Goal: Task Accomplishment & Management: Complete application form

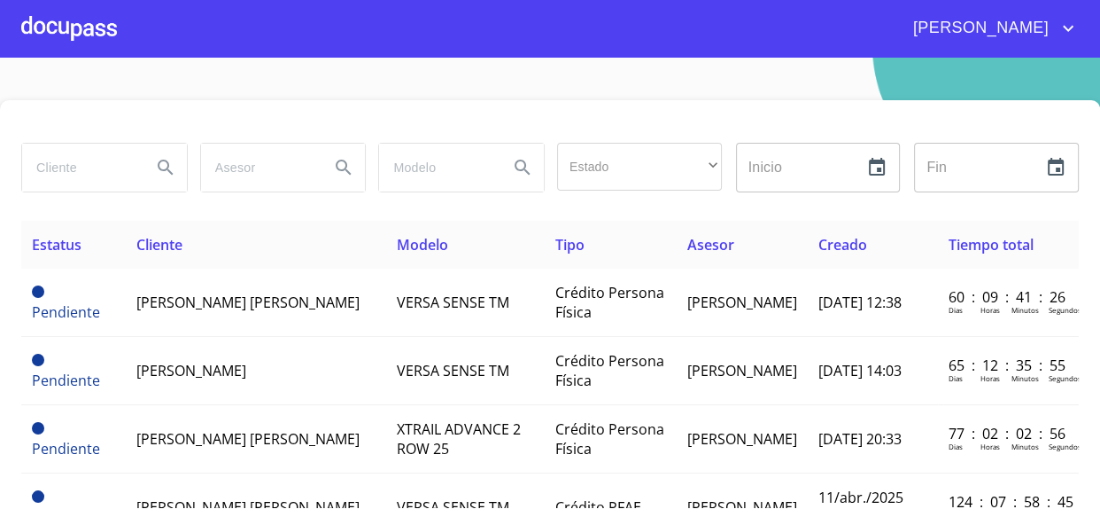
click at [66, 168] on input "search" at bounding box center [79, 168] width 115 height 48
type input "c"
click at [161, 165] on icon "Search" at bounding box center [165, 167] width 21 height 21
click at [81, 170] on input "search" at bounding box center [79, 168] width 115 height 48
type input "A"
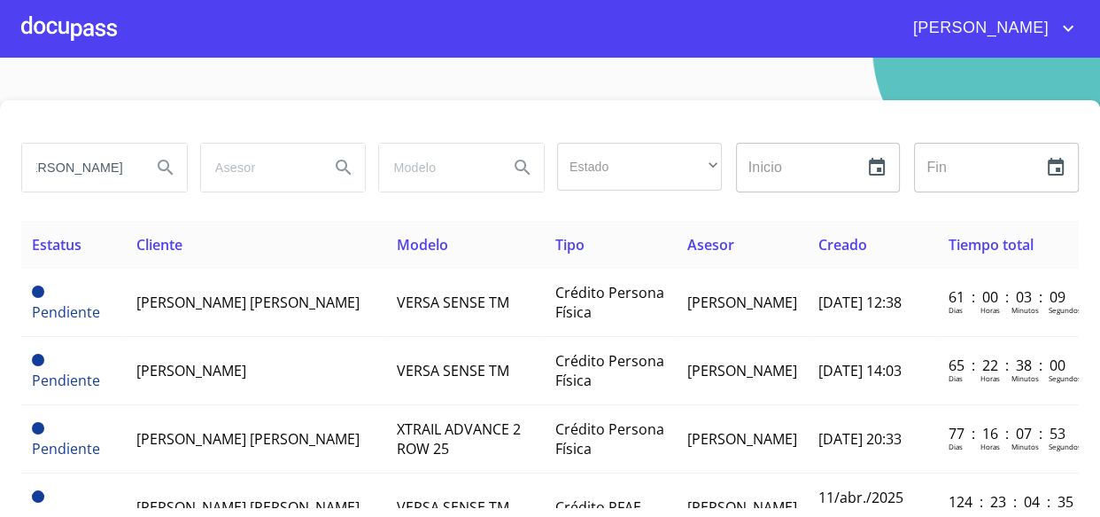
scroll to position [0, 72]
type input "[PERSON_NAME]"
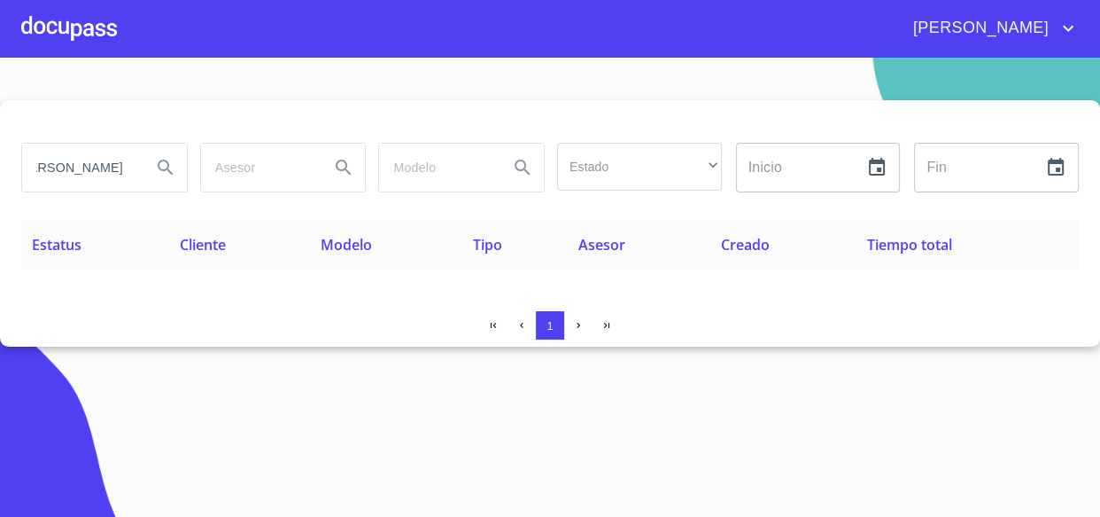
scroll to position [0, 71]
click at [164, 171] on icon "Search" at bounding box center [165, 167] width 21 height 21
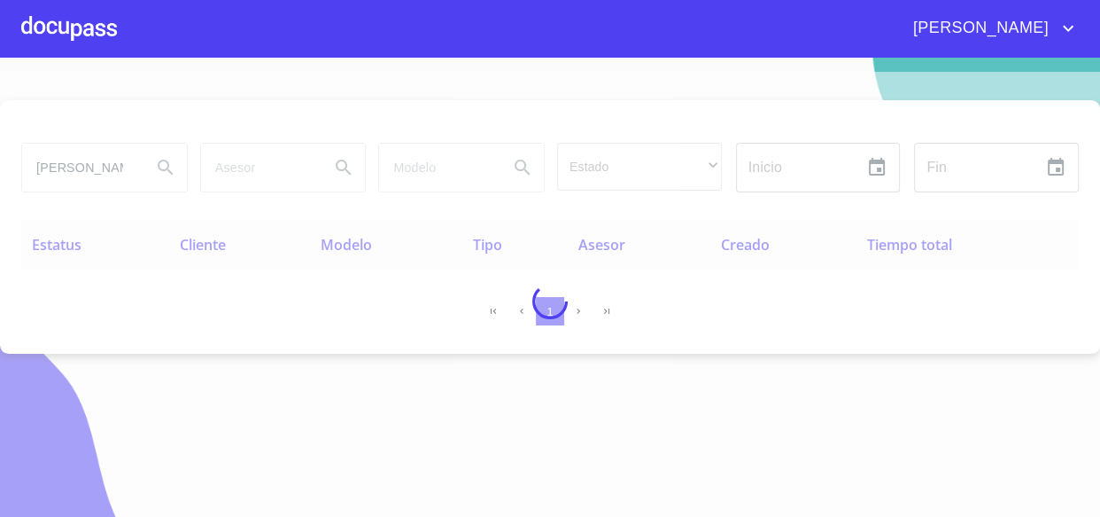
click at [80, 33] on div at bounding box center [69, 28] width 96 height 57
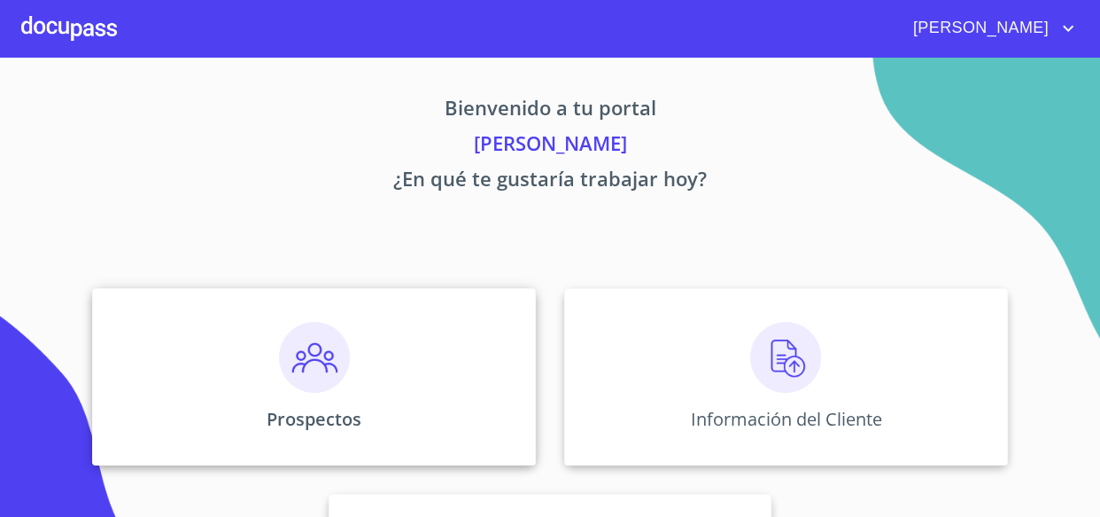
click at [309, 354] on img at bounding box center [314, 357] width 71 height 71
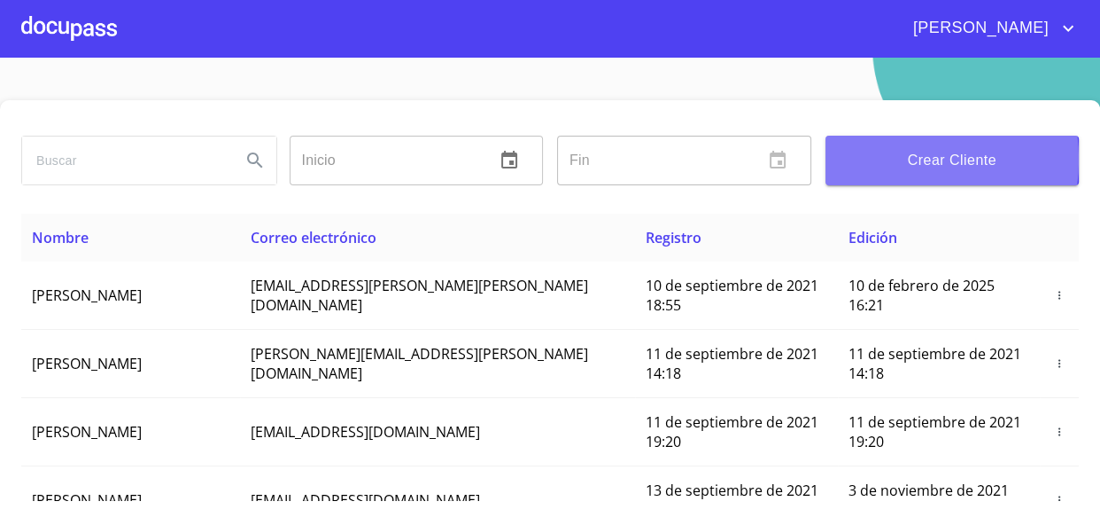
click at [875, 159] on span "Crear Cliente" at bounding box center [953, 160] width 226 height 25
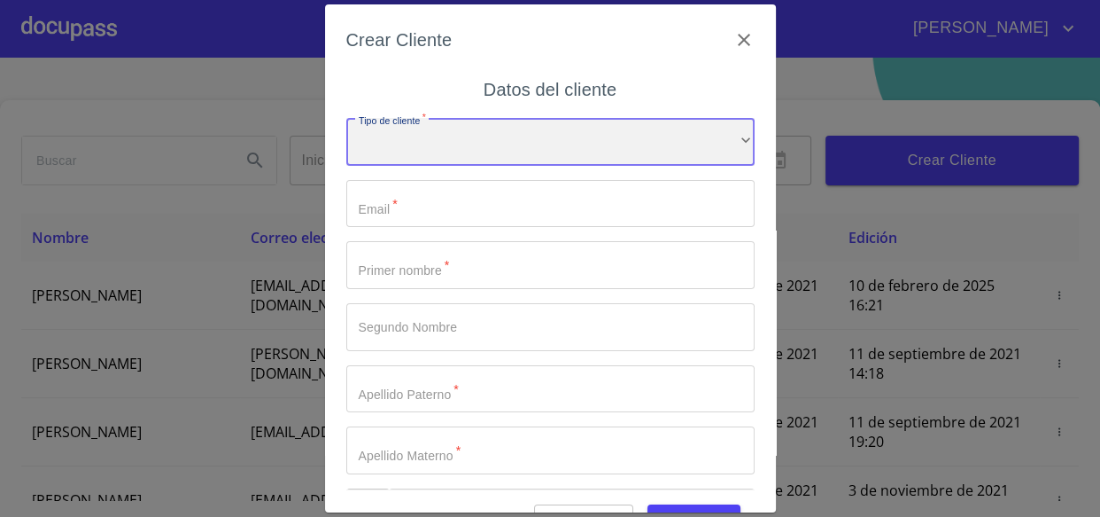
click at [397, 157] on div "​" at bounding box center [550, 142] width 408 height 48
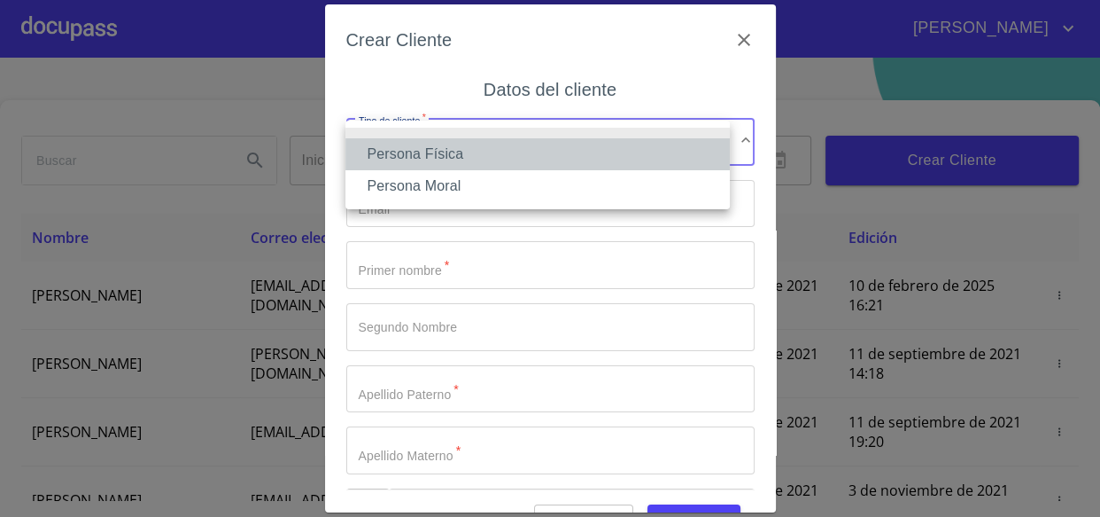
click at [403, 163] on li "Persona Física" at bounding box center [538, 154] width 385 height 32
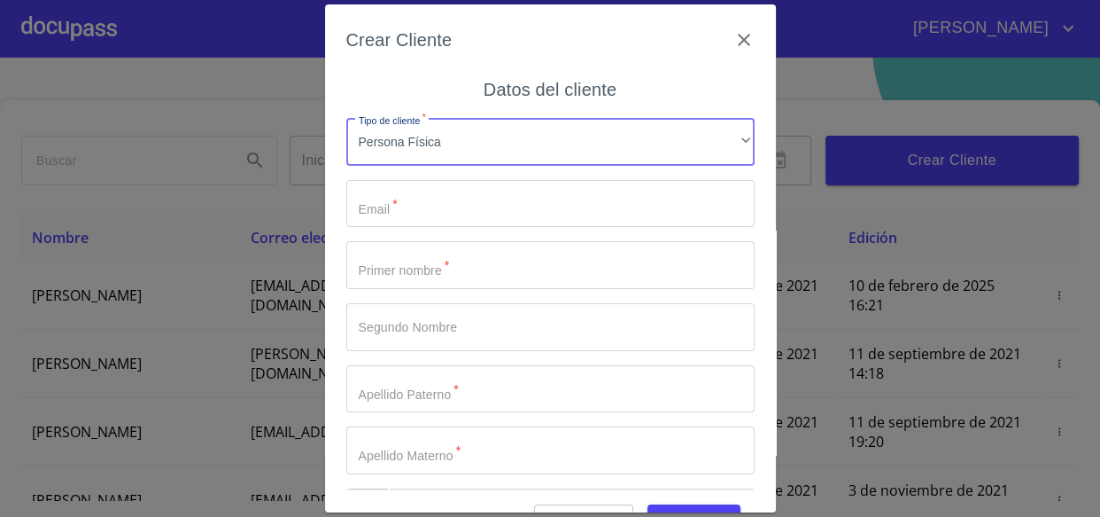
click at [430, 218] on input "Tipo de cliente   *" at bounding box center [550, 204] width 408 height 48
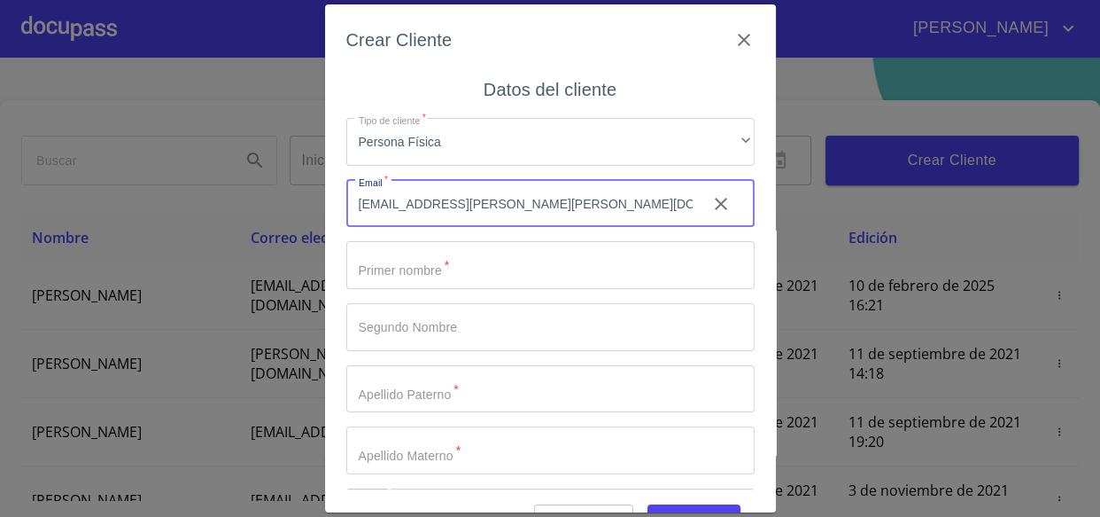
type input "[EMAIL_ADDRESS][PERSON_NAME][PERSON_NAME][DOMAIN_NAME]"
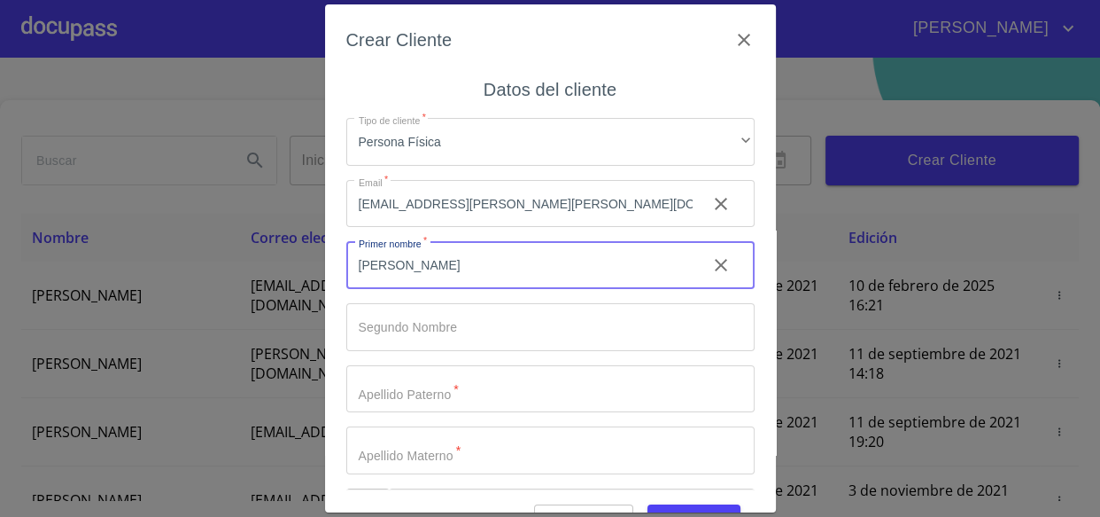
type input "[PERSON_NAME]"
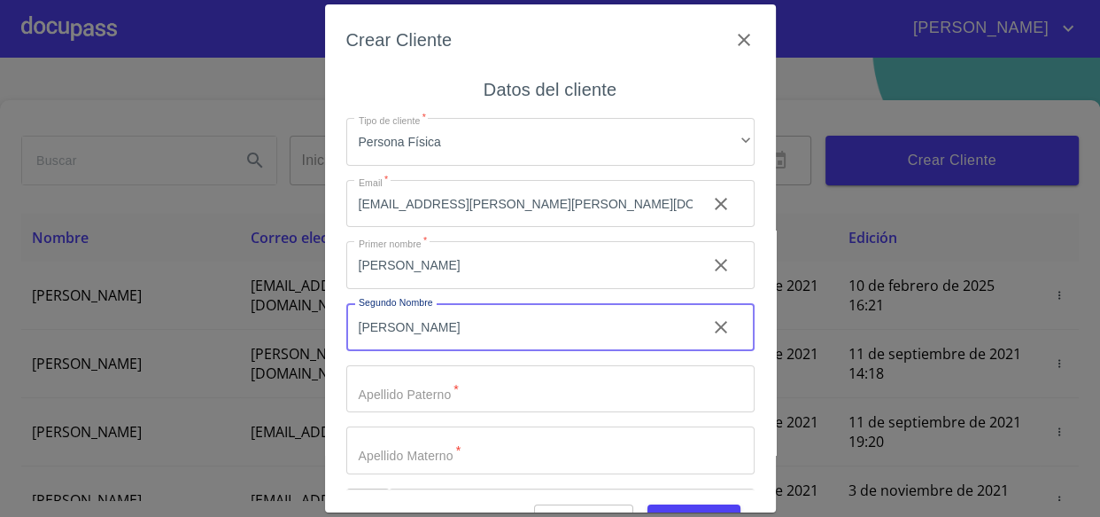
type input "[PERSON_NAME]"
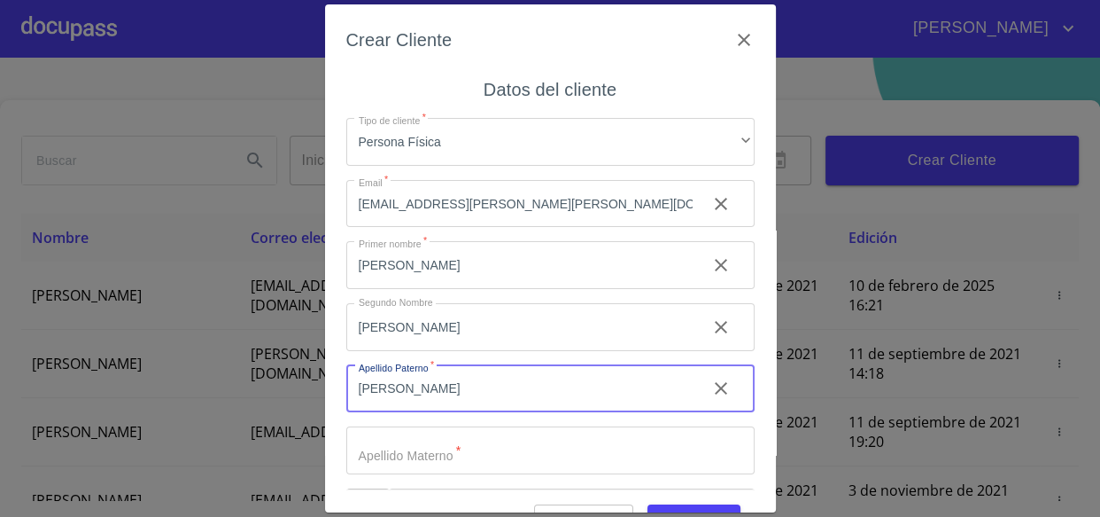
type input "[PERSON_NAME]"
click at [370, 289] on input "Tipo de cliente   *" at bounding box center [519, 265] width 346 height 48
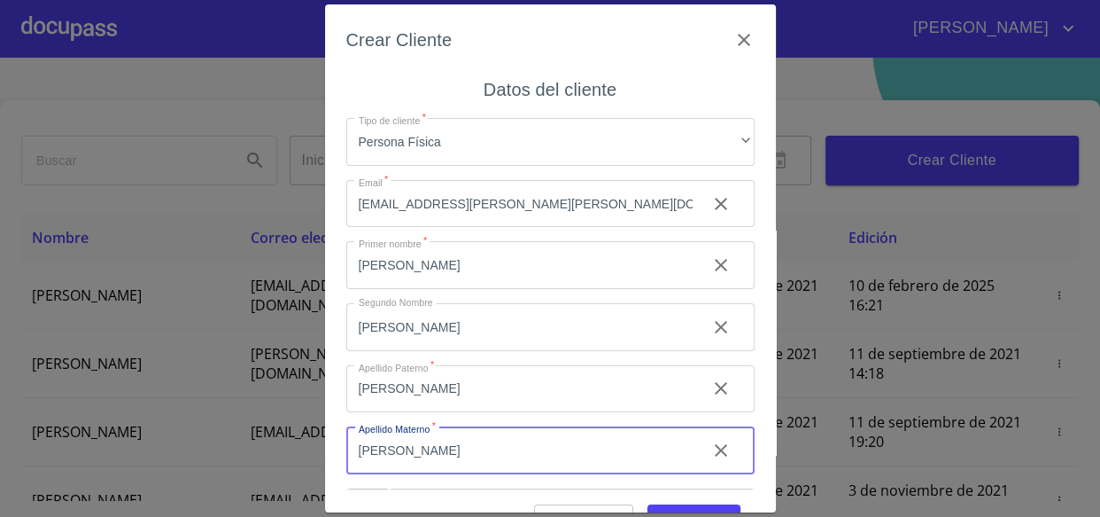
type input "[PERSON_NAME]"
click at [429, 289] on input "[PERSON_NAME]" at bounding box center [519, 265] width 346 height 48
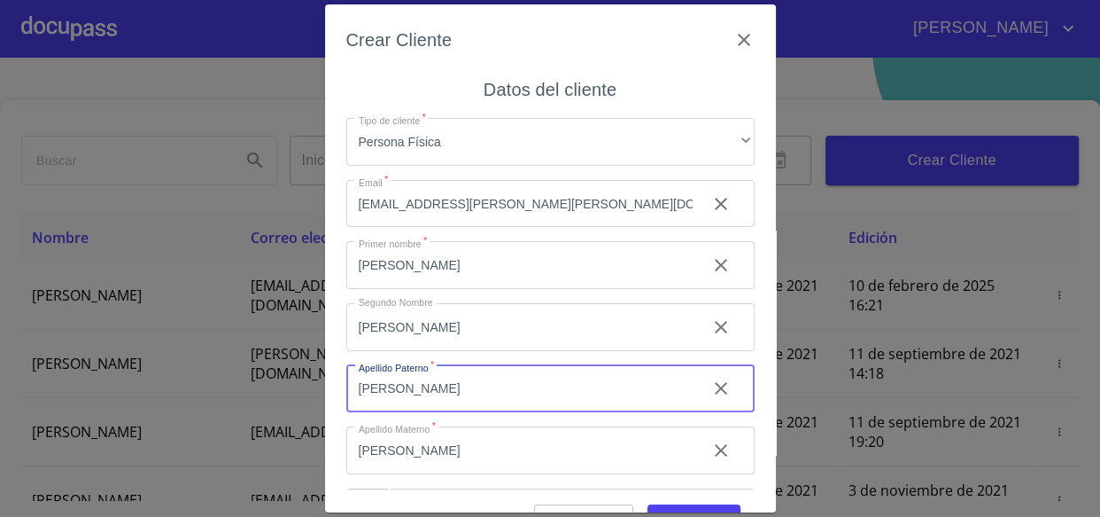
click at [468, 289] on input "[PERSON_NAME]" at bounding box center [519, 265] width 346 height 48
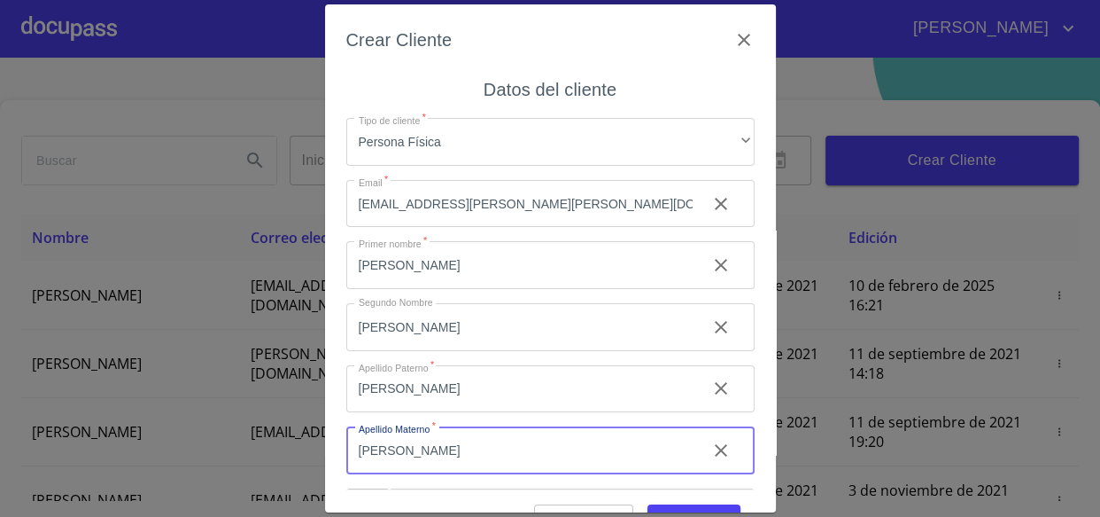
click at [433, 289] on input "[PERSON_NAME]" at bounding box center [519, 265] width 346 height 48
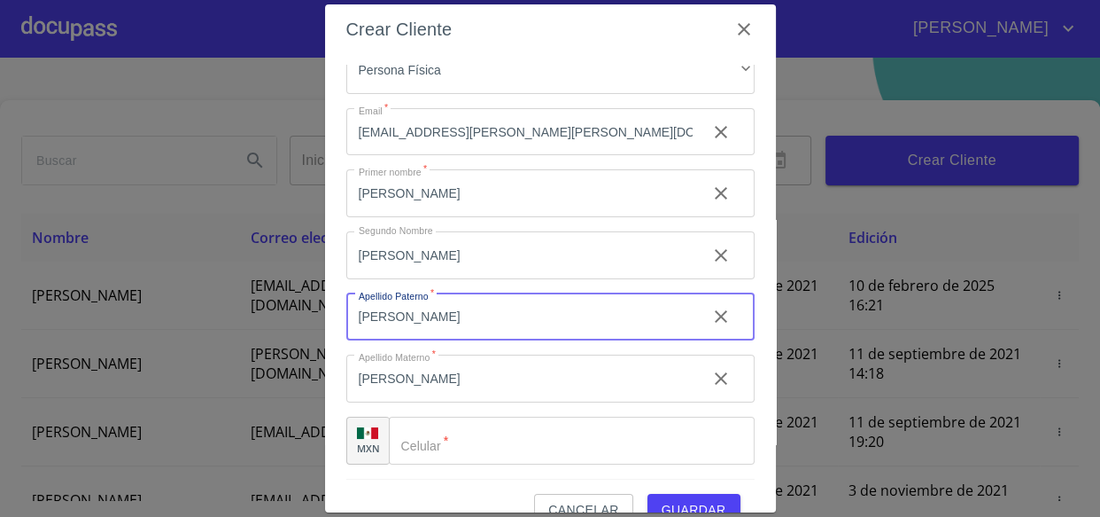
scroll to position [44, 0]
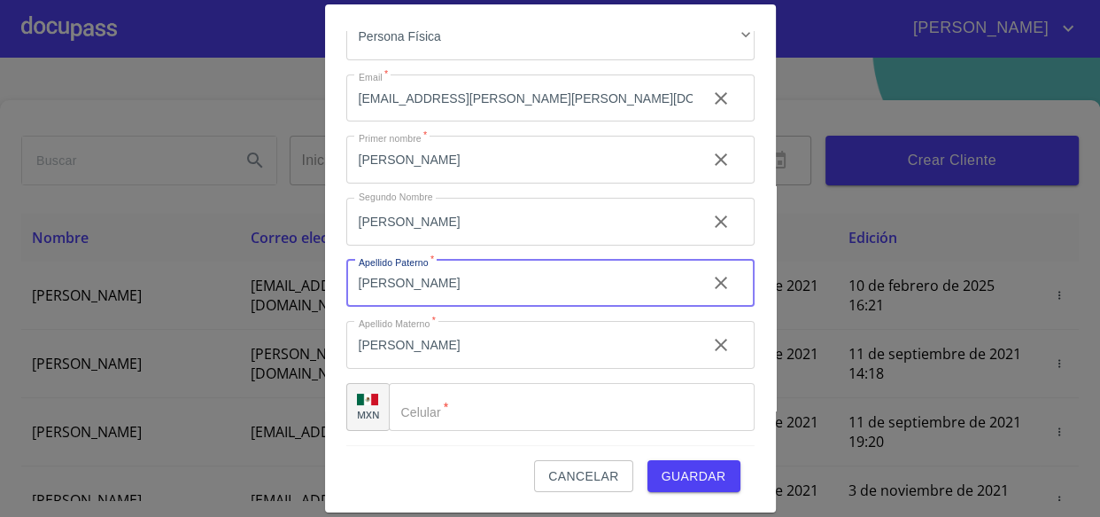
type input "[PERSON_NAME]"
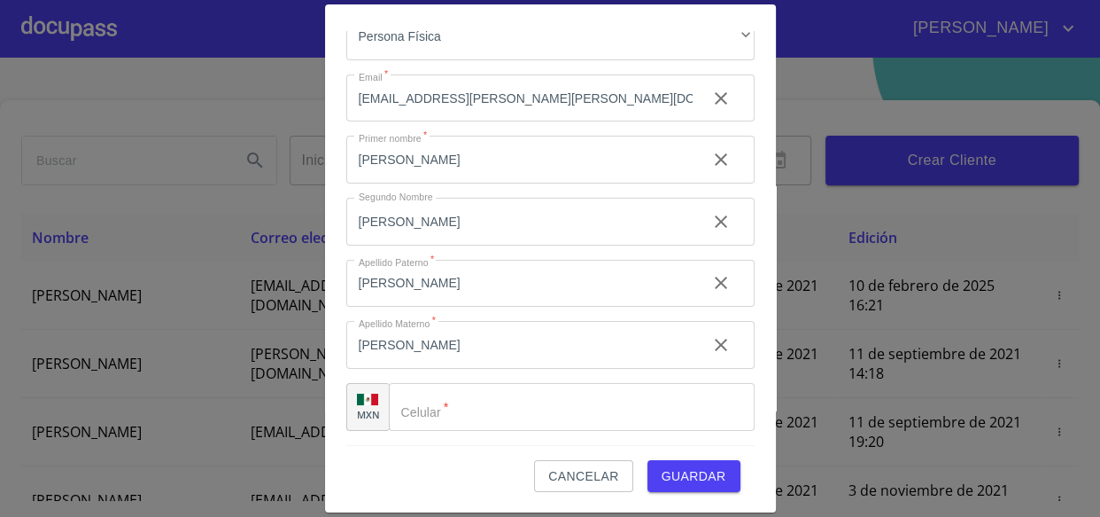
click at [437, 457] on div "Cancelar Guardar" at bounding box center [550, 469] width 408 height 48
click at [435, 416] on input "Tipo de cliente   *" at bounding box center [572, 407] width 366 height 48
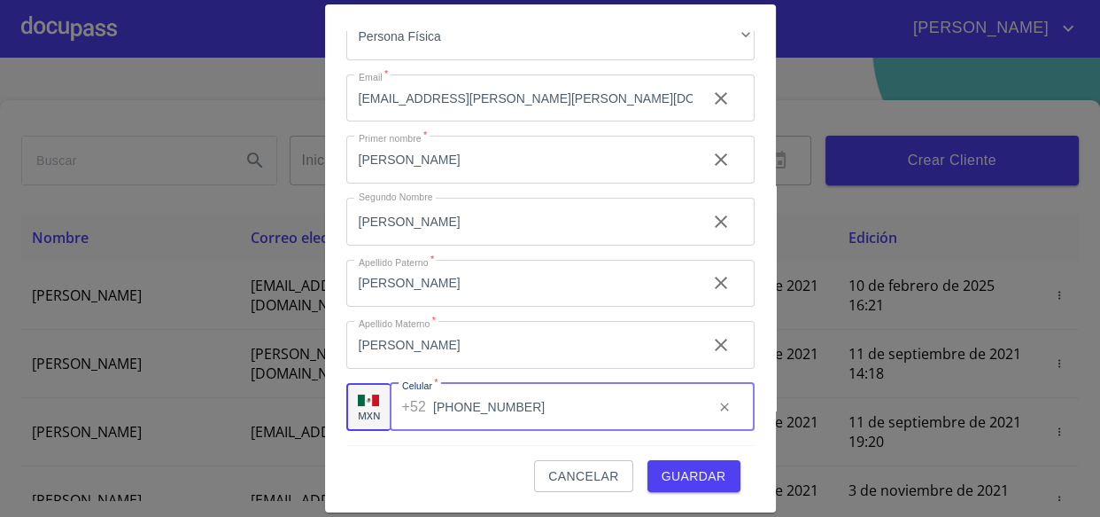
type input "[PHONE_NUMBER]"
click at [704, 471] on span "Guardar" at bounding box center [694, 476] width 65 height 22
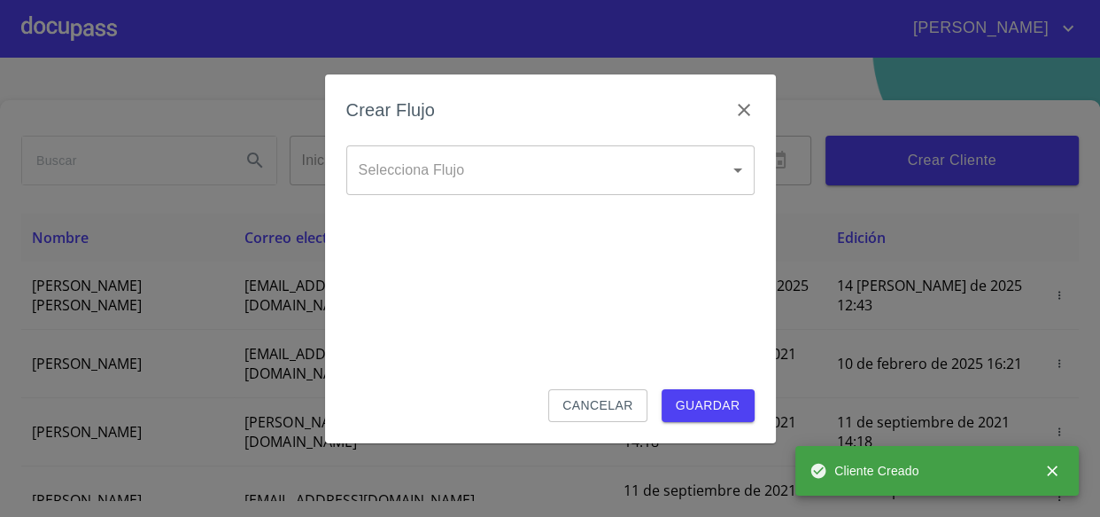
drag, startPoint x: 445, startPoint y: 195, endPoint x: 424, endPoint y: 175, distance: 28.2
click at [446, 194] on div "Selecciona Flujo ​ Selecciona Flujo" at bounding box center [550, 184] width 408 height 78
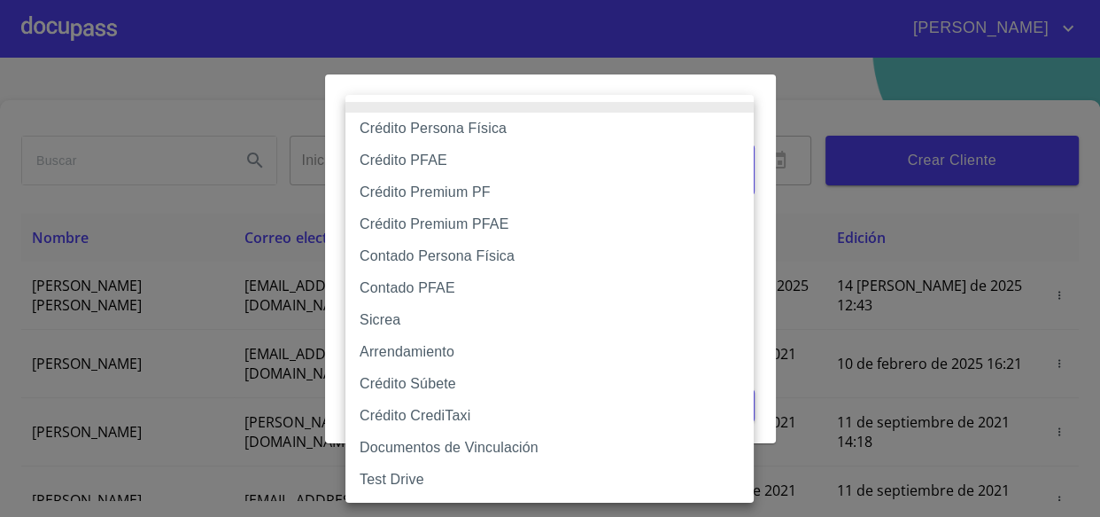
click at [423, 175] on body "[PERSON_NAME] ​ Fin ​ Crear Cliente Nombre Correo electrónico Registro Edición …" at bounding box center [550, 258] width 1100 height 517
click at [419, 126] on li "Crédito Persona Física" at bounding box center [550, 129] width 408 height 32
type input "6009fb3c7d1714eb8809aa97"
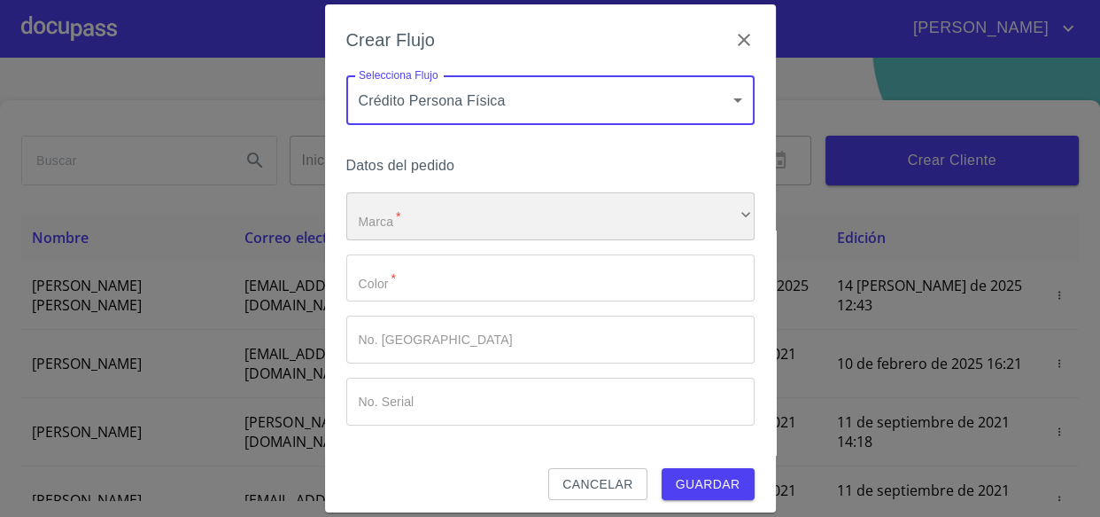
click at [369, 214] on div "​" at bounding box center [550, 216] width 408 height 48
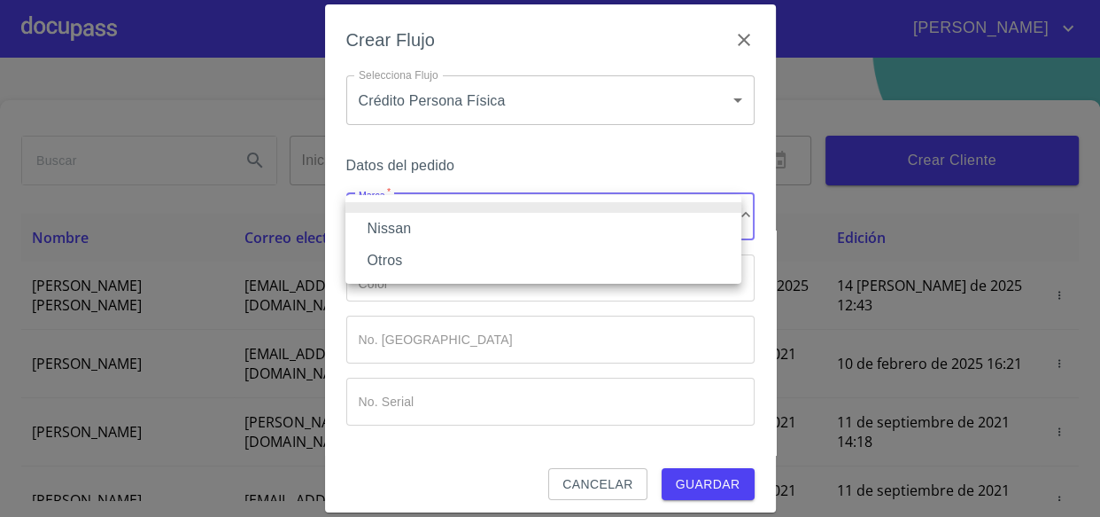
click at [400, 221] on li "Nissan" at bounding box center [544, 229] width 396 height 32
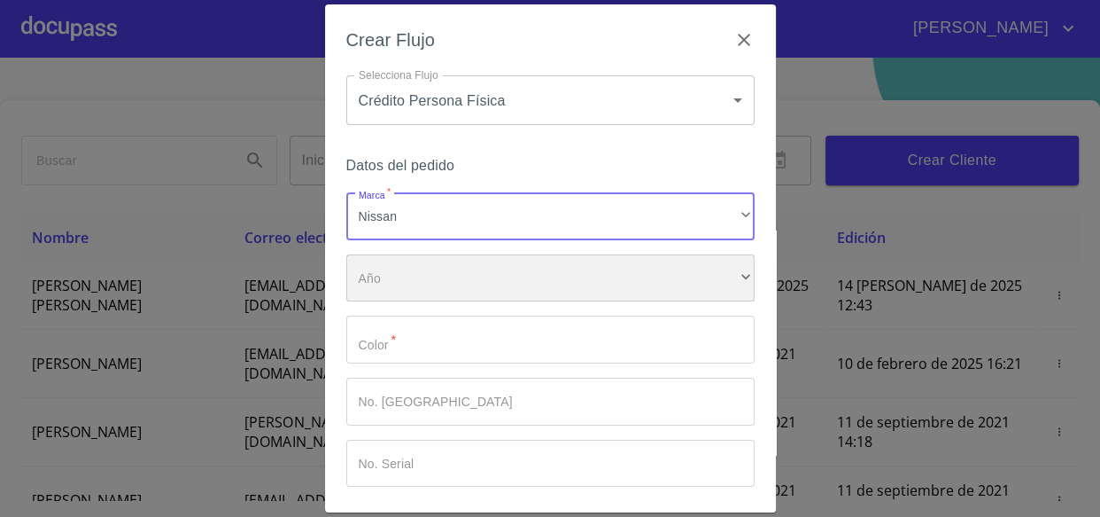
click at [394, 283] on div "​" at bounding box center [550, 278] width 408 height 48
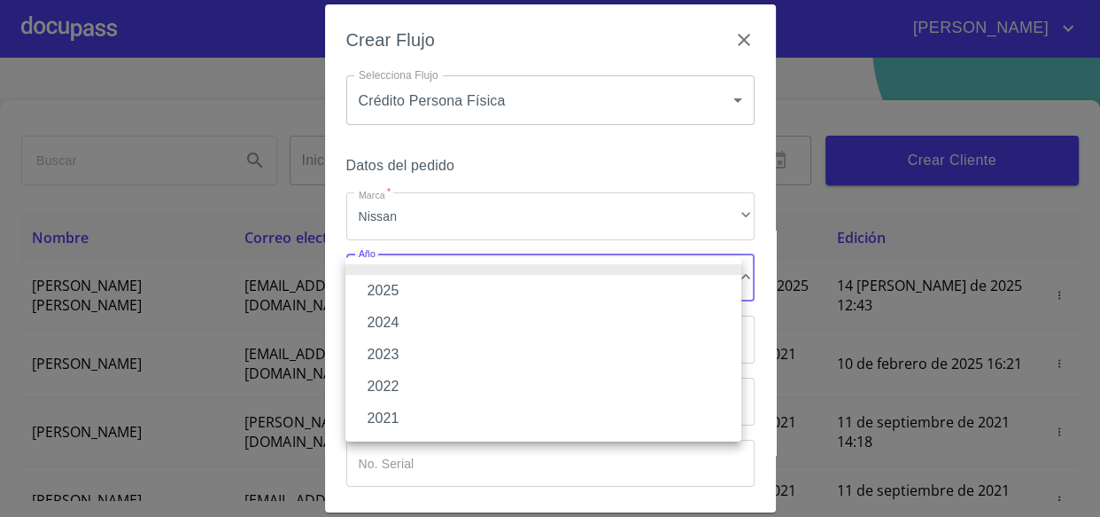
click at [378, 288] on li "2025" at bounding box center [544, 291] width 396 height 32
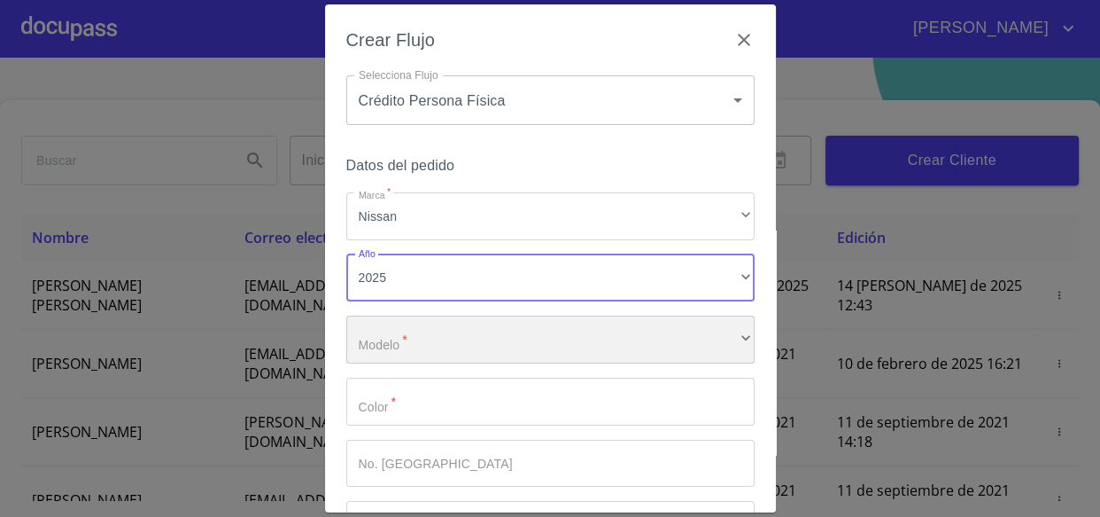
click at [395, 338] on div "​" at bounding box center [550, 339] width 408 height 48
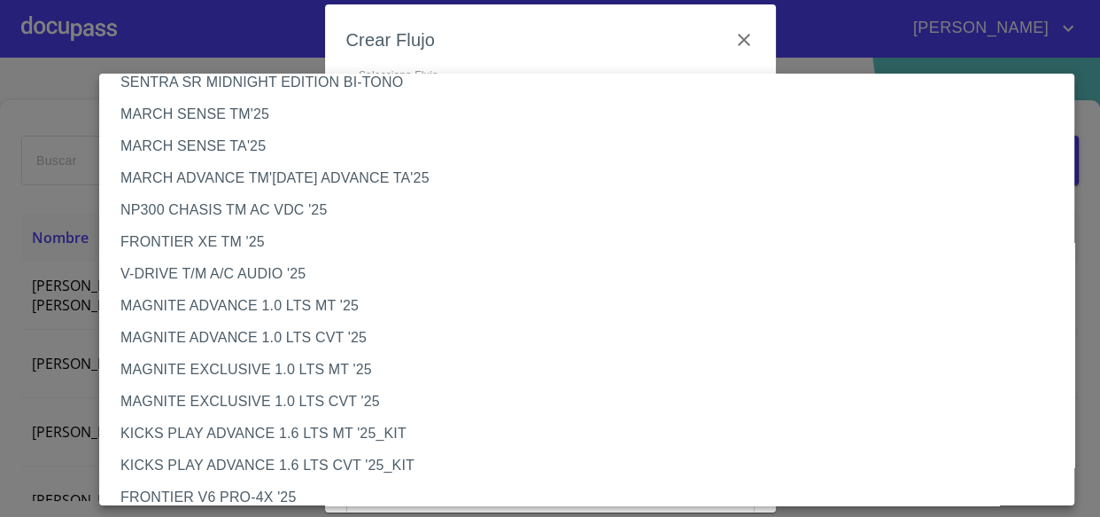
scroll to position [80, 0]
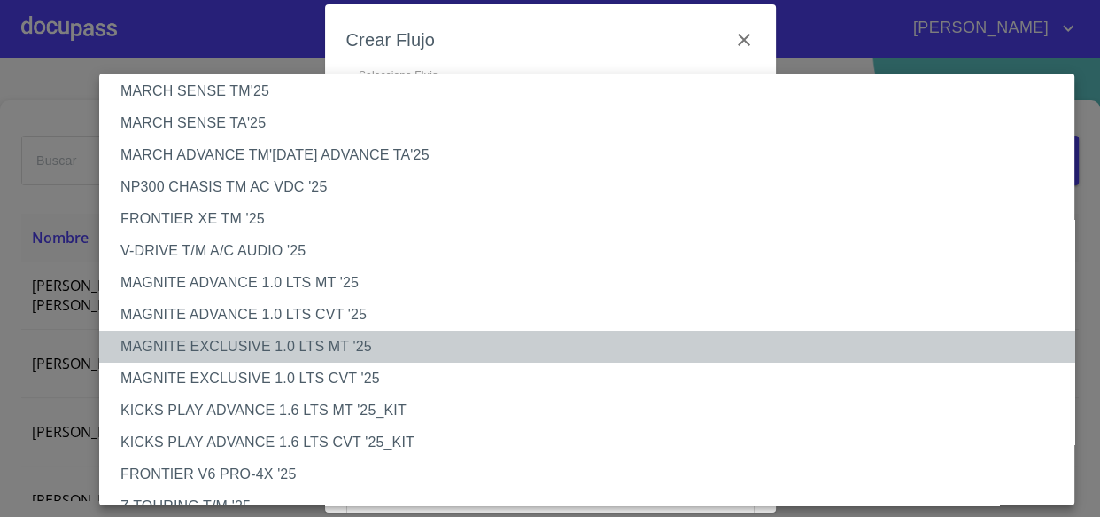
click at [292, 348] on li "MAGNITE EXCLUSIVE 1.0 LTS MT '25" at bounding box center [593, 346] width 988 height 32
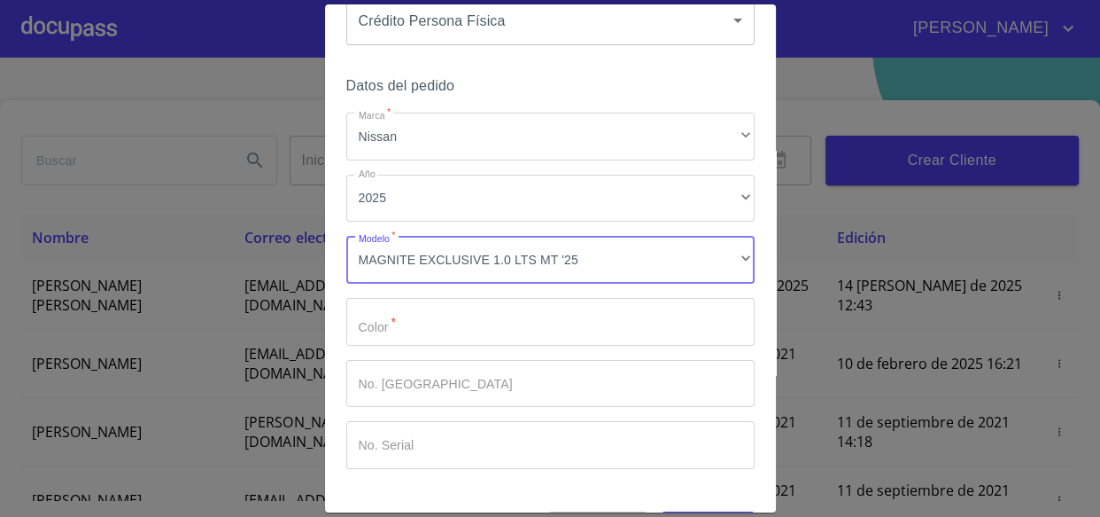
click at [380, 334] on input "Marca   *" at bounding box center [550, 322] width 408 height 48
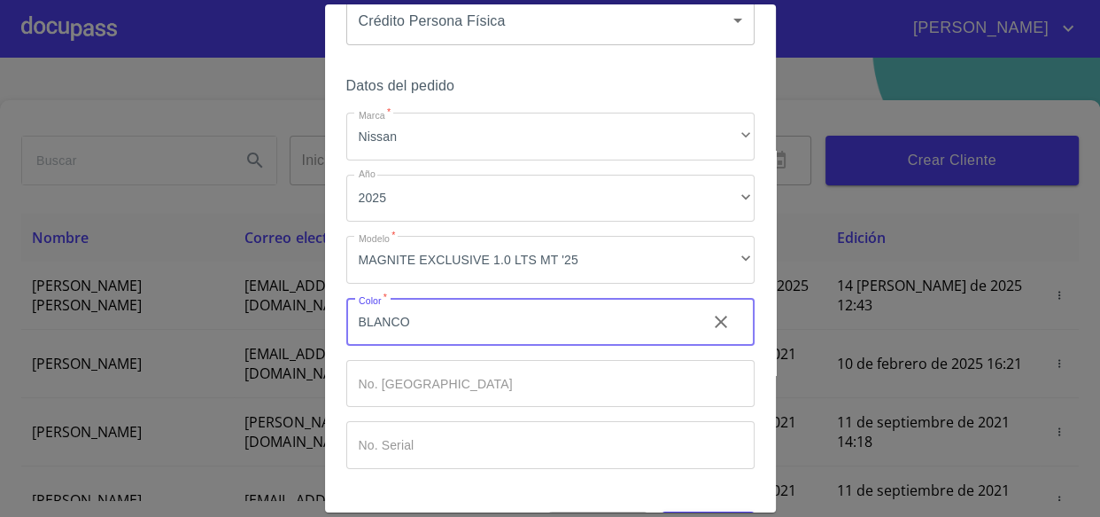
type input "BLANCO"
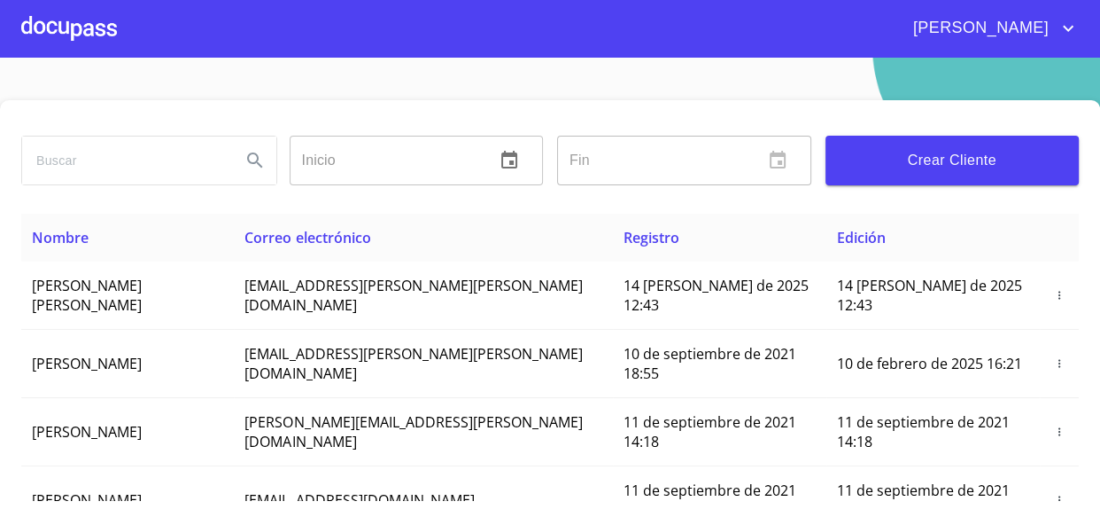
click at [60, 18] on div at bounding box center [69, 28] width 96 height 57
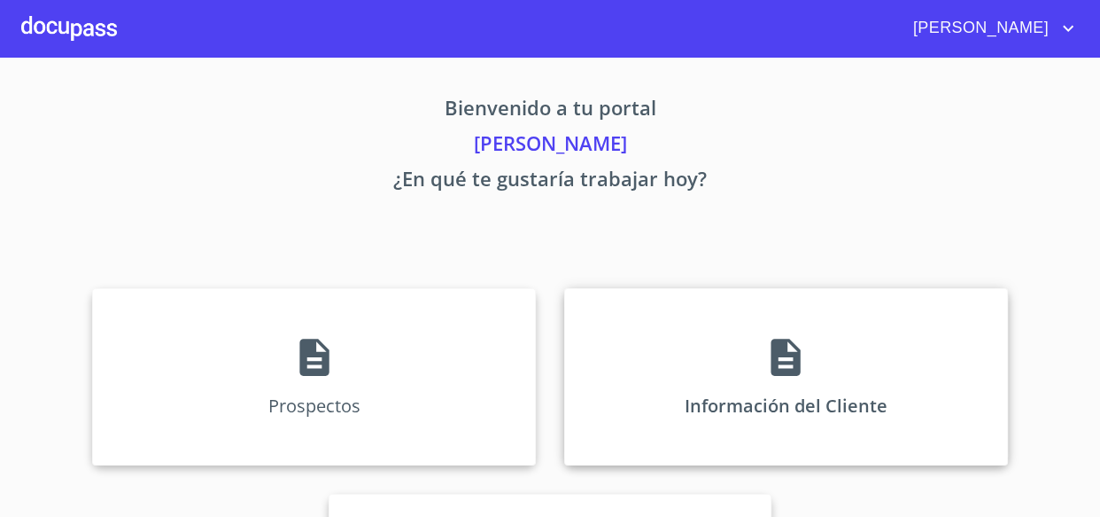
click at [774, 368] on icon at bounding box center [786, 356] width 29 height 37
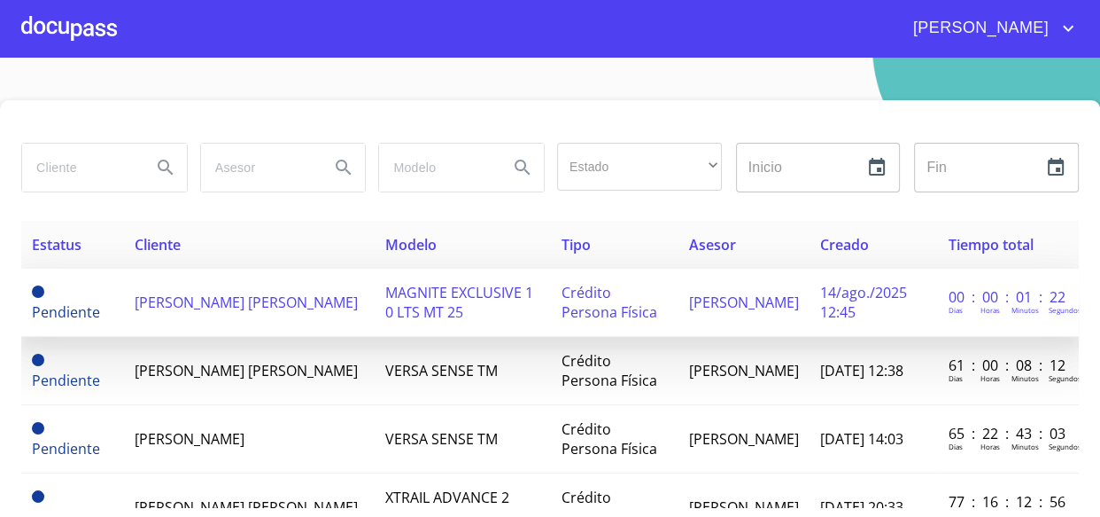
click at [247, 308] on span "[PERSON_NAME] [PERSON_NAME]" at bounding box center [246, 301] width 223 height 19
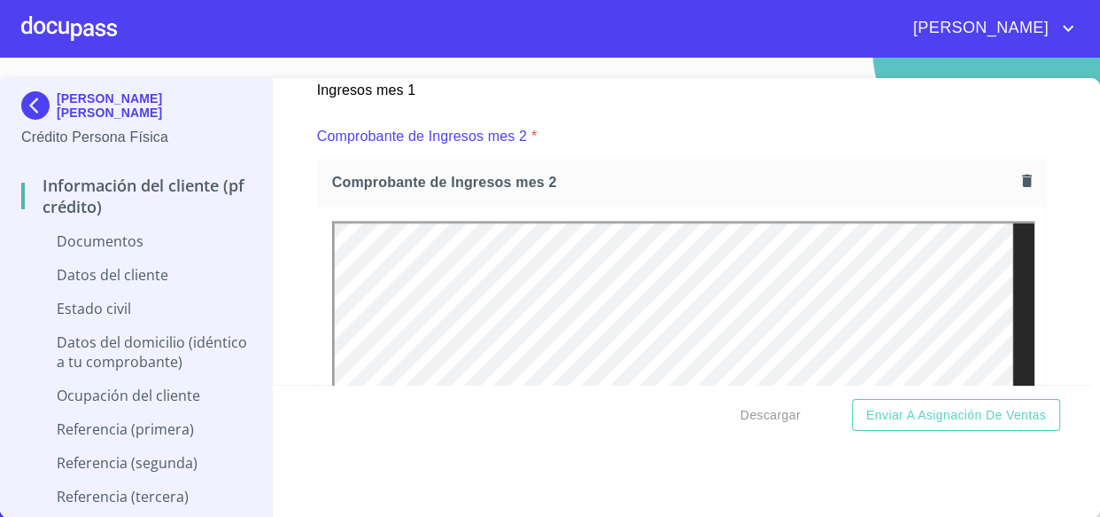
click at [1022, 177] on icon "button" at bounding box center [1027, 180] width 10 height 12
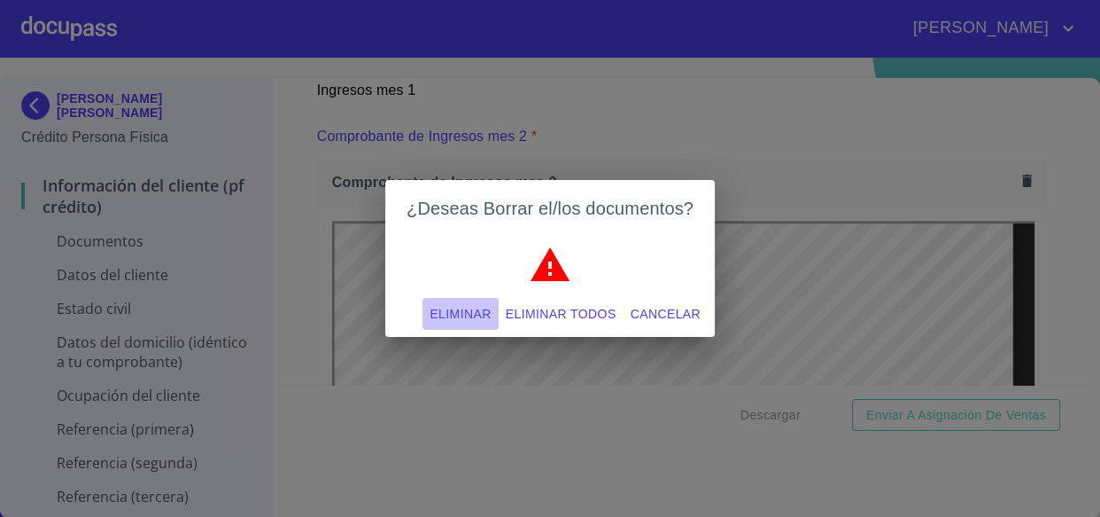
click at [460, 312] on span "Eliminar" at bounding box center [460, 314] width 61 height 22
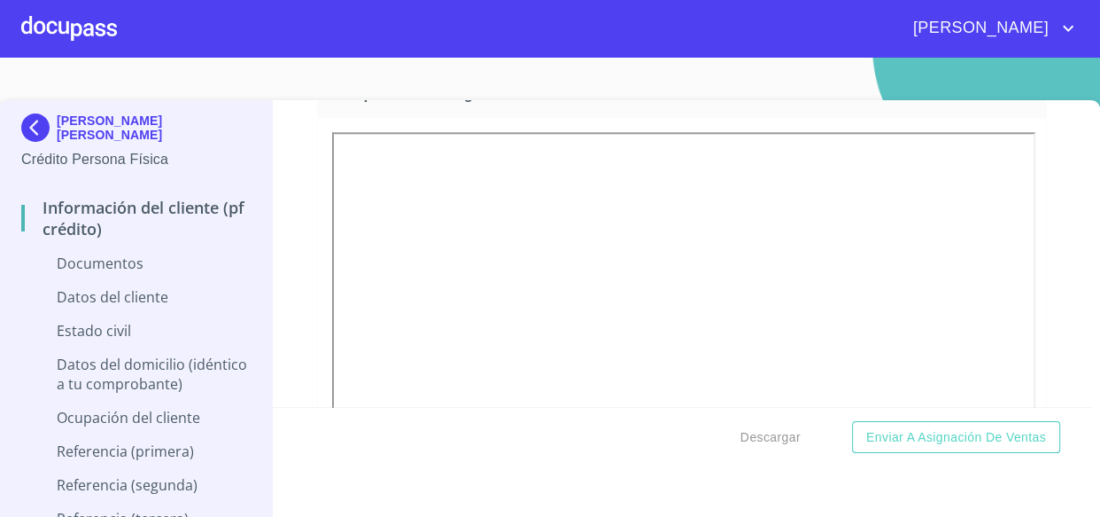
scroll to position [1753, 0]
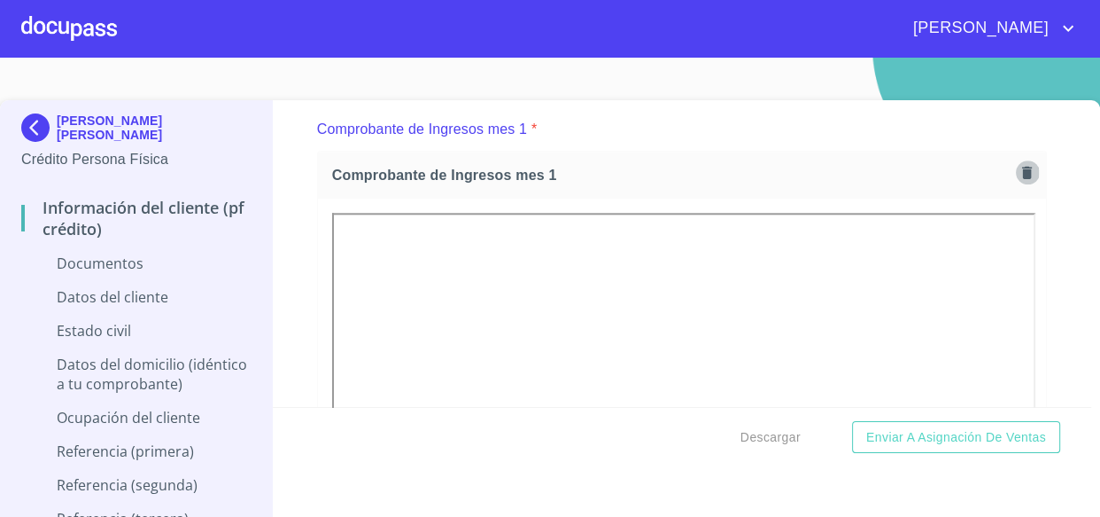
click at [1022, 173] on icon "button" at bounding box center [1027, 172] width 10 height 12
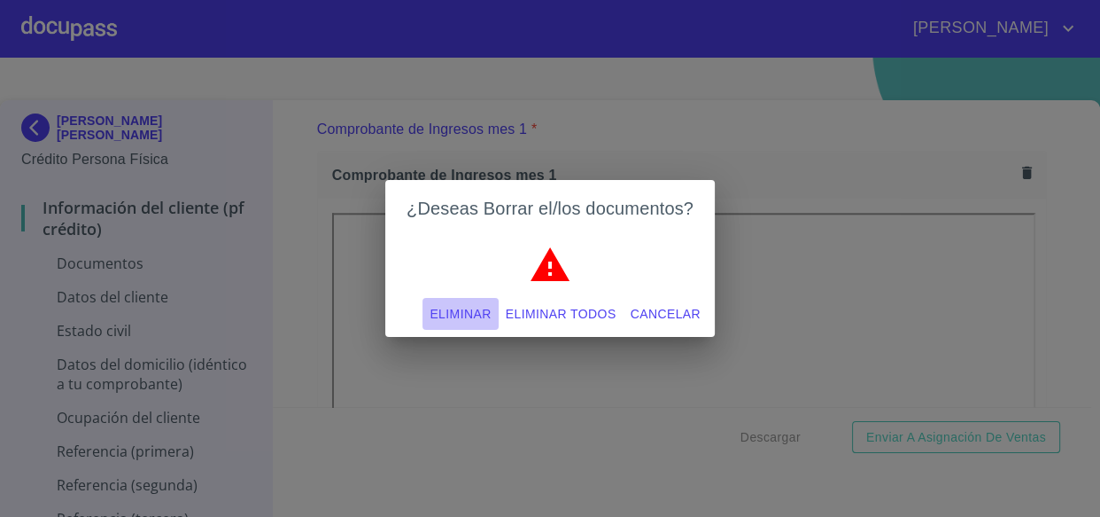
click at [453, 314] on span "Eliminar" at bounding box center [460, 314] width 61 height 22
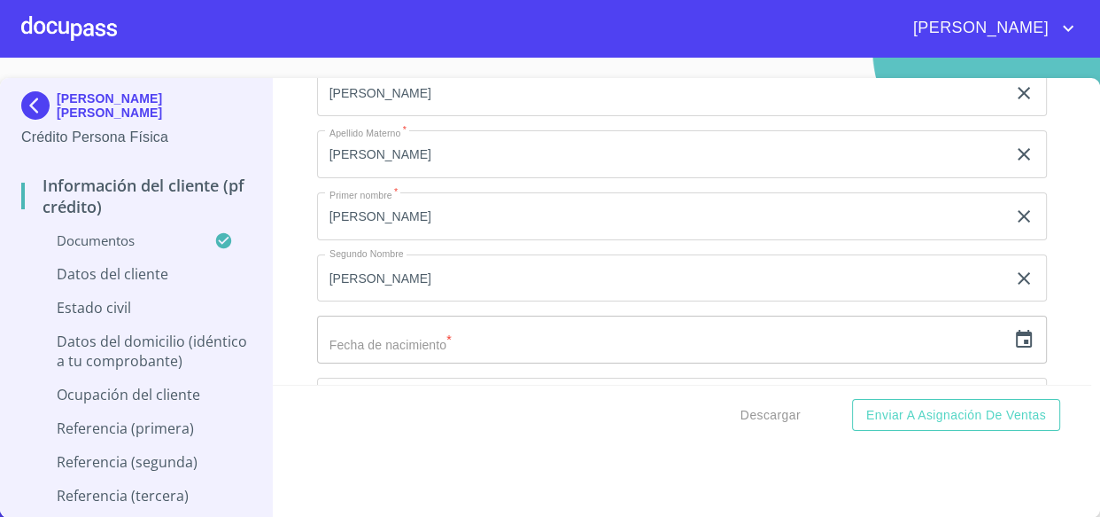
scroll to position [5187, 0]
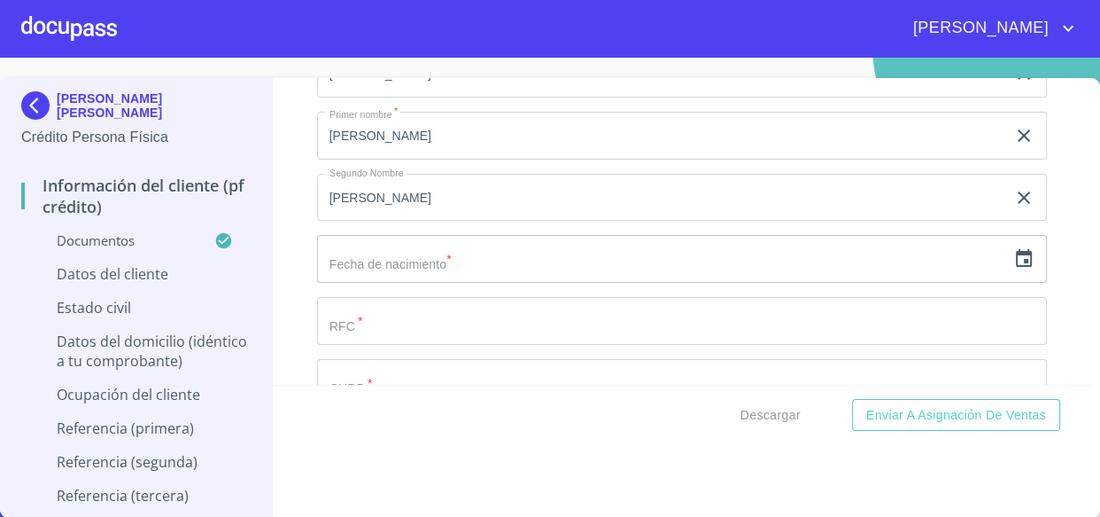
click at [1014, 260] on icon "button" at bounding box center [1024, 258] width 21 height 21
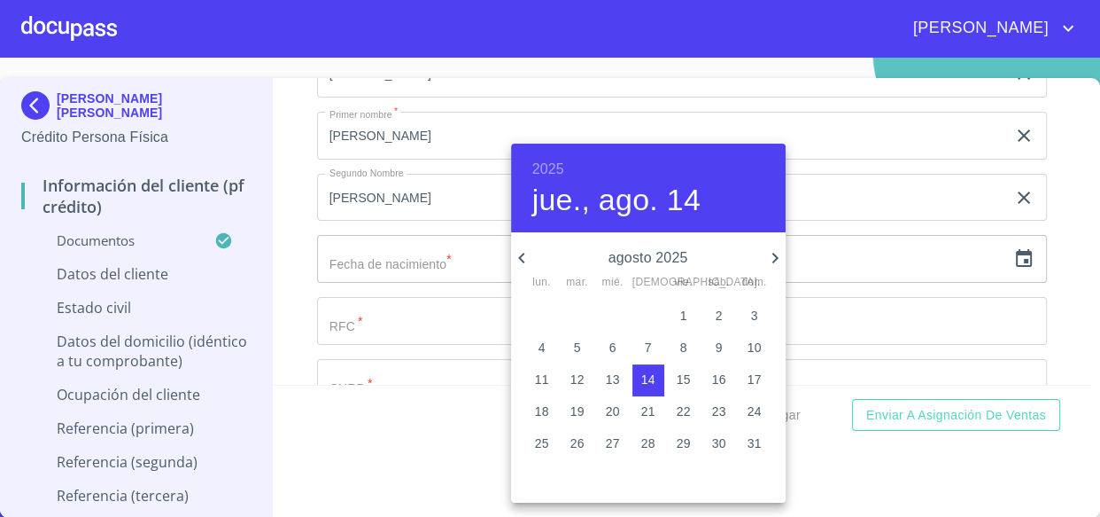
click at [1055, 237] on div at bounding box center [550, 258] width 1100 height 517
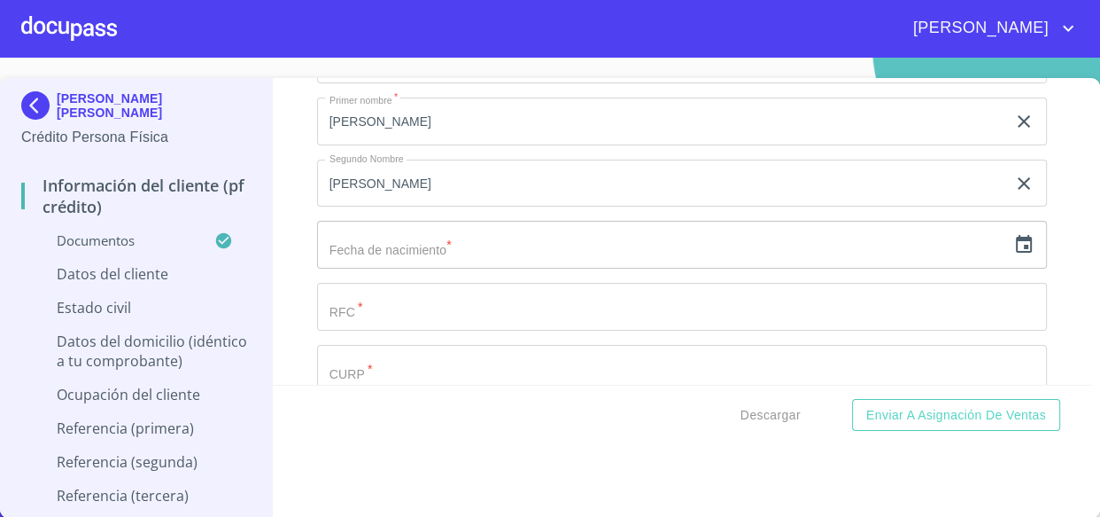
scroll to position [5267, 0]
click at [381, 318] on div "Apellido [PERSON_NAME]   * [PERSON_NAME] ​ Apellido Materno   * [PERSON_NAME] ​…" at bounding box center [682, 271] width 731 height 755
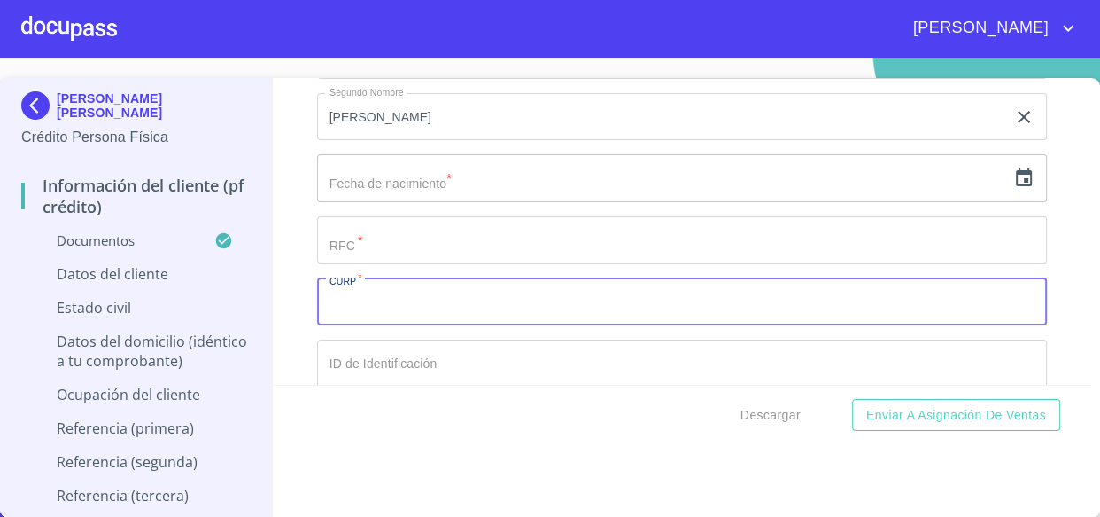
paste input "AUEC920525HJCGSR06"
type input "AUEC920525HJCGSR06"
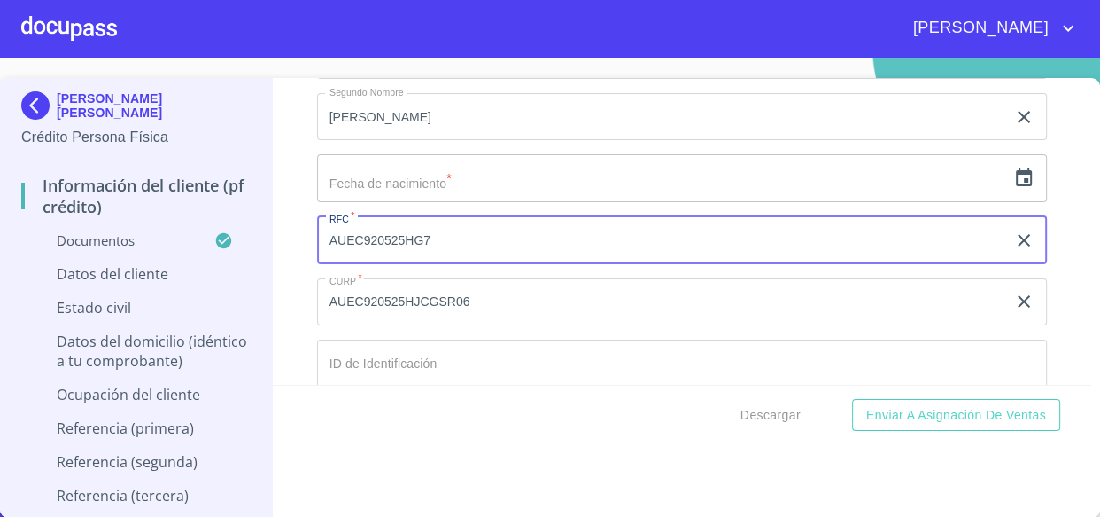
type input "AUEC920525HG7"
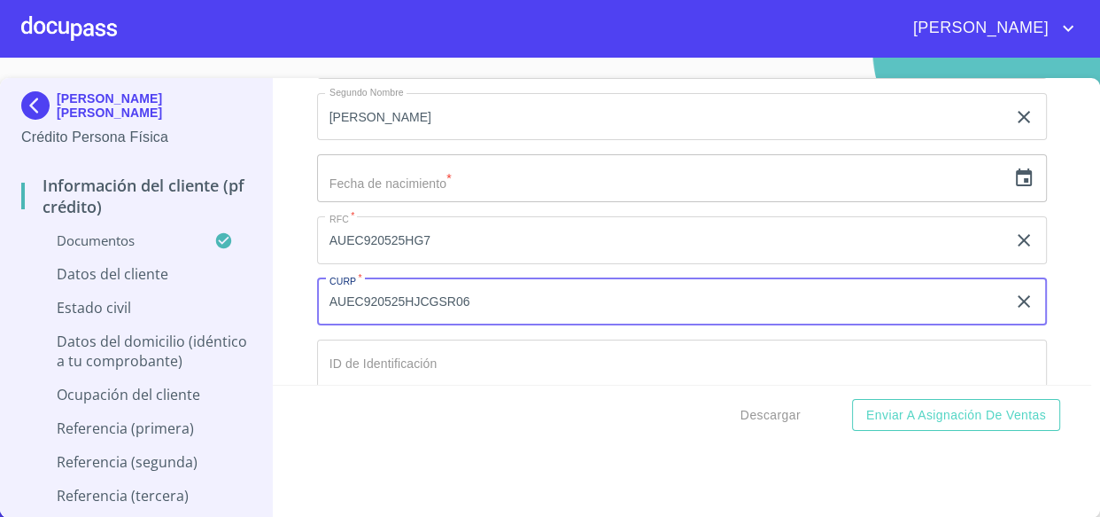
click at [1014, 168] on icon "button" at bounding box center [1024, 177] width 21 height 21
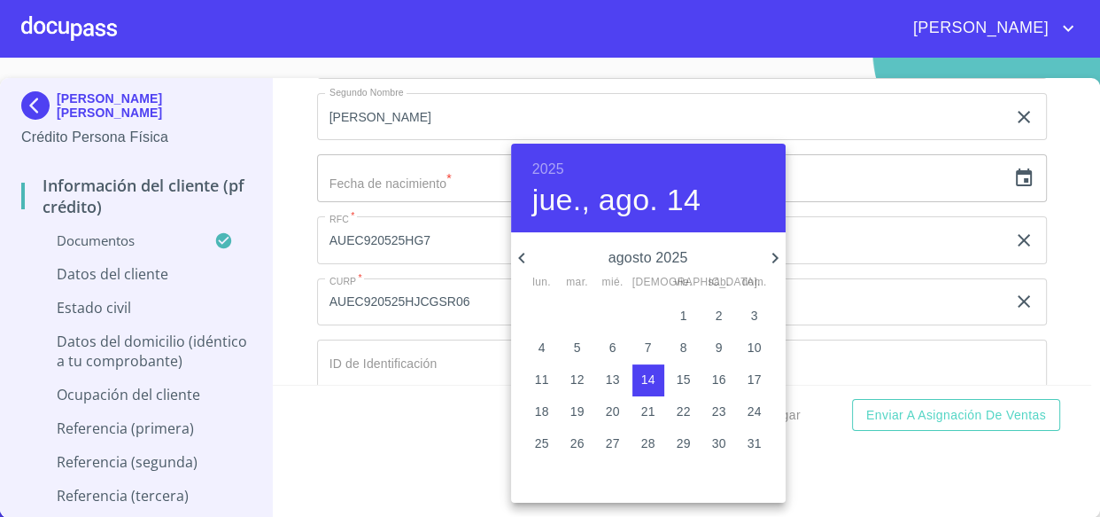
click at [550, 167] on h6 "2025" at bounding box center [549, 169] width 32 height 25
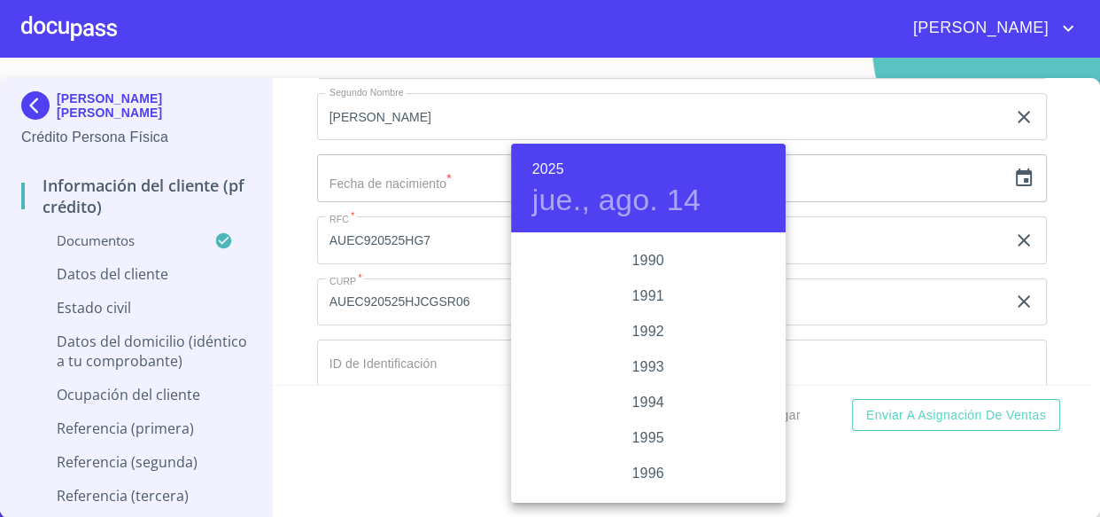
scroll to position [2229, 0]
click at [644, 400] on div "1992" at bounding box center [648, 397] width 275 height 35
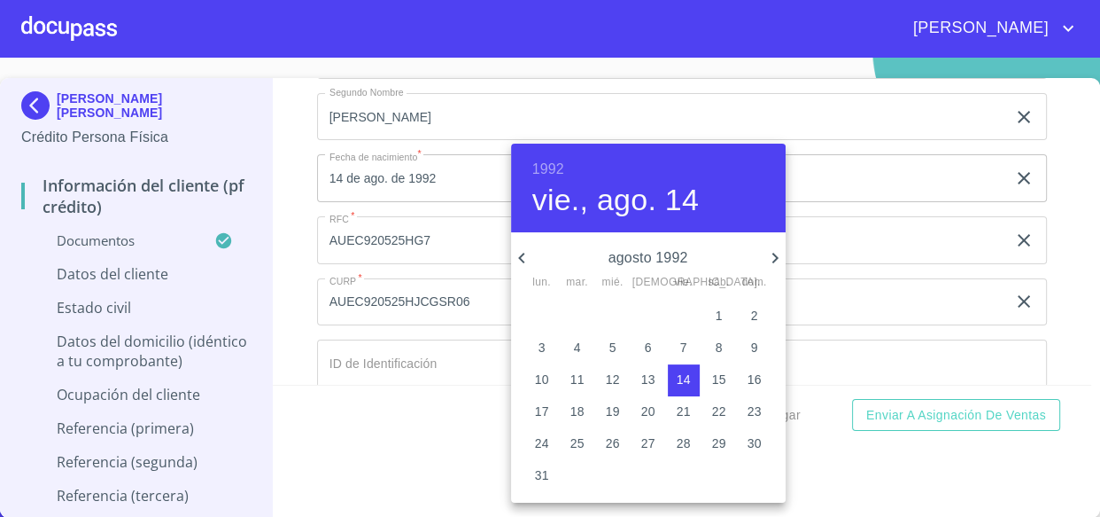
click at [523, 254] on icon "button" at bounding box center [521, 258] width 6 height 11
click at [541, 447] on p "25" at bounding box center [542, 443] width 14 height 18
type input "25 de may. de 1992"
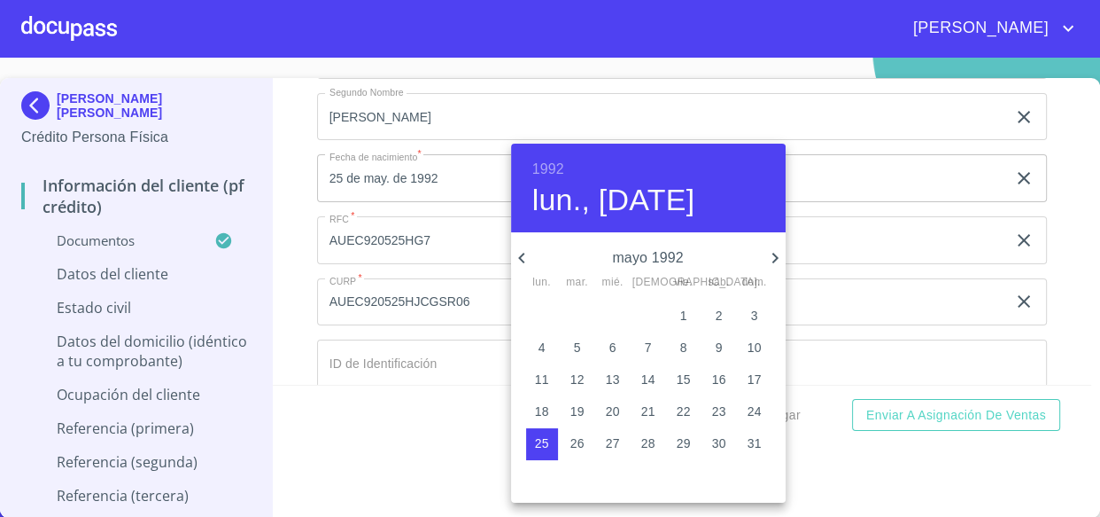
click at [362, 350] on div at bounding box center [550, 258] width 1100 height 517
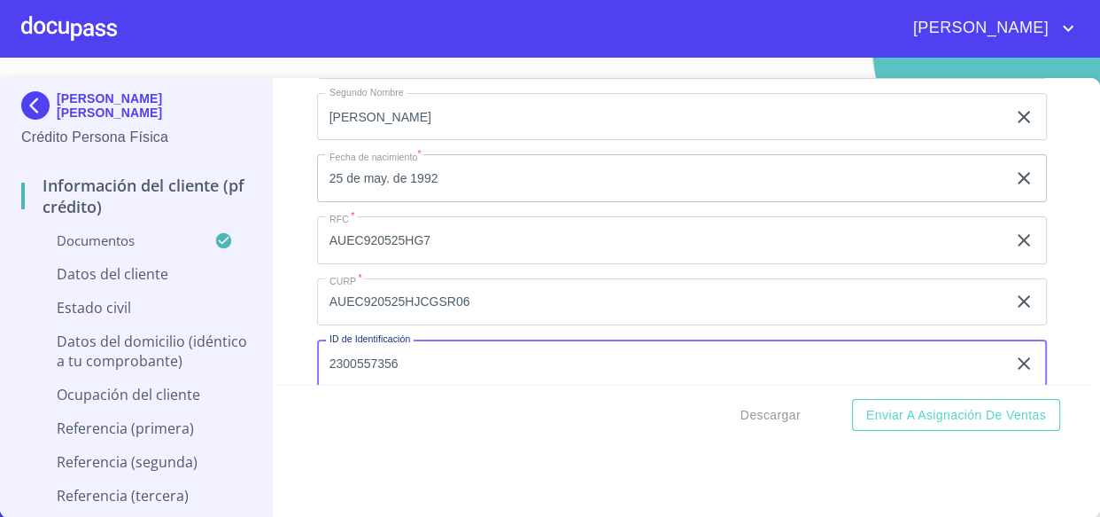
type input "2300557356"
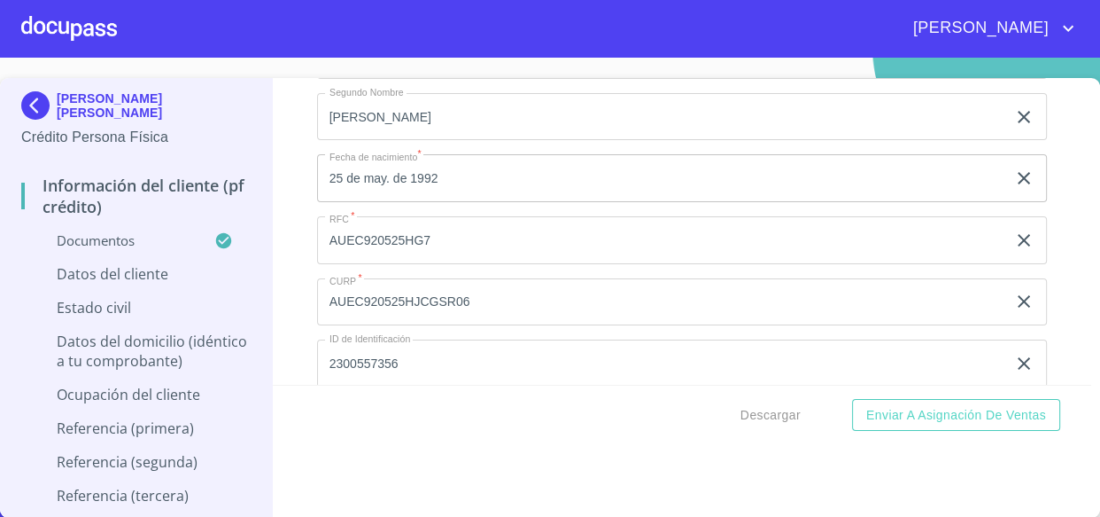
scroll to position [5453, 0]
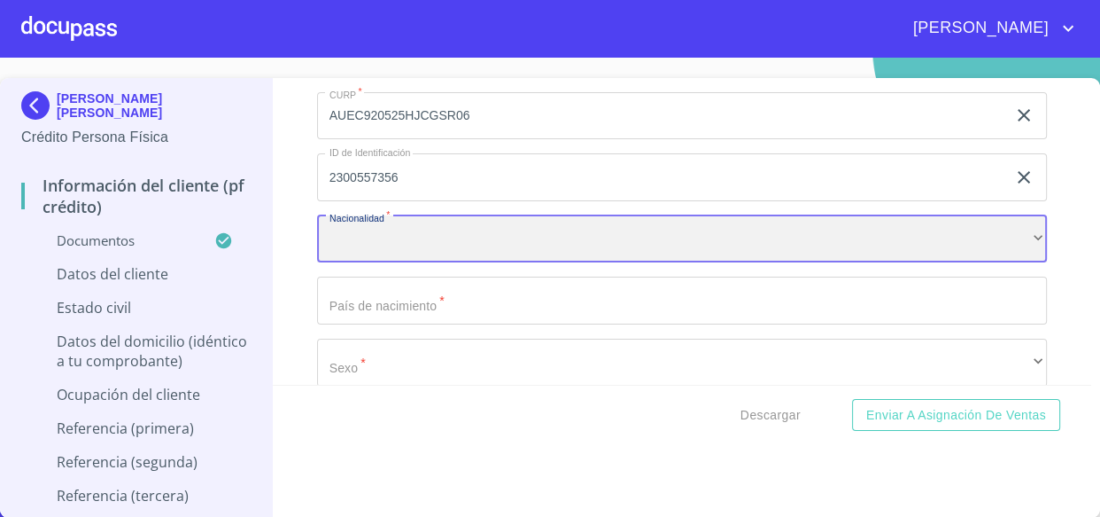
click at [393, 223] on div "​" at bounding box center [682, 239] width 731 height 48
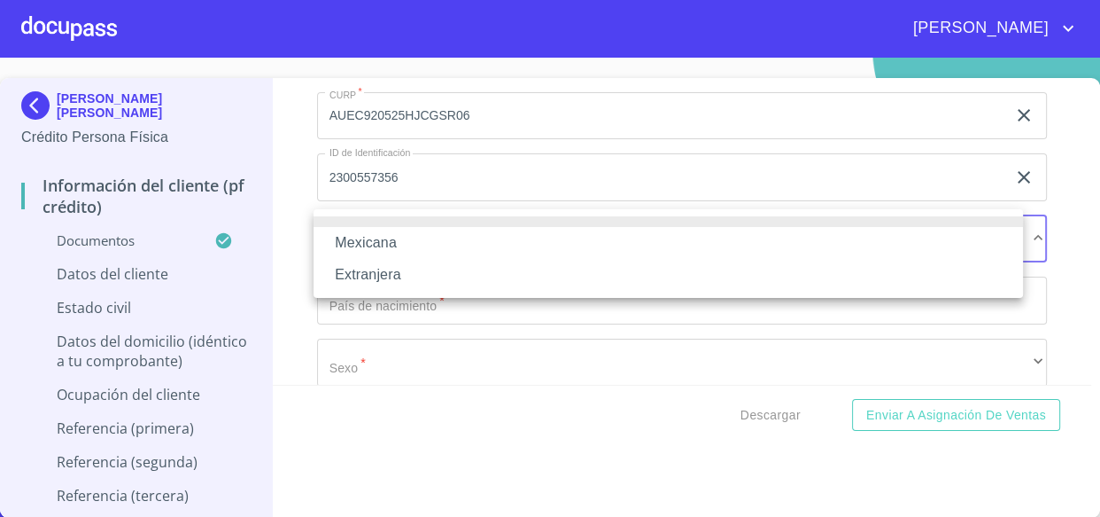
click at [392, 253] on li "Mexicana" at bounding box center [669, 243] width 710 height 32
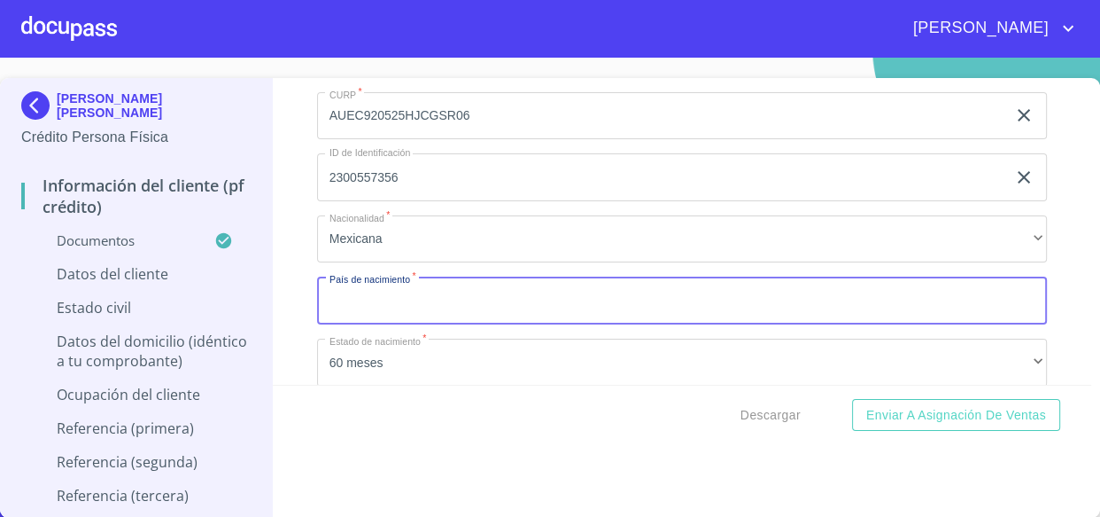
click at [371, 308] on input "Documento de identificación.   *" at bounding box center [682, 300] width 731 height 48
type input "m"
type input "[GEOGRAPHIC_DATA]"
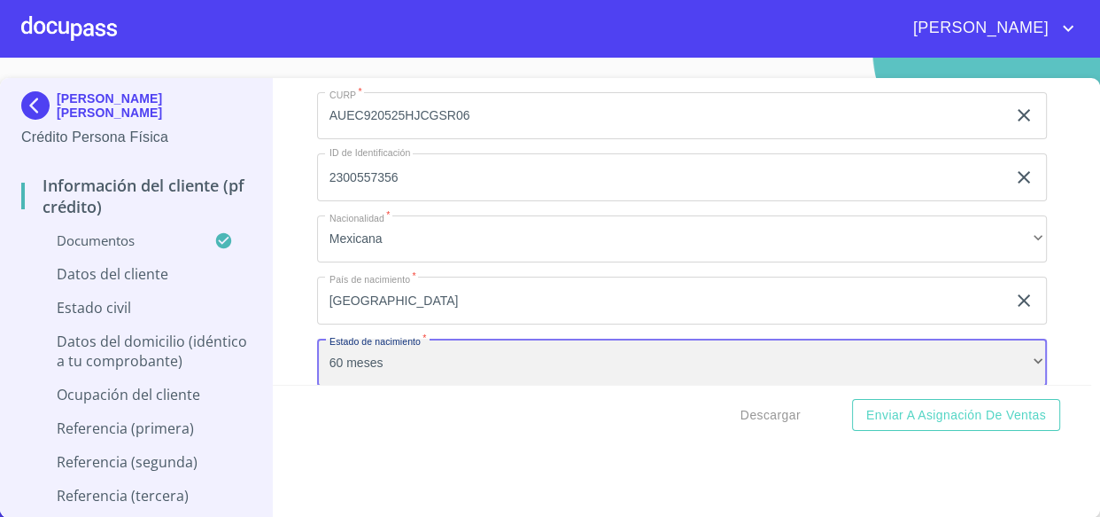
click at [424, 368] on div "60 meses" at bounding box center [682, 362] width 731 height 48
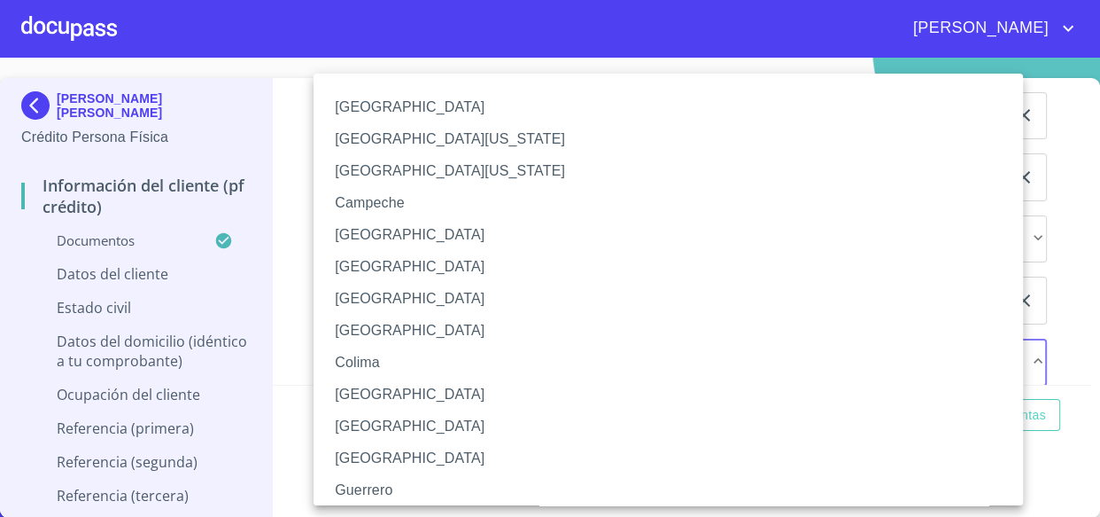
scroll to position [80, 0]
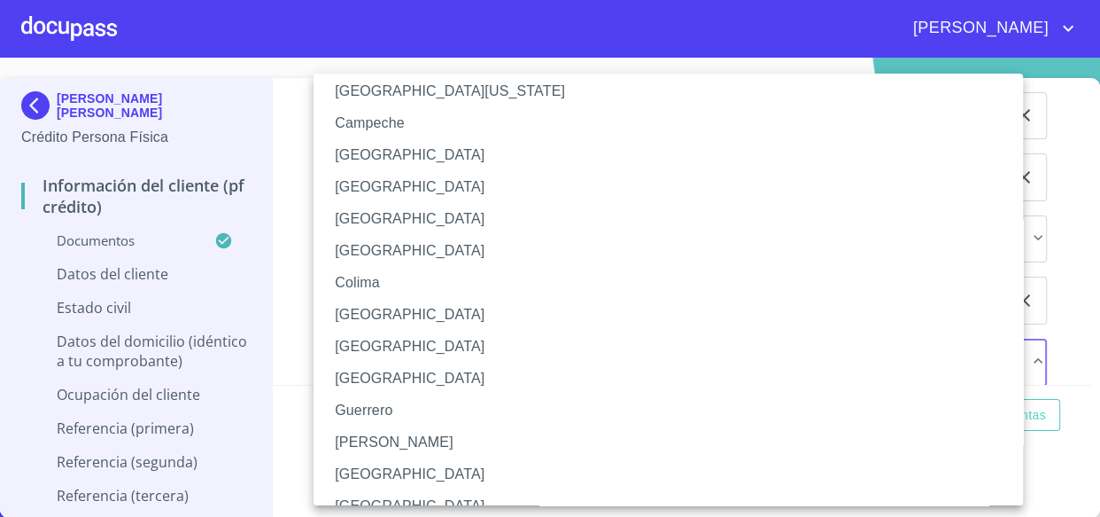
drag, startPoint x: 353, startPoint y: 469, endPoint x: 649, endPoint y: 408, distance: 302.0
click at [354, 469] on li "[GEOGRAPHIC_DATA]" at bounding box center [675, 474] width 722 height 32
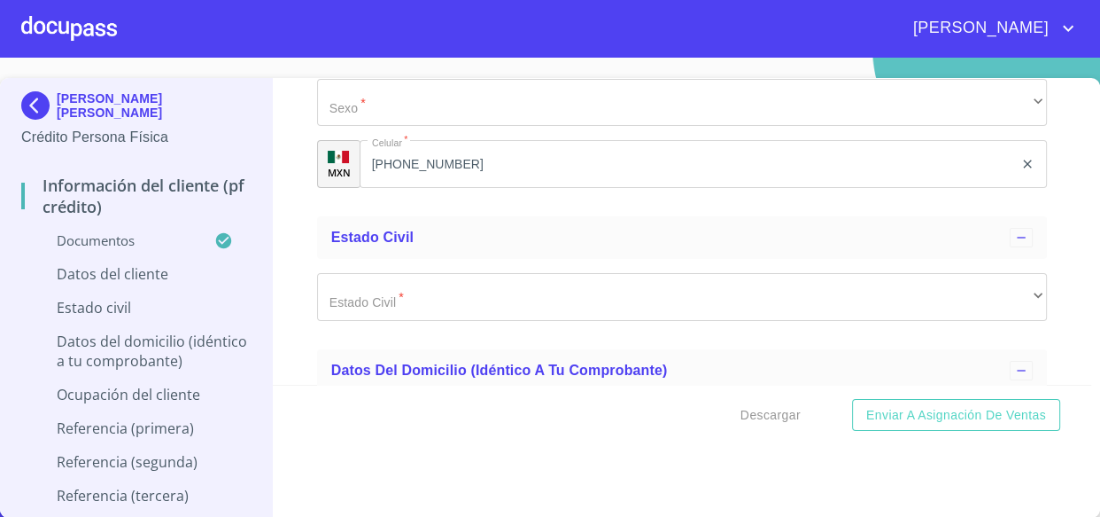
scroll to position [5776, 0]
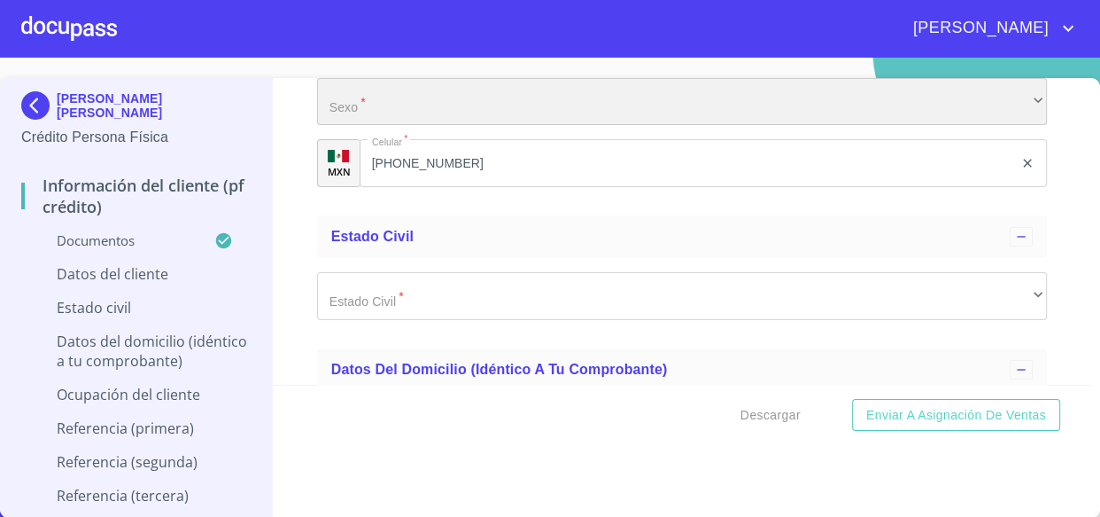
click at [375, 97] on div "​" at bounding box center [682, 102] width 731 height 48
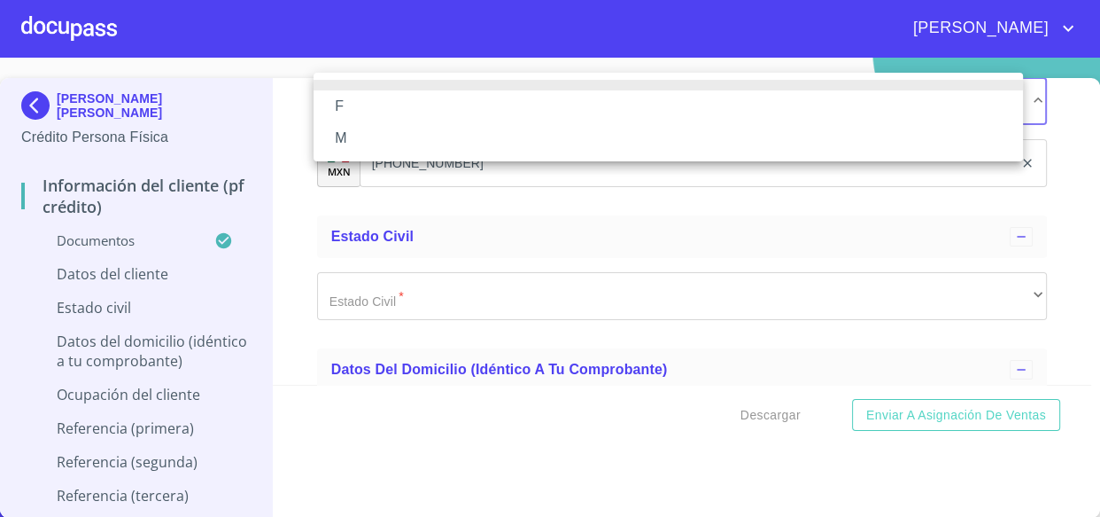
click at [341, 140] on li "M" at bounding box center [669, 138] width 710 height 32
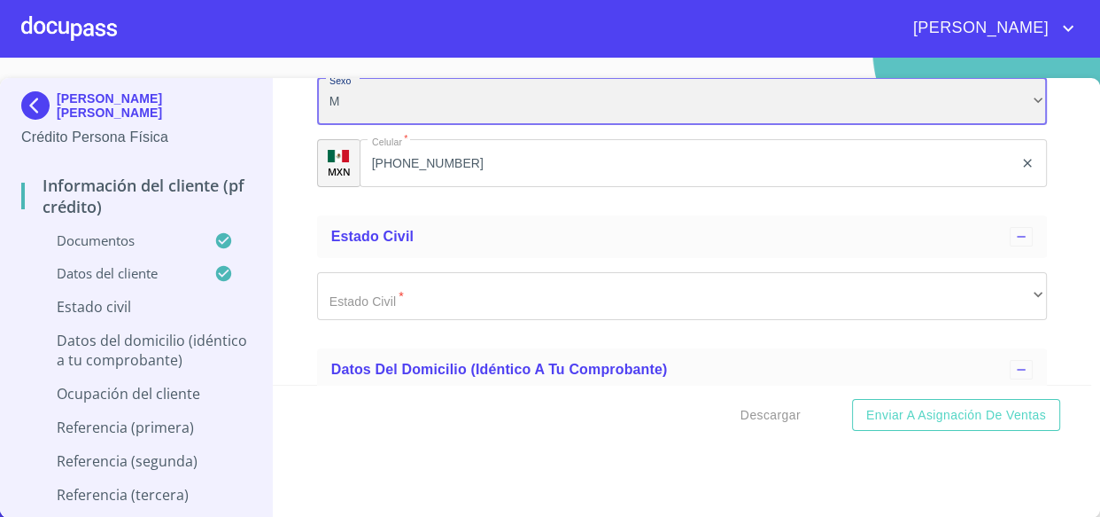
scroll to position [5768, 0]
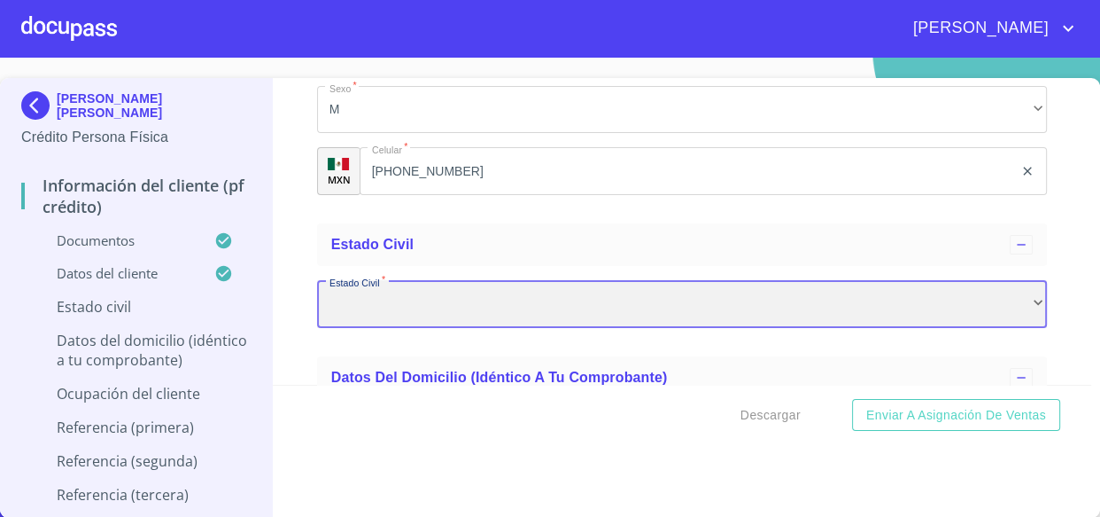
click at [364, 301] on div "​" at bounding box center [682, 304] width 731 height 48
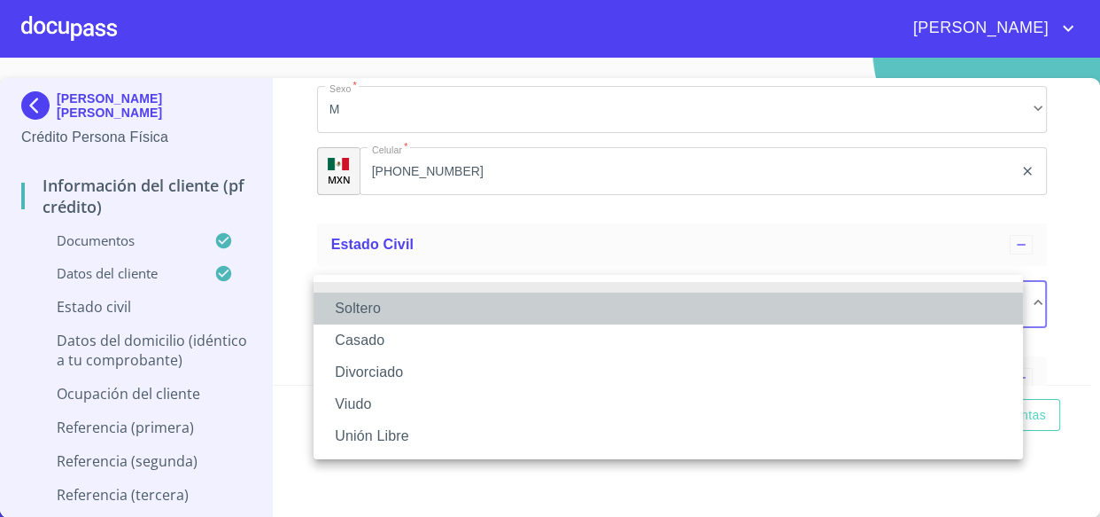
click at [364, 309] on li "Soltero" at bounding box center [669, 308] width 710 height 32
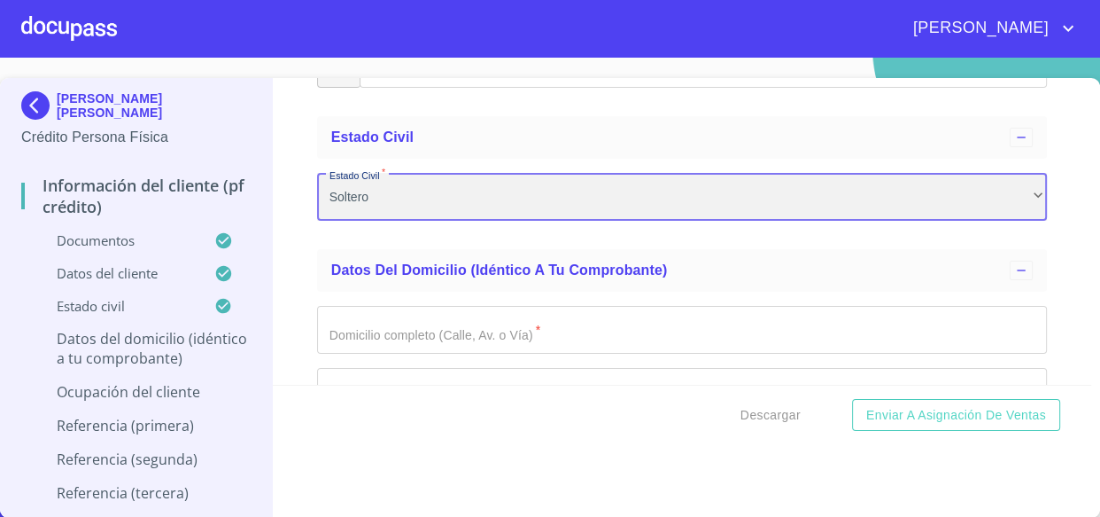
scroll to position [5928, 0]
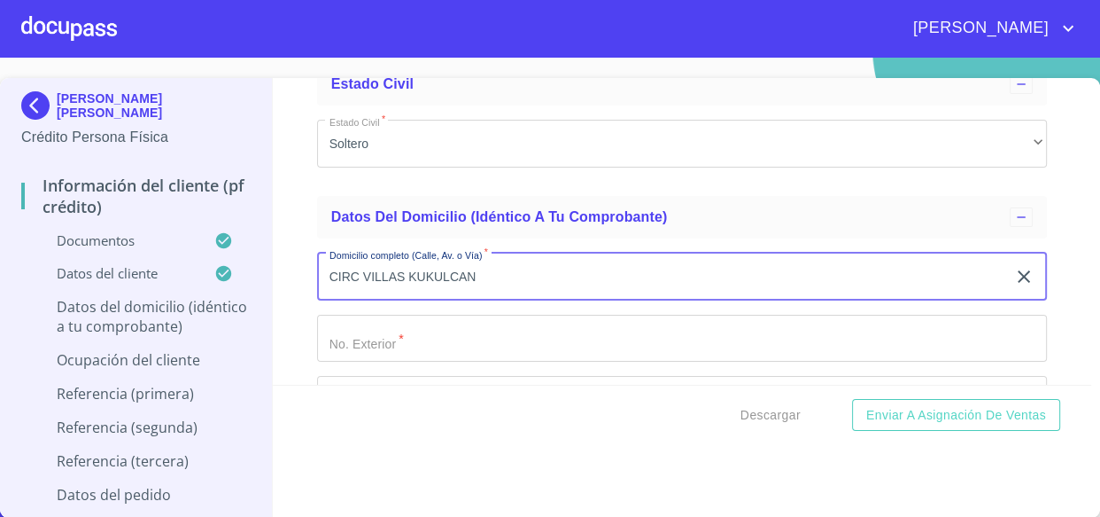
type input "CIRC VILLAS KUKULCAN"
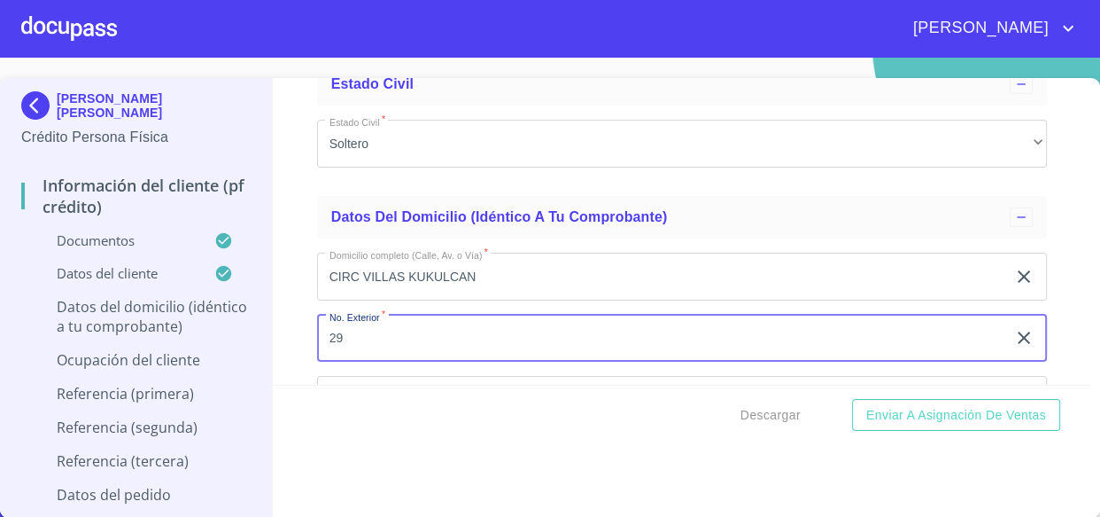
type input "29"
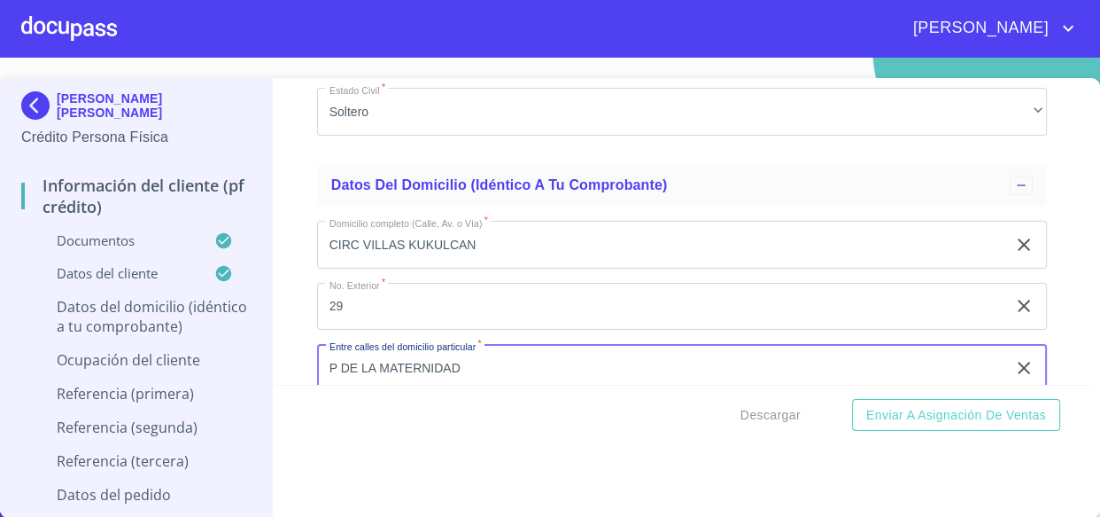
type input "P DE LA MATERNIDAD"
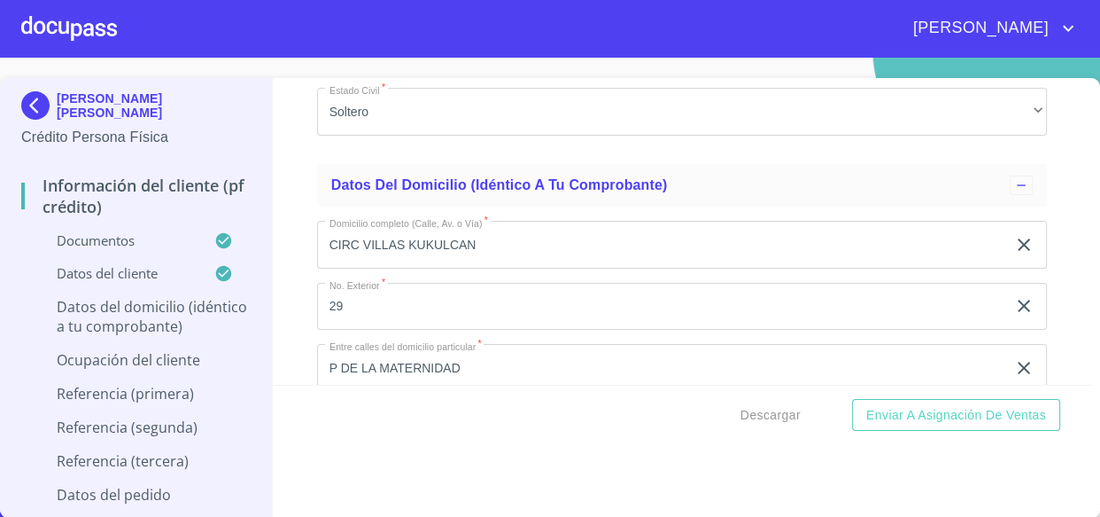
scroll to position [6151, 0]
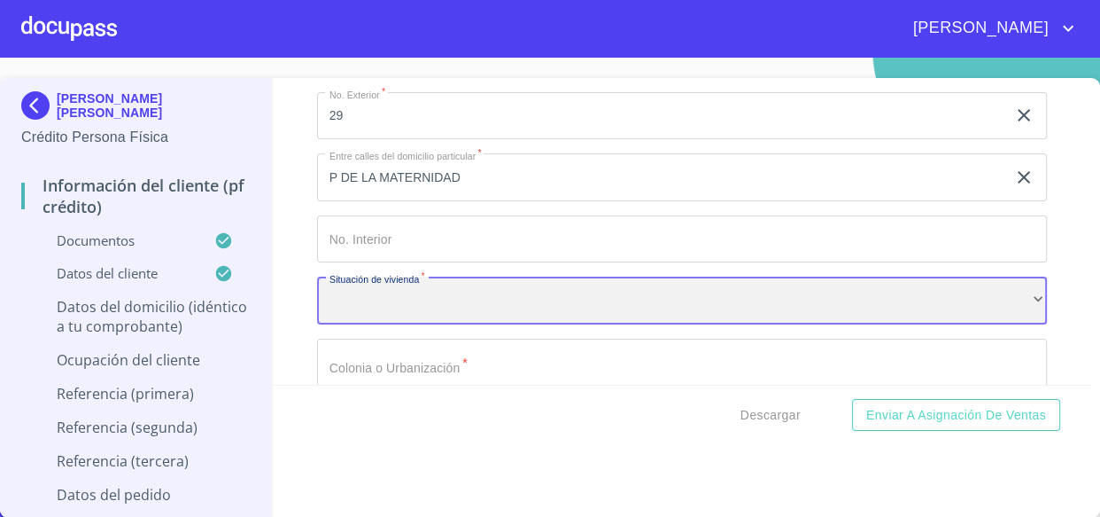
click at [372, 293] on div "​" at bounding box center [682, 300] width 731 height 48
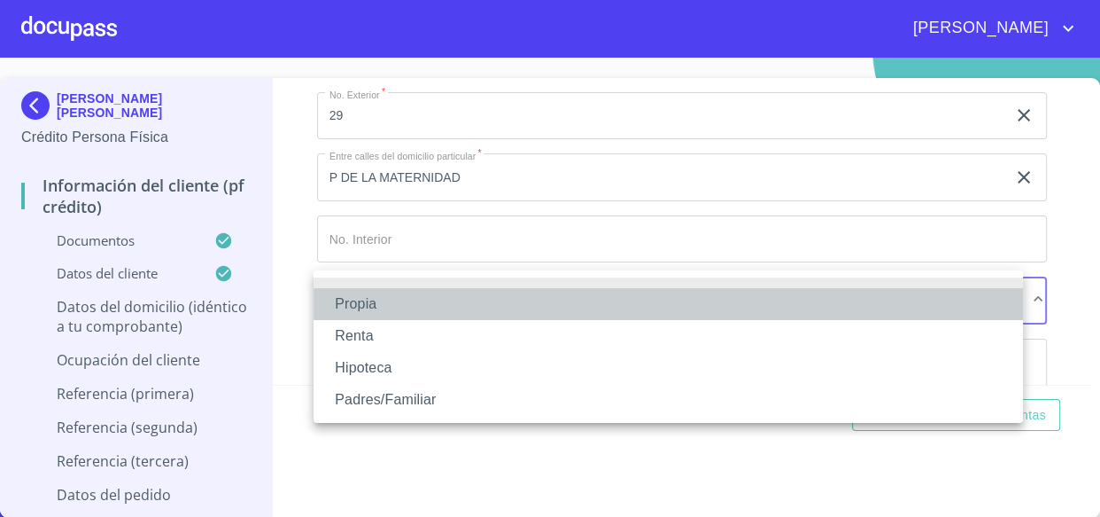
click at [363, 305] on li "Propia" at bounding box center [669, 304] width 710 height 32
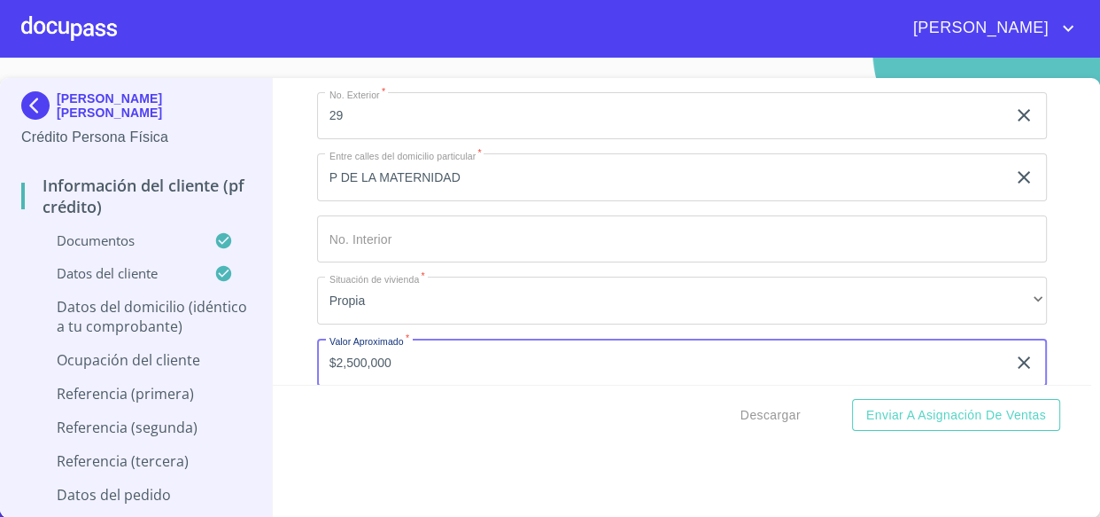
type input "$2,500,000"
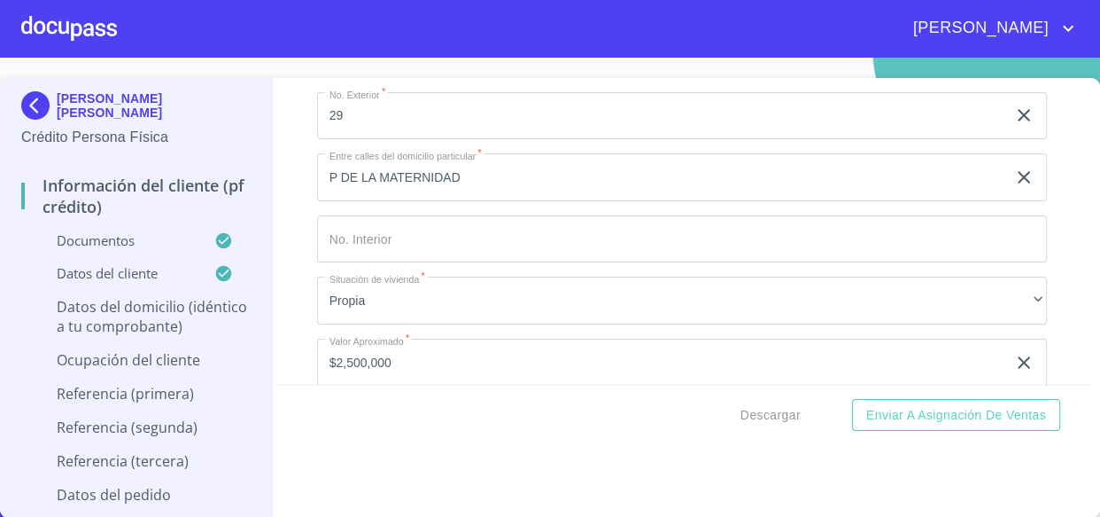
scroll to position [6335, 0]
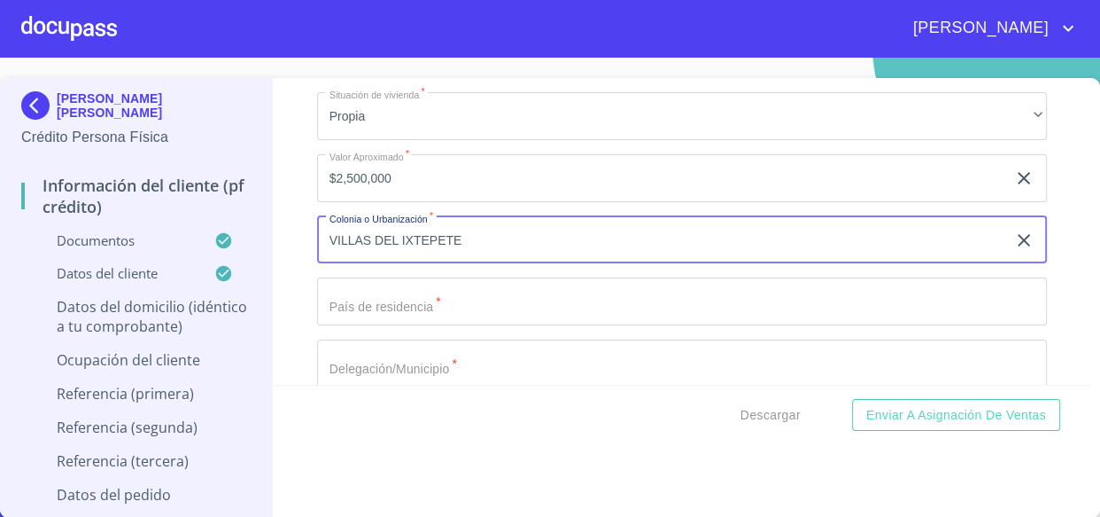
type input "VILLAS DEL IXTEPETE"
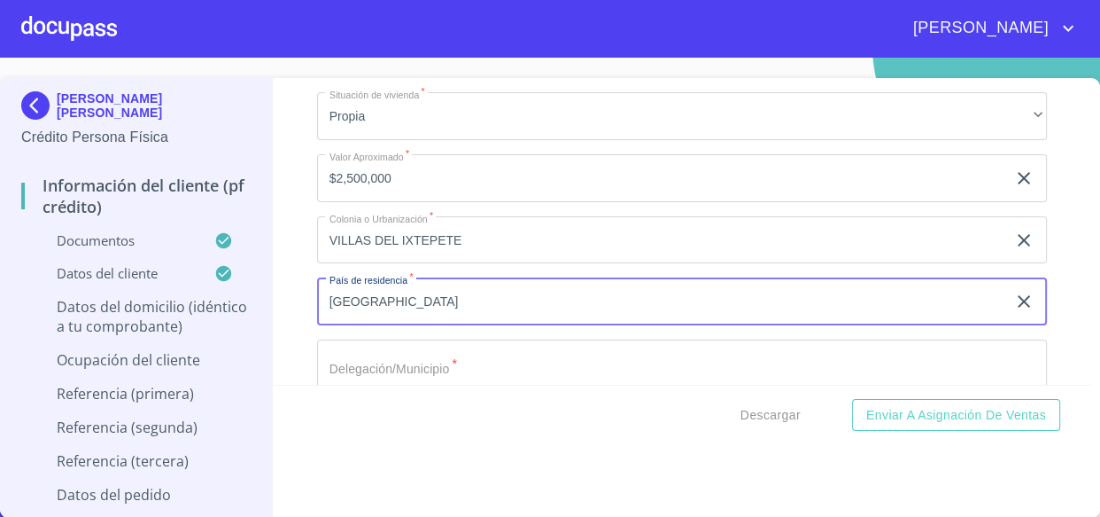
type input "[GEOGRAPHIC_DATA]"
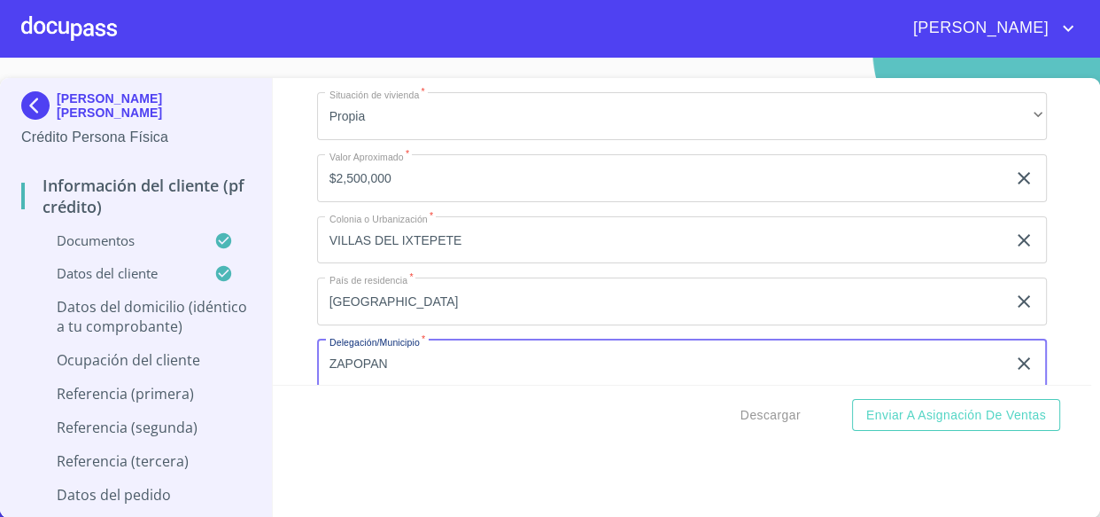
type input "ZAPOPAN"
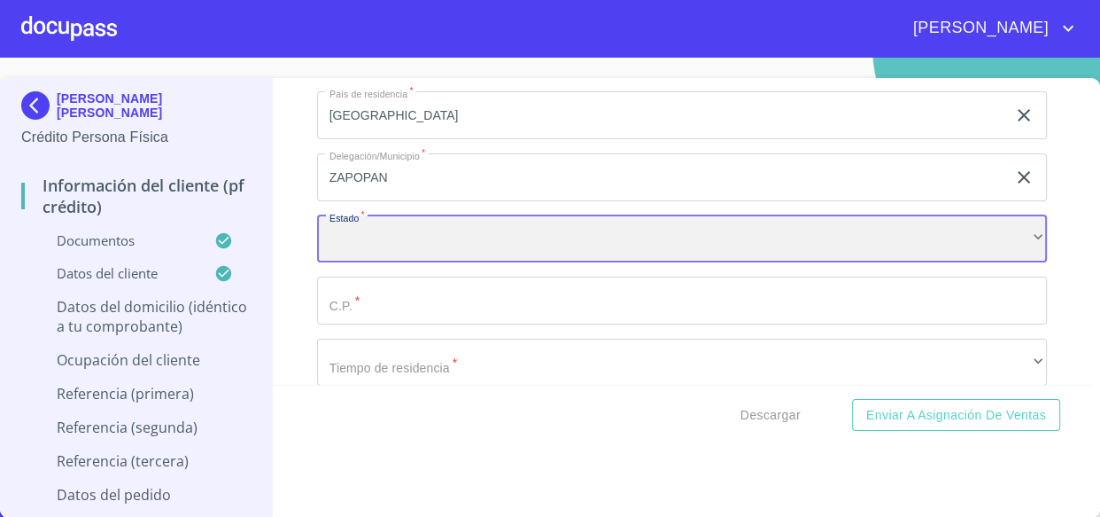
click at [976, 221] on div "​" at bounding box center [682, 239] width 731 height 48
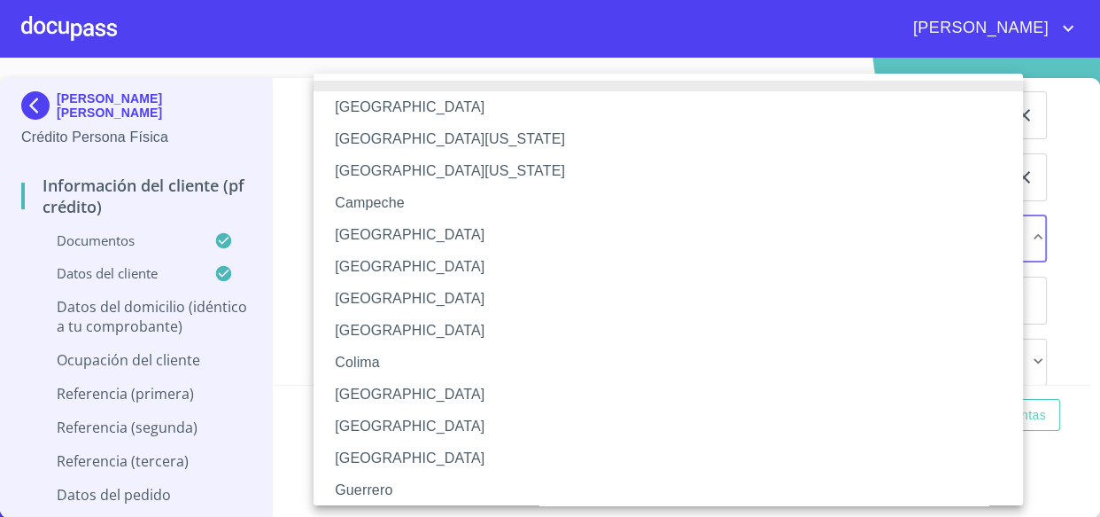
scroll to position [80, 0]
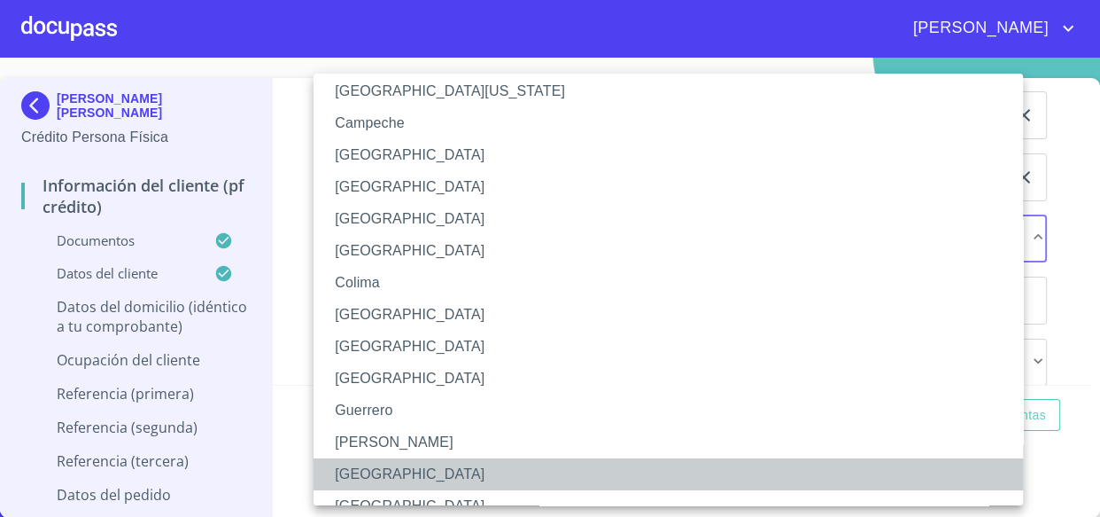
click at [373, 469] on li "[GEOGRAPHIC_DATA]" at bounding box center [675, 474] width 722 height 32
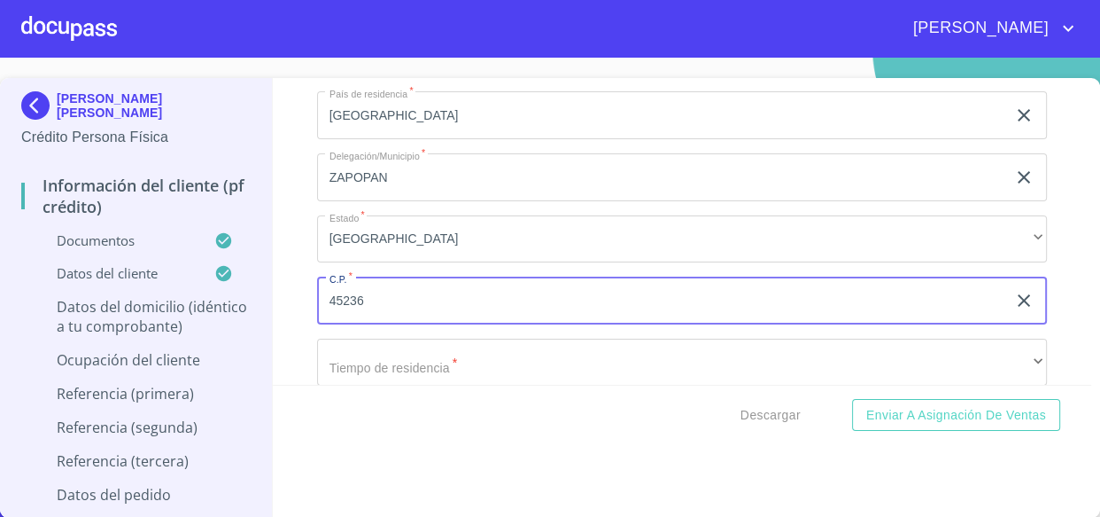
type input "45236"
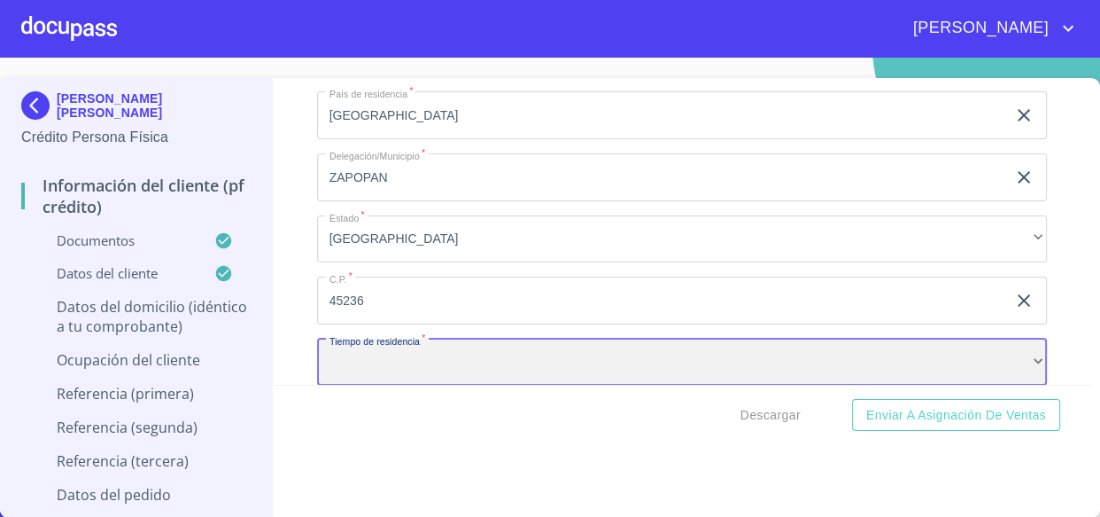
click at [391, 354] on div "​" at bounding box center [682, 362] width 731 height 48
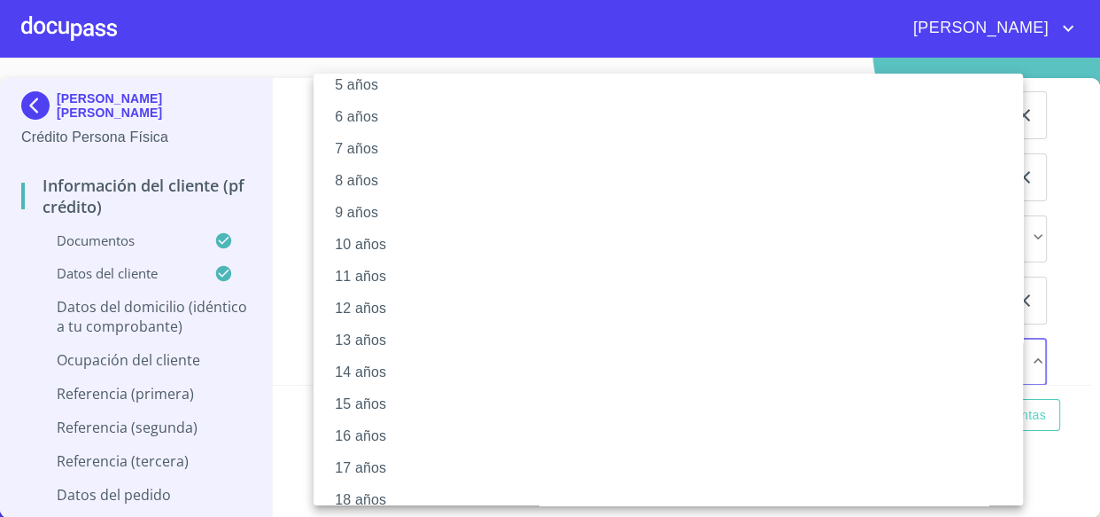
scroll to position [101, 0]
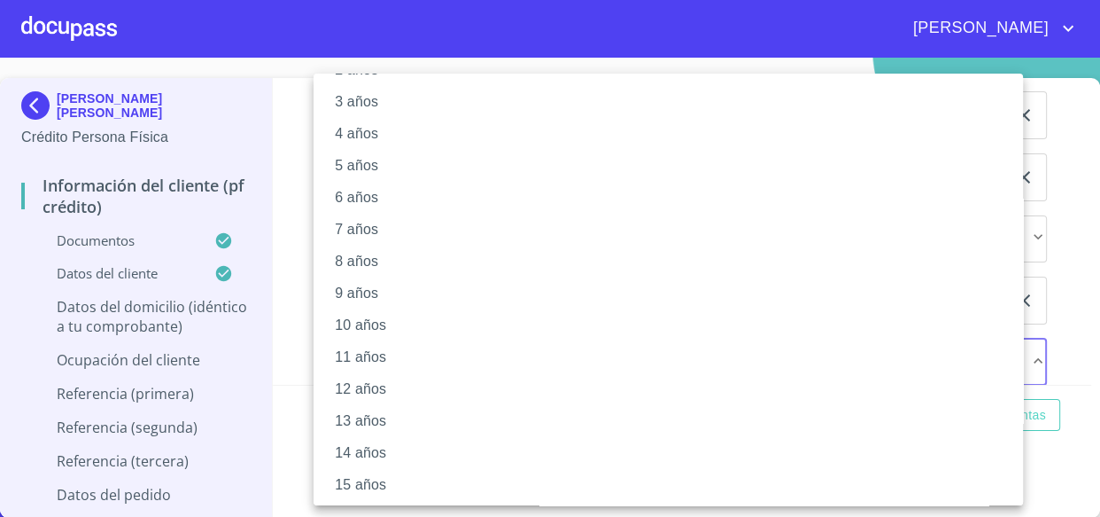
click at [353, 135] on li "4 años" at bounding box center [675, 134] width 722 height 32
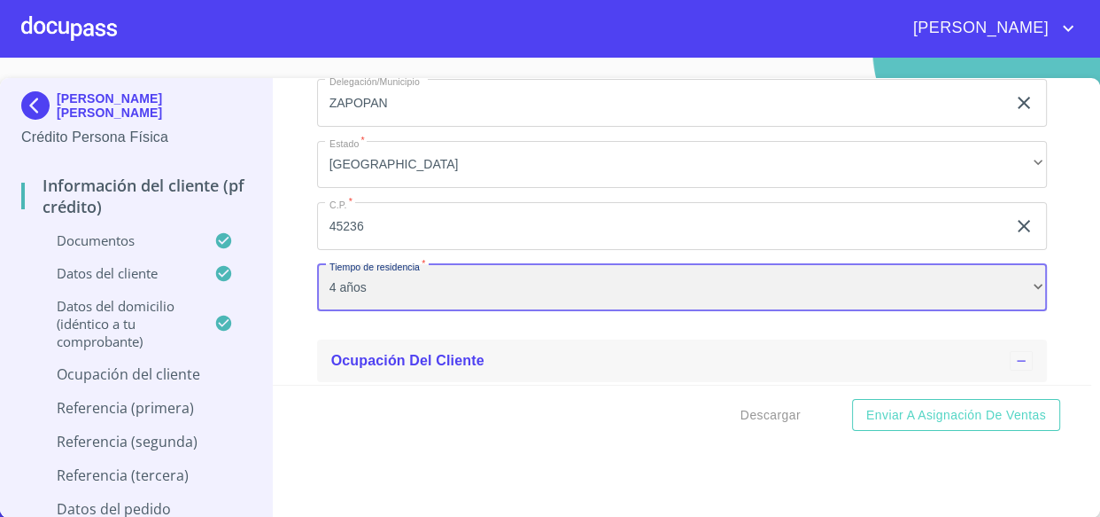
scroll to position [6762, 0]
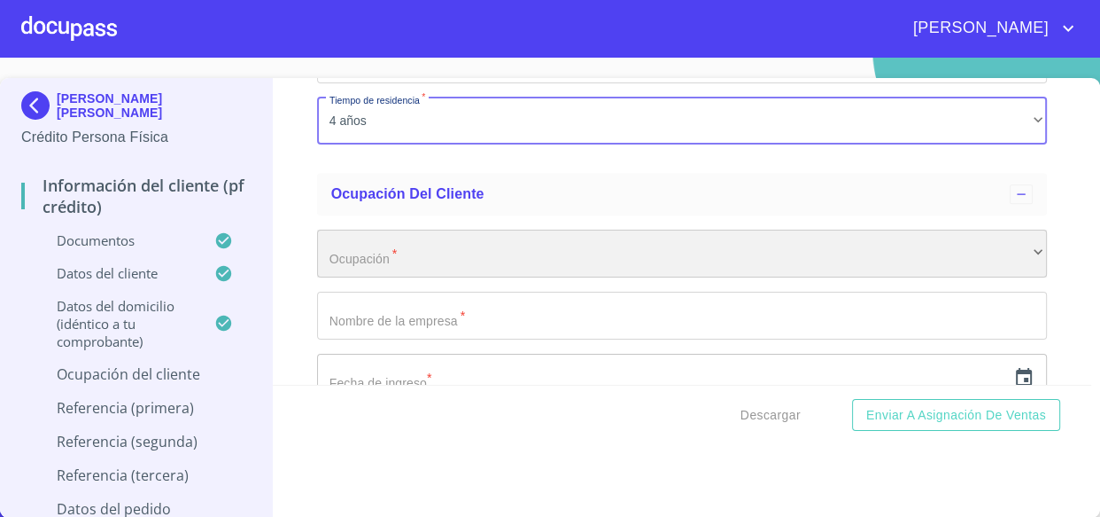
click at [373, 265] on div "​" at bounding box center [682, 253] width 731 height 48
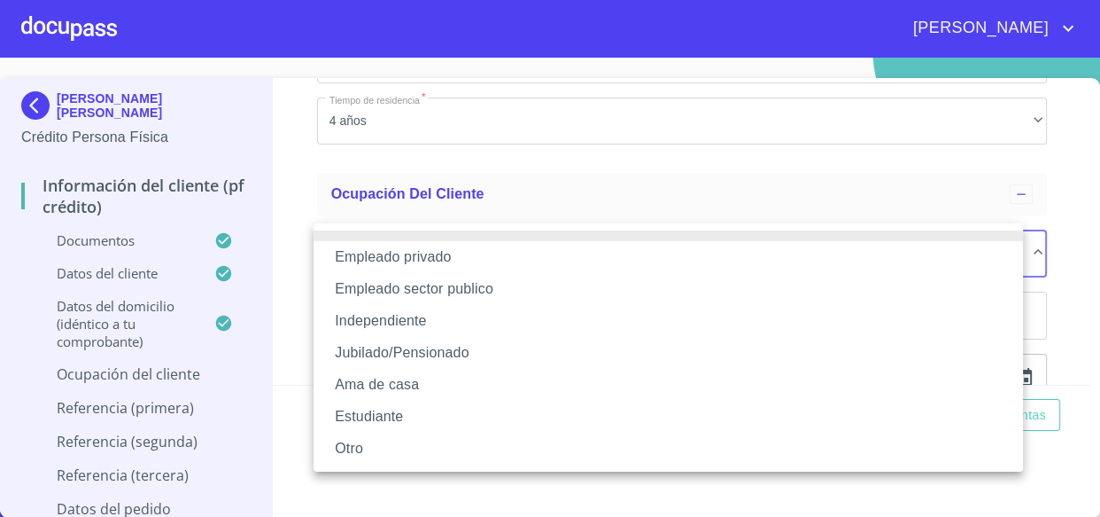
click at [419, 256] on li "Empleado privado" at bounding box center [669, 257] width 710 height 32
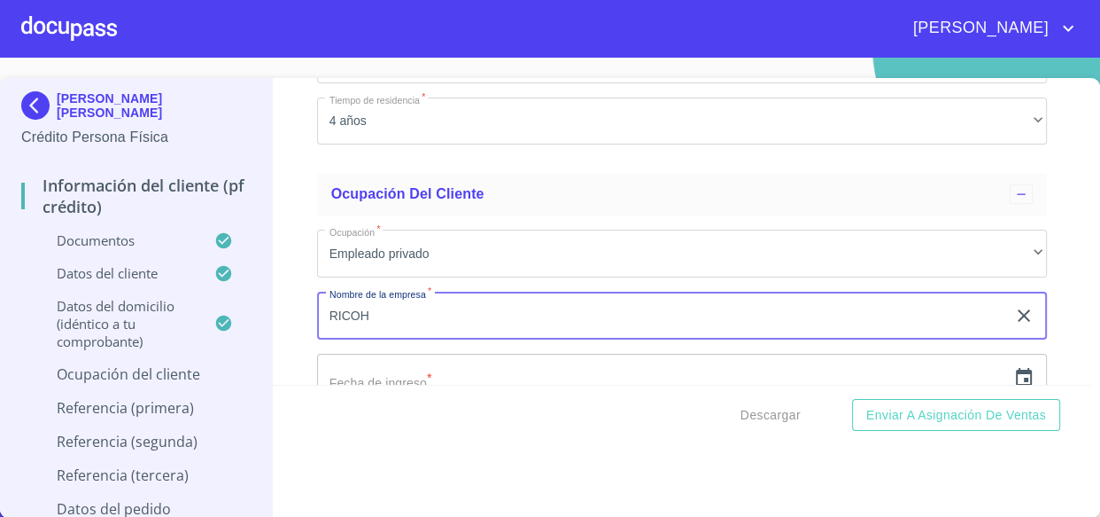
type input "RICOH"
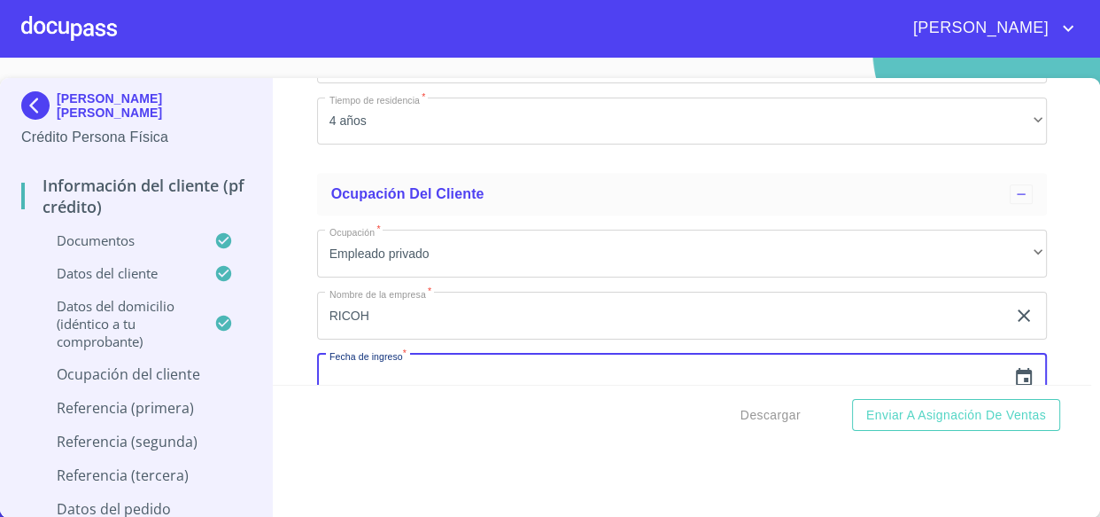
scroll to position [6770, 0]
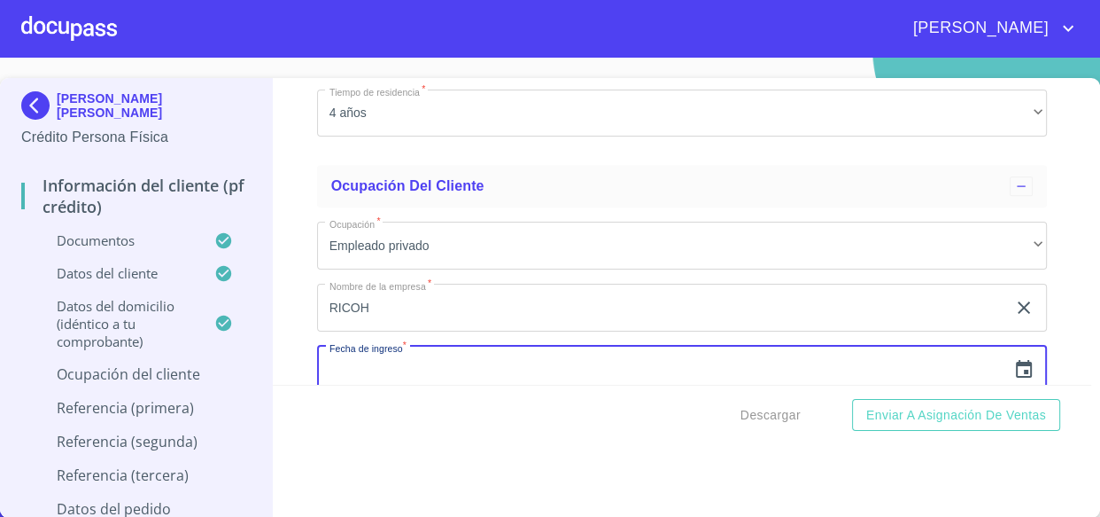
click at [1016, 360] on icon "button" at bounding box center [1024, 369] width 16 height 18
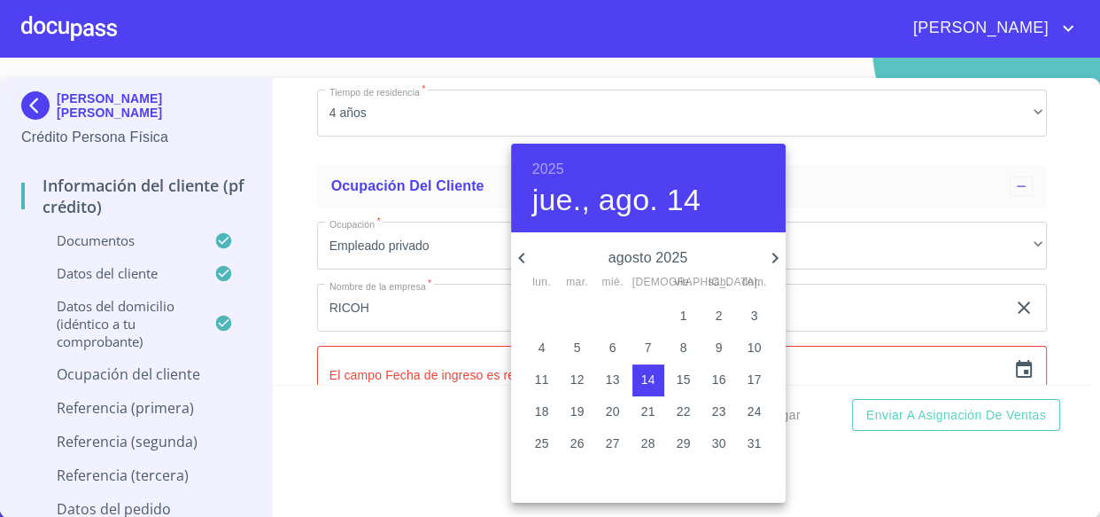
click at [519, 257] on icon "button" at bounding box center [521, 258] width 6 height 11
click at [549, 172] on h6 "2025" at bounding box center [549, 169] width 32 height 25
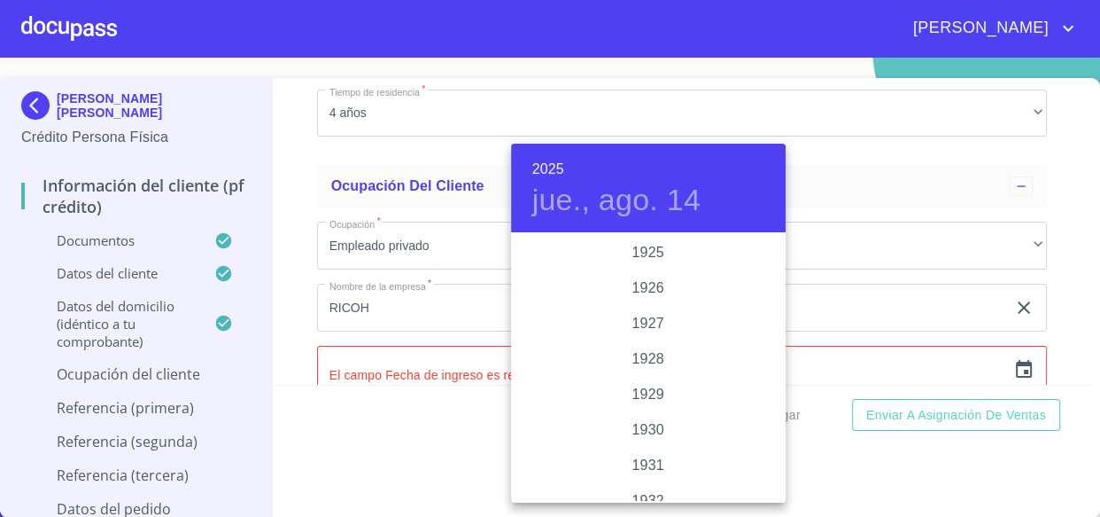
scroll to position [3438, 0]
click at [633, 311] on div "2024" at bounding box center [648, 323] width 275 height 35
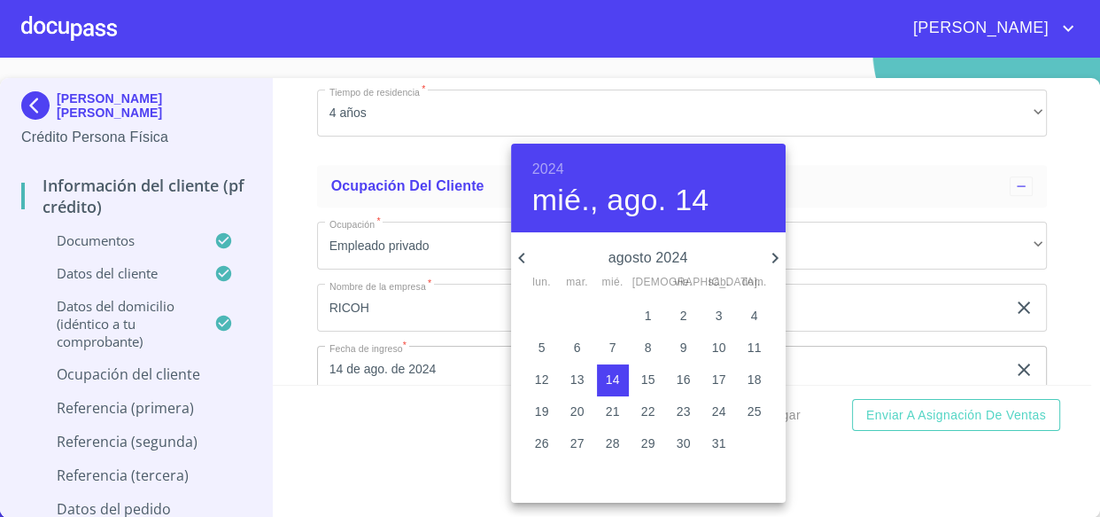
click at [524, 257] on icon "button" at bounding box center [521, 257] width 21 height 21
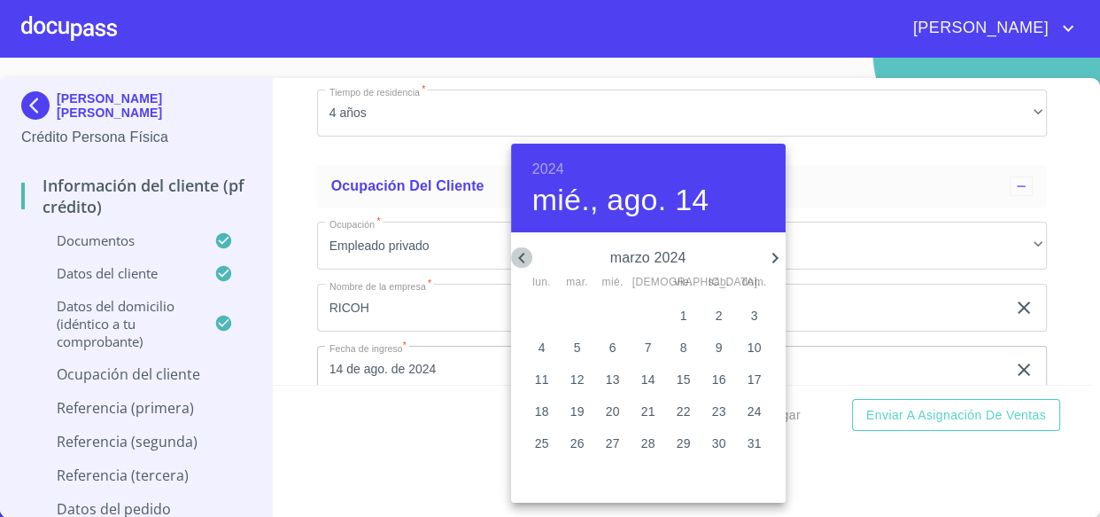
click at [524, 257] on icon "button" at bounding box center [521, 257] width 21 height 21
click at [649, 316] on p "1" at bounding box center [648, 316] width 7 height 18
type input "1 de feb. de 2024"
click at [405, 291] on div at bounding box center [550, 258] width 1100 height 517
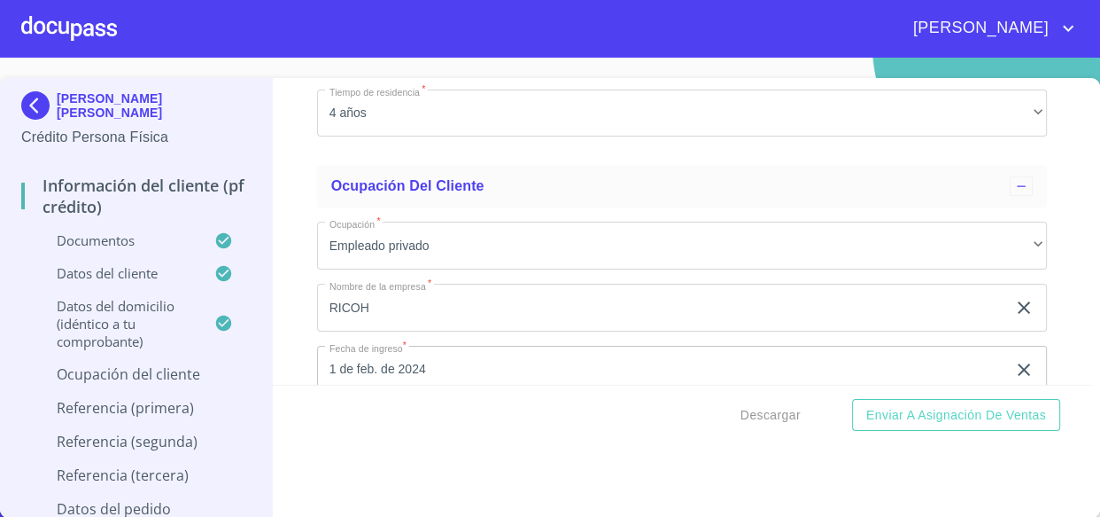
scroll to position [6851, 0]
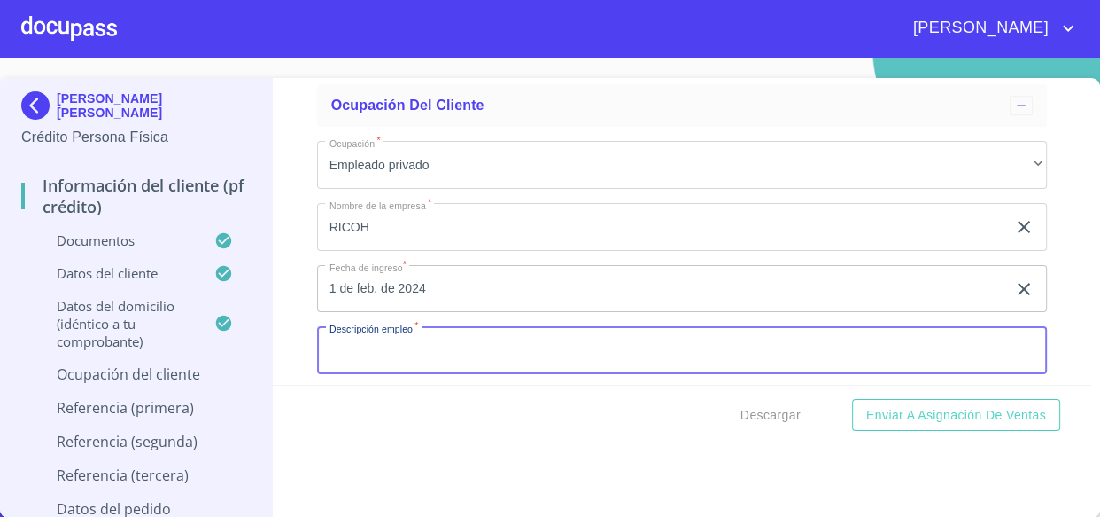
click at [407, 343] on input "Documento de identificación.   *" at bounding box center [682, 350] width 731 height 48
type input "VENTA Y MANTENIMIENTO DE IMPRESORAS"
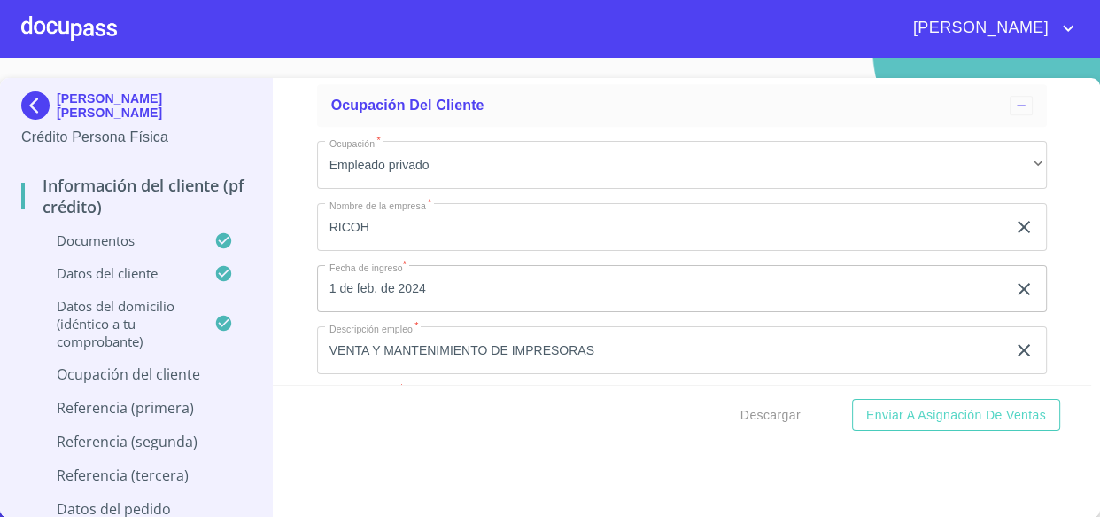
scroll to position [6893, 0]
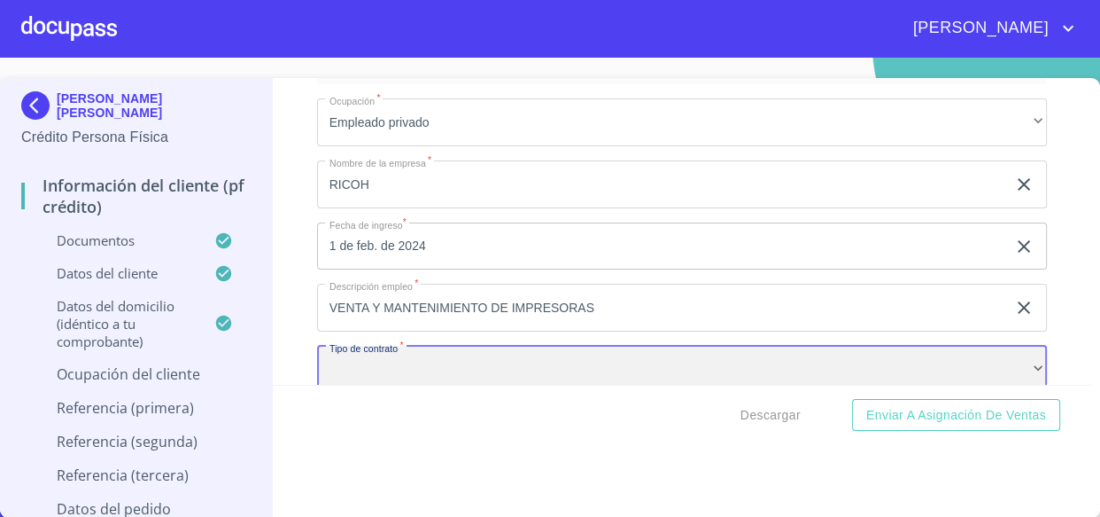
click at [408, 366] on div "​" at bounding box center [682, 370] width 731 height 48
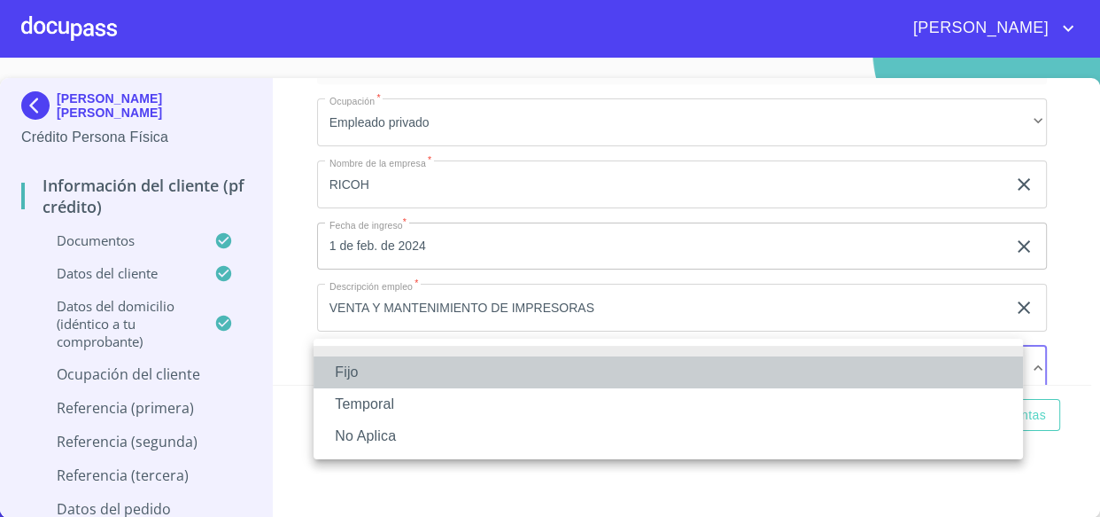
click at [358, 376] on li "Fijo" at bounding box center [669, 372] width 710 height 32
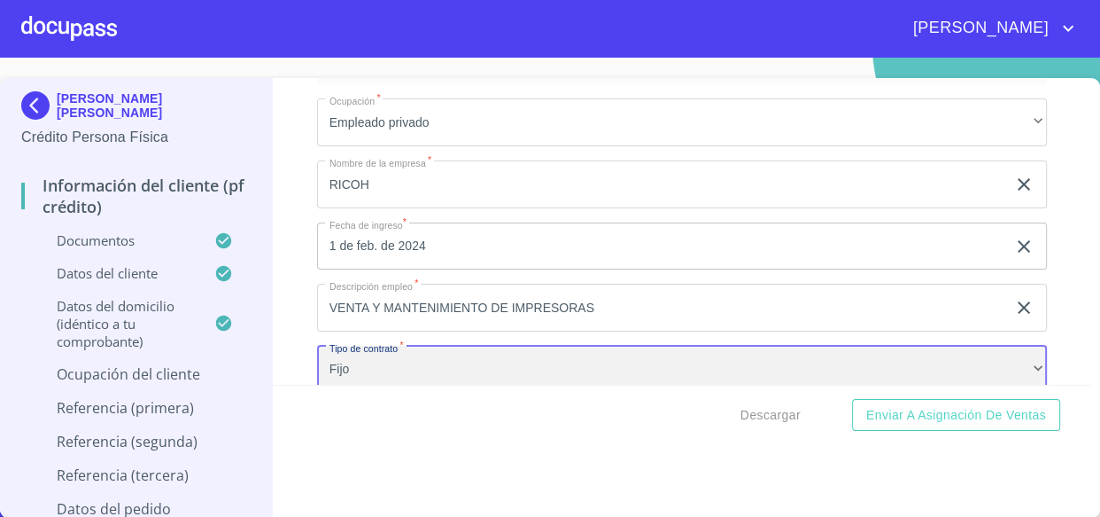
scroll to position [7055, 0]
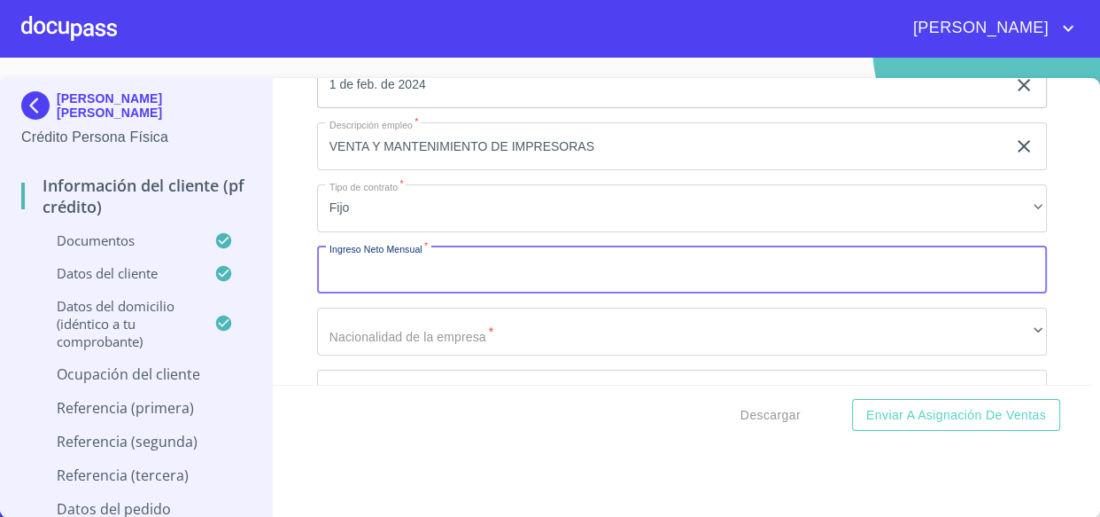
click at [394, 246] on input "Documento de identificación.   *" at bounding box center [682, 270] width 731 height 48
type input "16000"
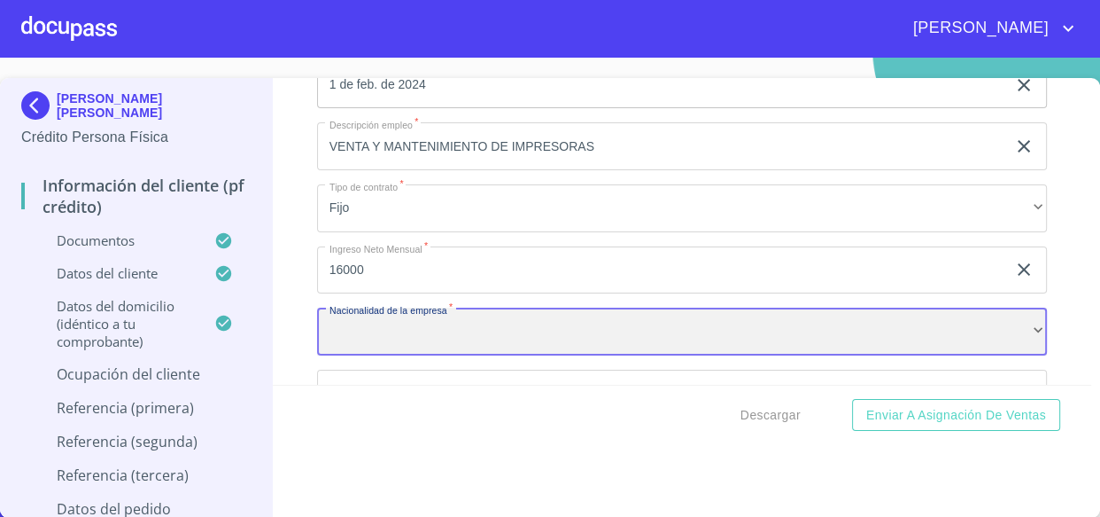
click at [354, 309] on div "​" at bounding box center [682, 331] width 731 height 48
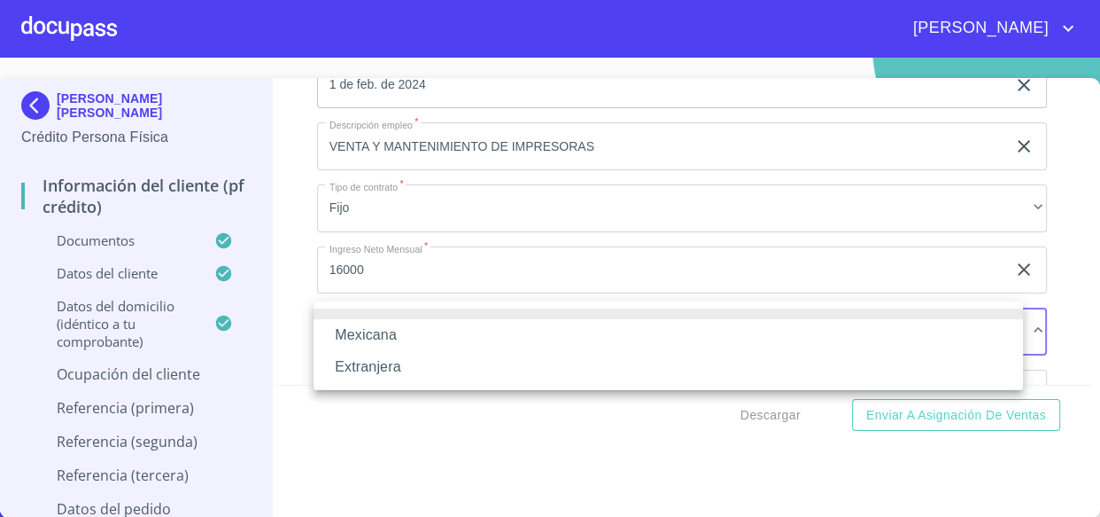
click at [374, 338] on li "Mexicana" at bounding box center [669, 335] width 710 height 32
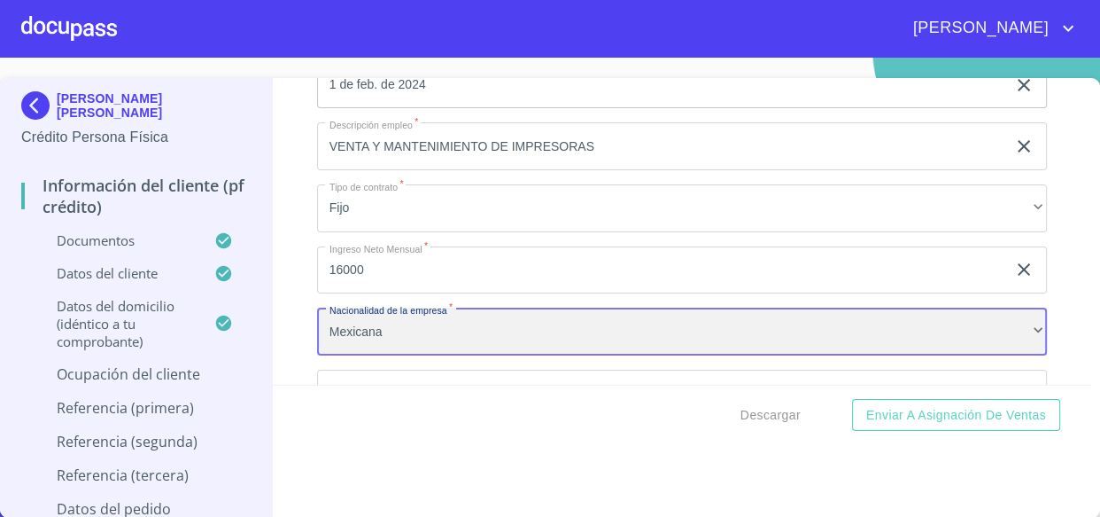
scroll to position [7216, 0]
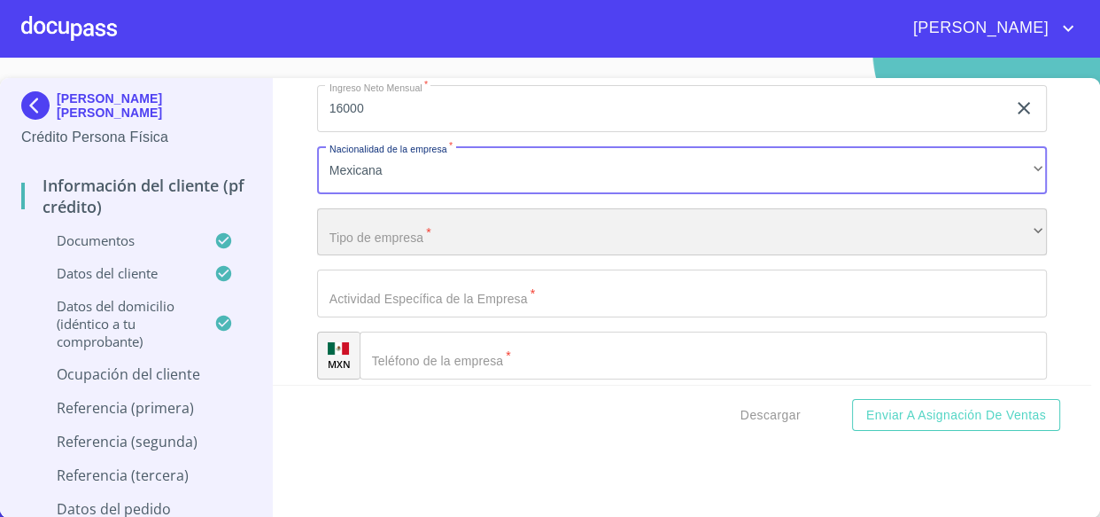
click at [368, 222] on div "​" at bounding box center [682, 232] width 731 height 48
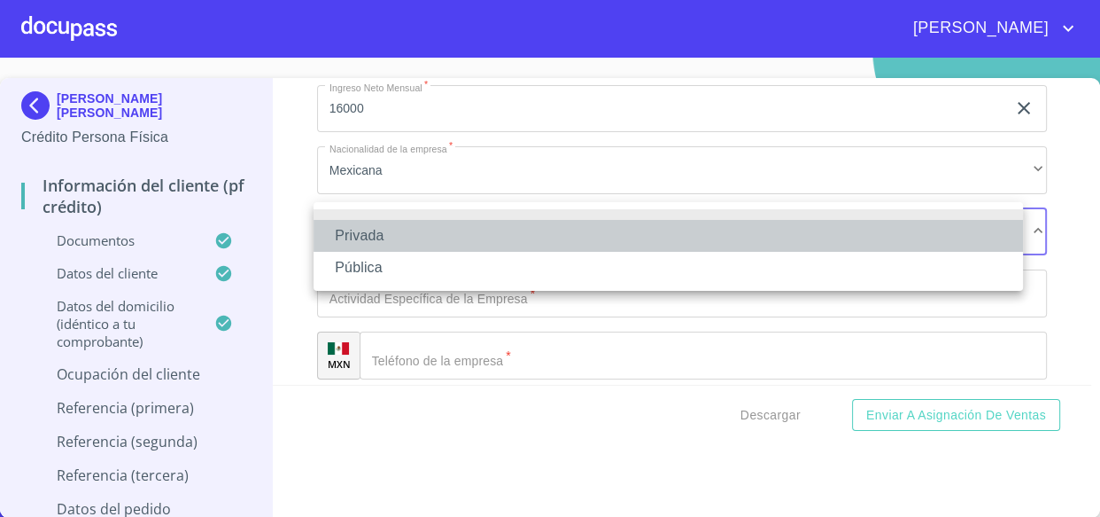
click at [363, 230] on li "Privada" at bounding box center [669, 236] width 710 height 32
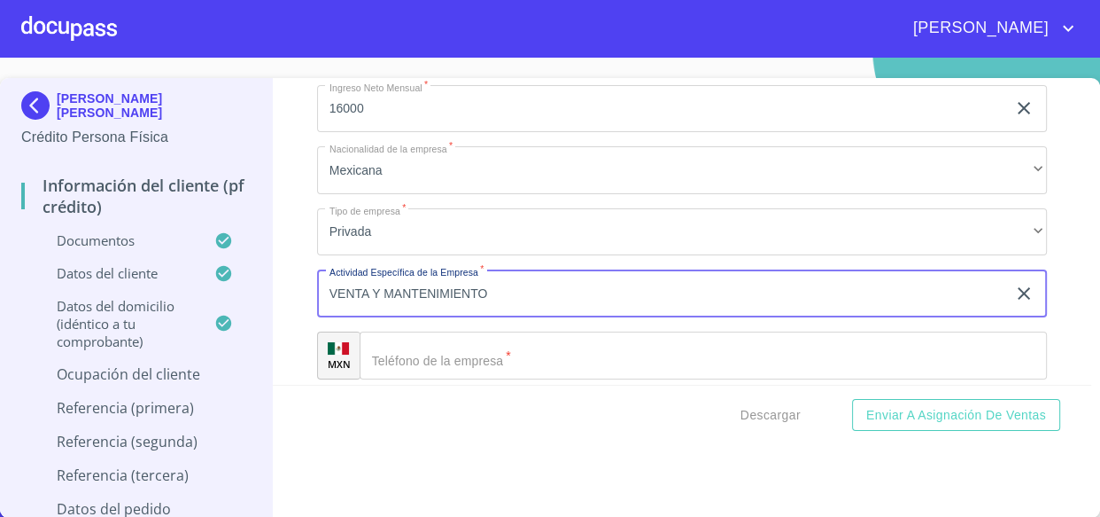
type input "VENTA Y MANTENIMIENTO"
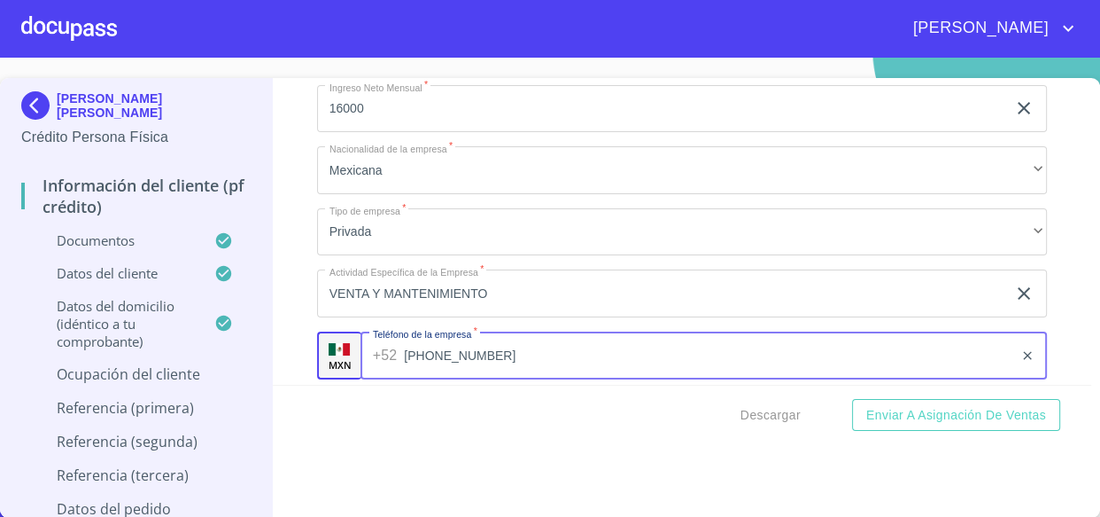
type input "[PHONE_NUMBER]"
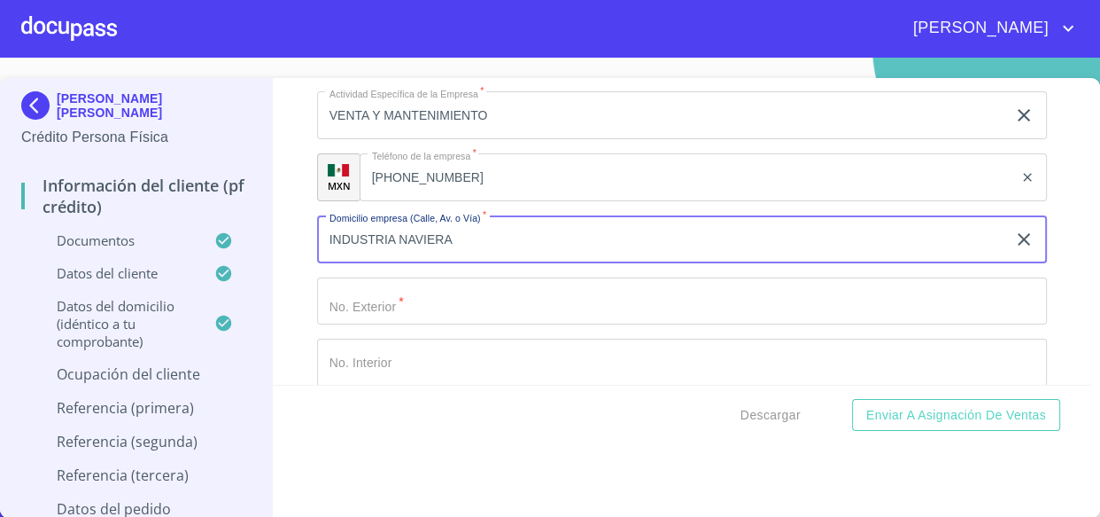
type input "INDUSTRIA NAVIERA"
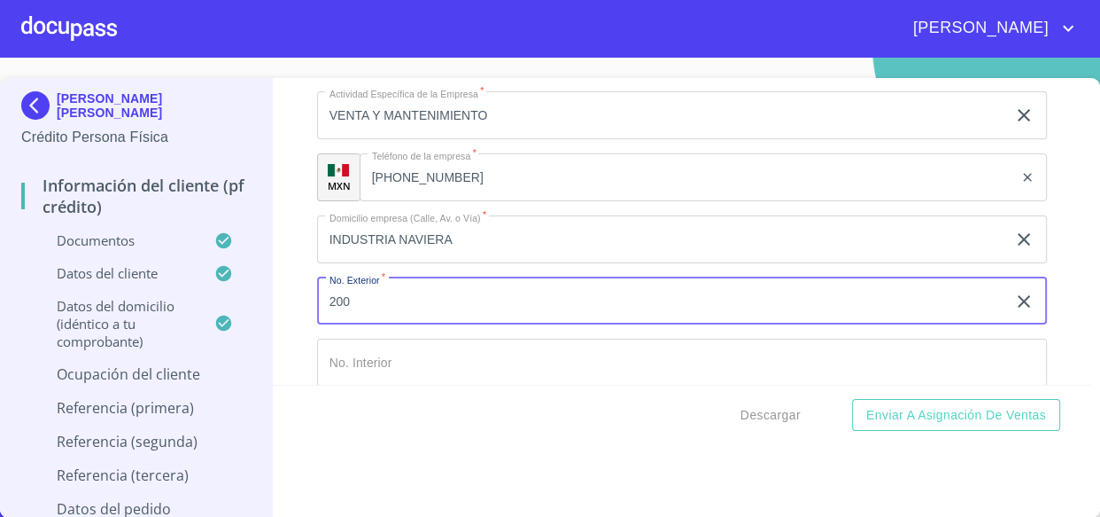
type input "200"
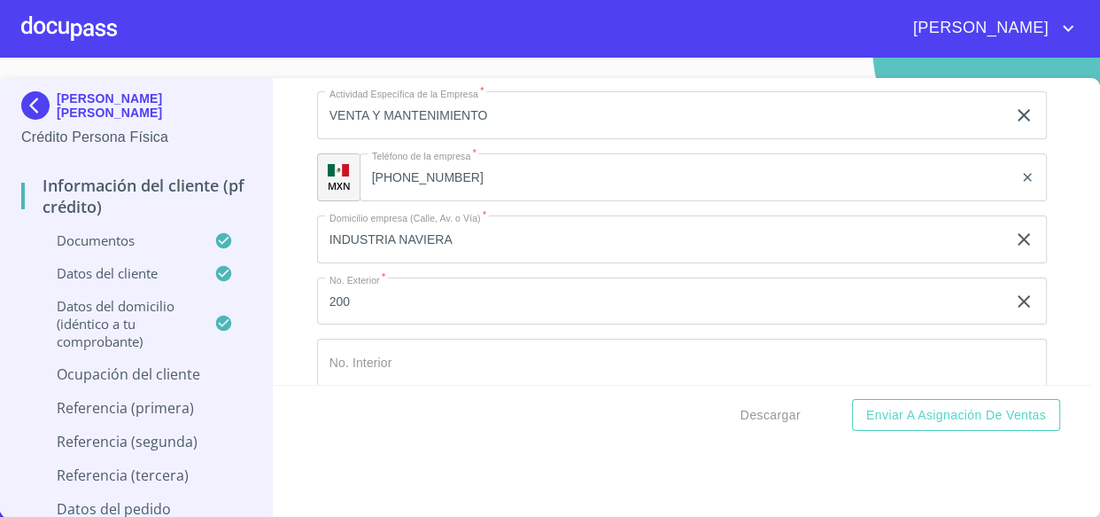
scroll to position [7578, 0]
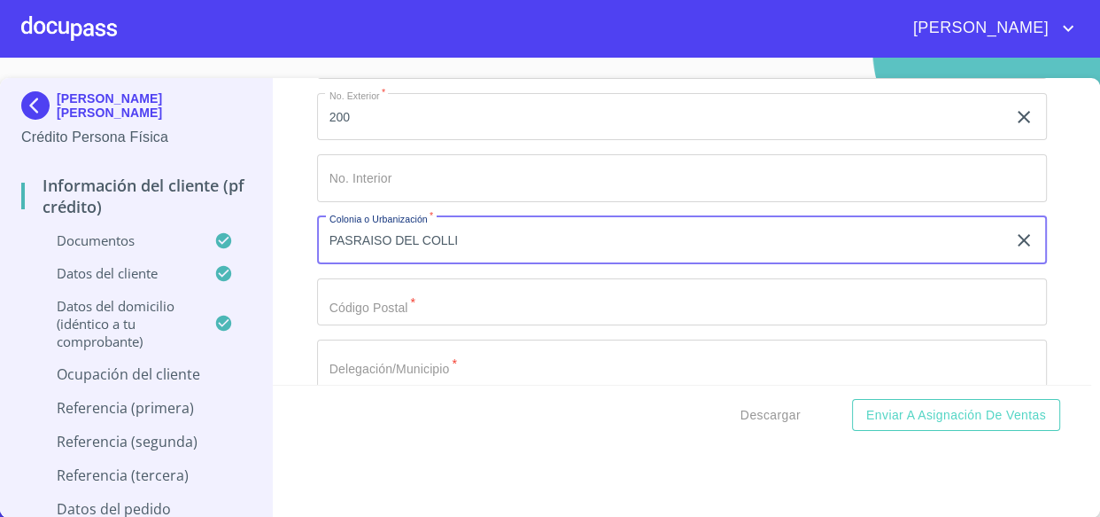
type input "PASRAISO DEL COLLI"
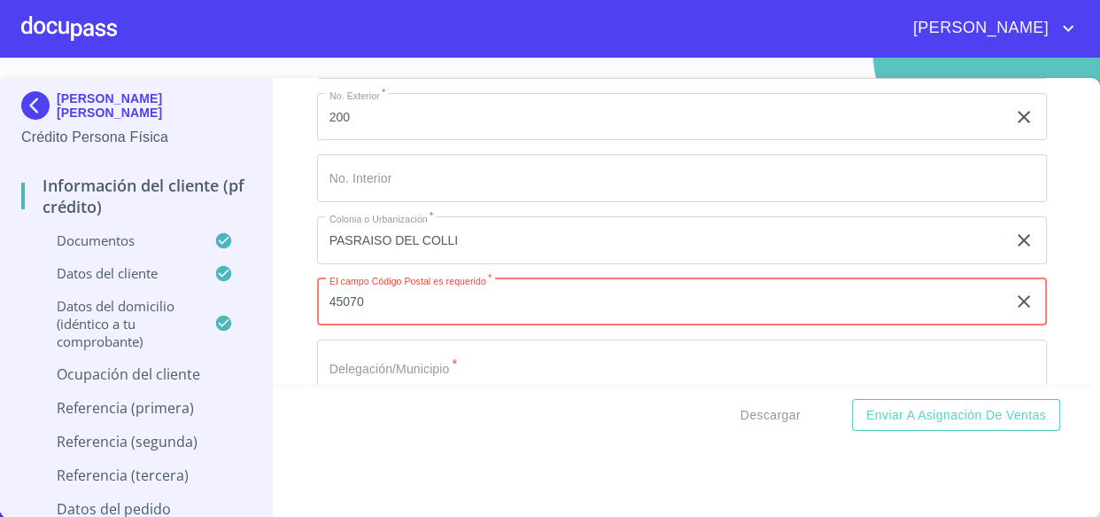
type input "45070"
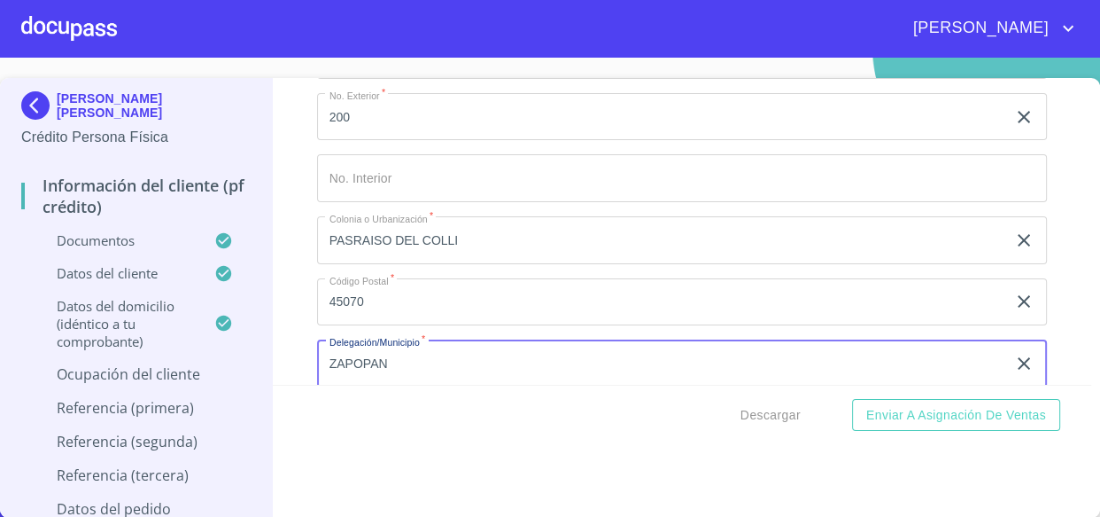
type input "ZAPOPAN"
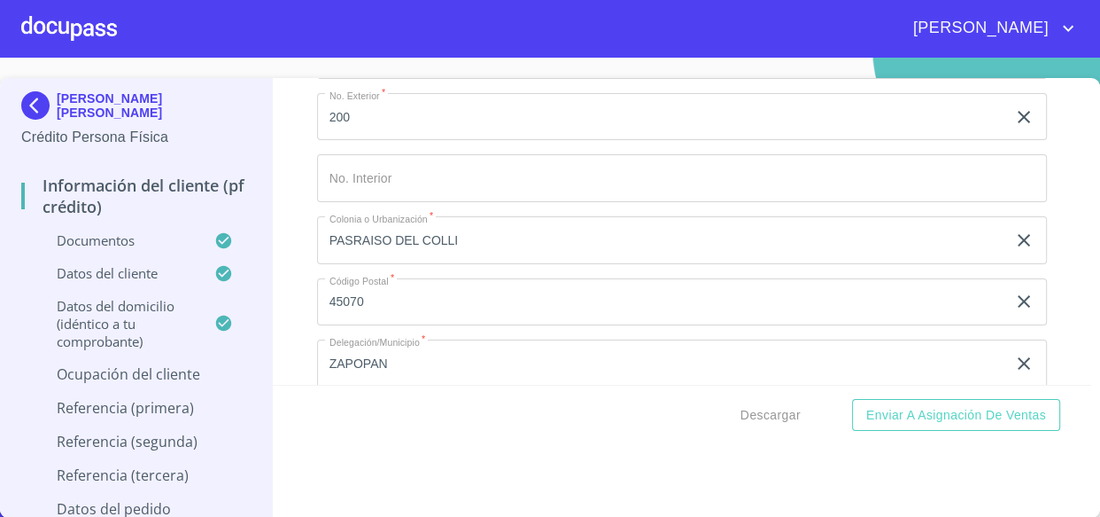
scroll to position [7763, 0]
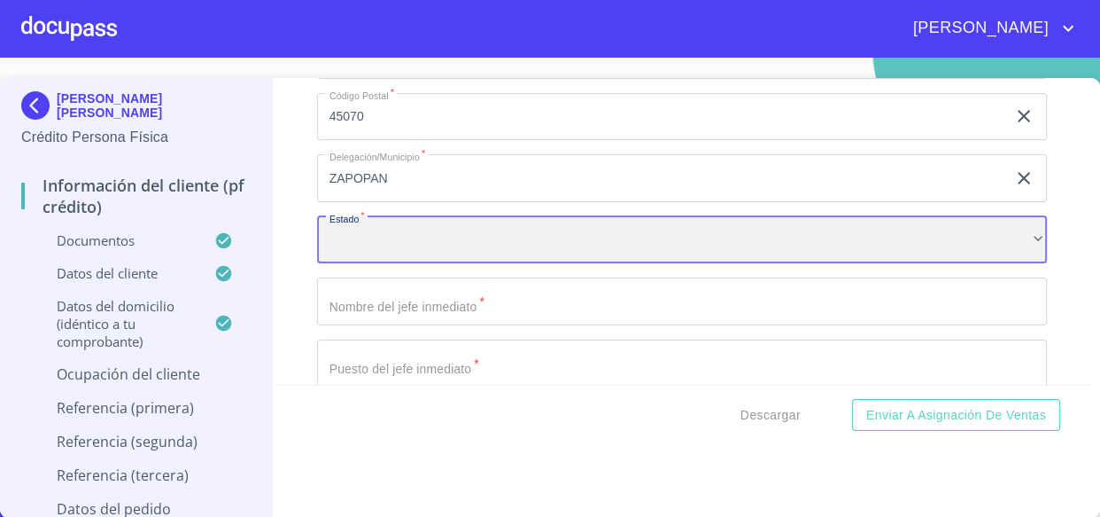
click at [661, 227] on div "​" at bounding box center [682, 240] width 731 height 48
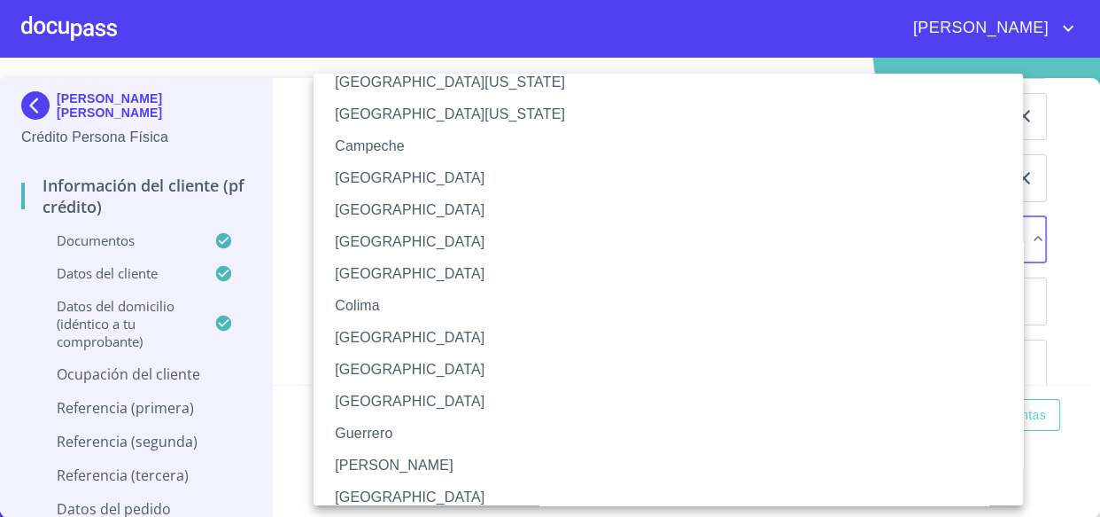
scroll to position [80, 0]
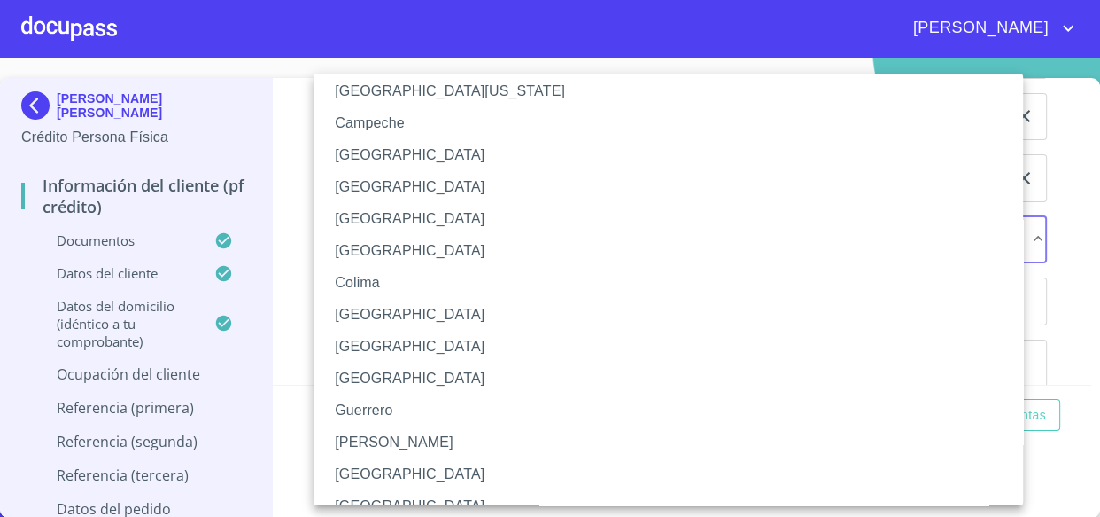
click at [377, 470] on li "[GEOGRAPHIC_DATA]" at bounding box center [675, 474] width 722 height 32
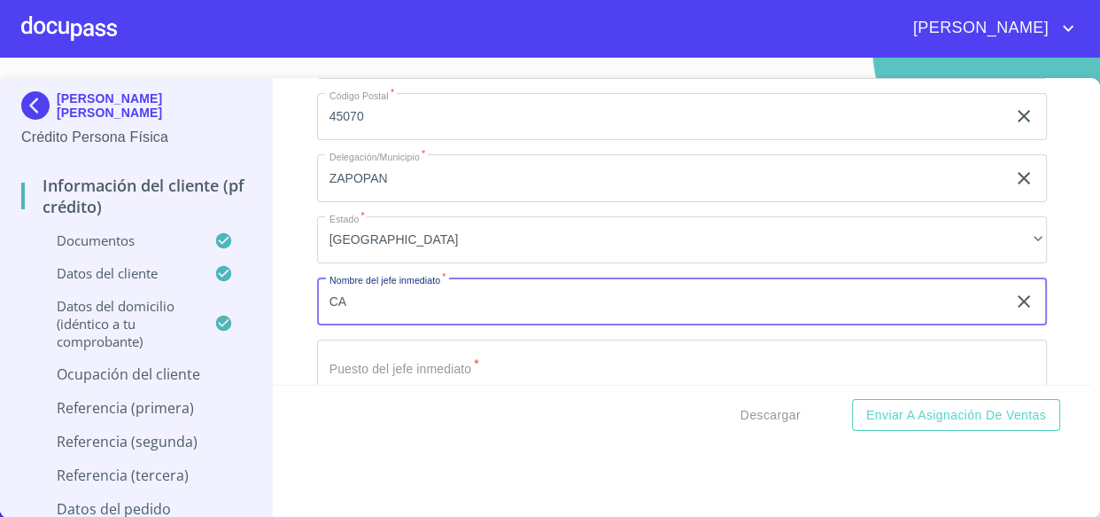
type input "C"
type input "[PERSON_NAME]"
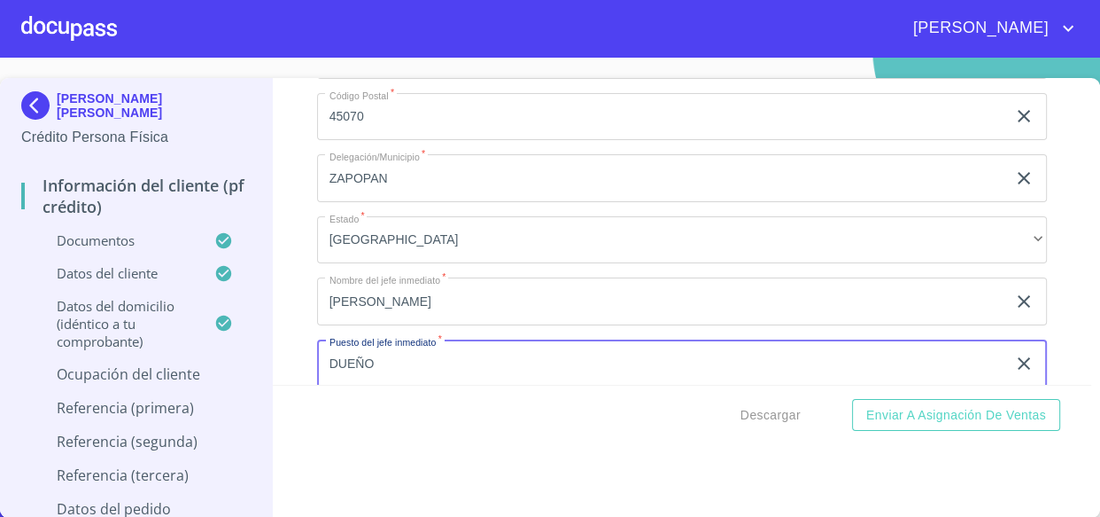
type input "DUEÑO"
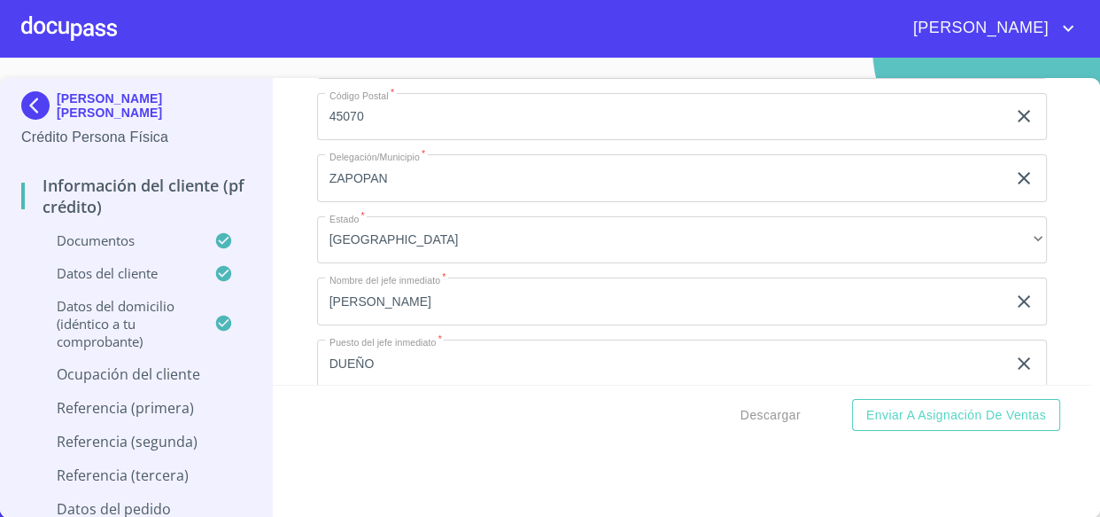
scroll to position [7949, 0]
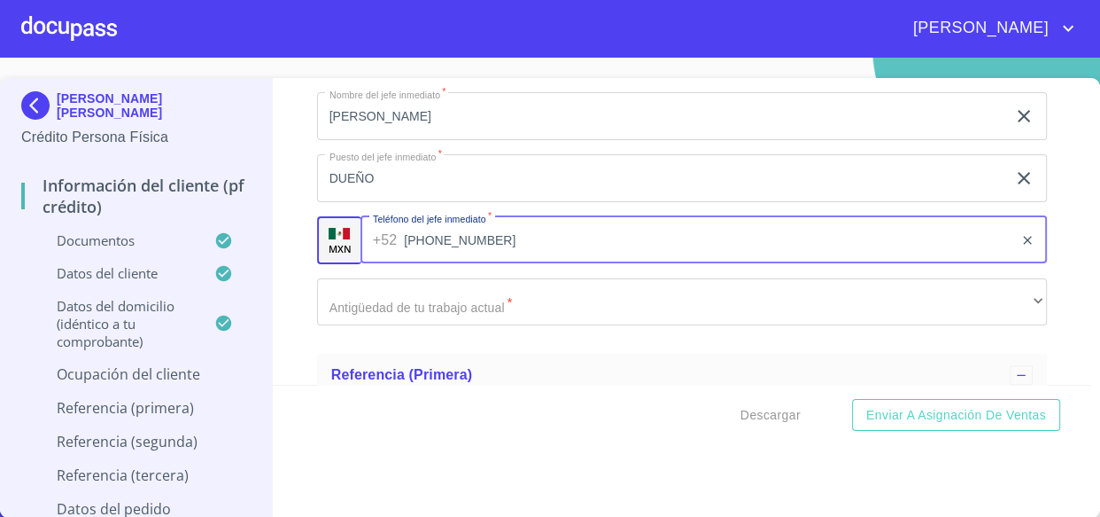
type input "[PHONE_NUMBER]"
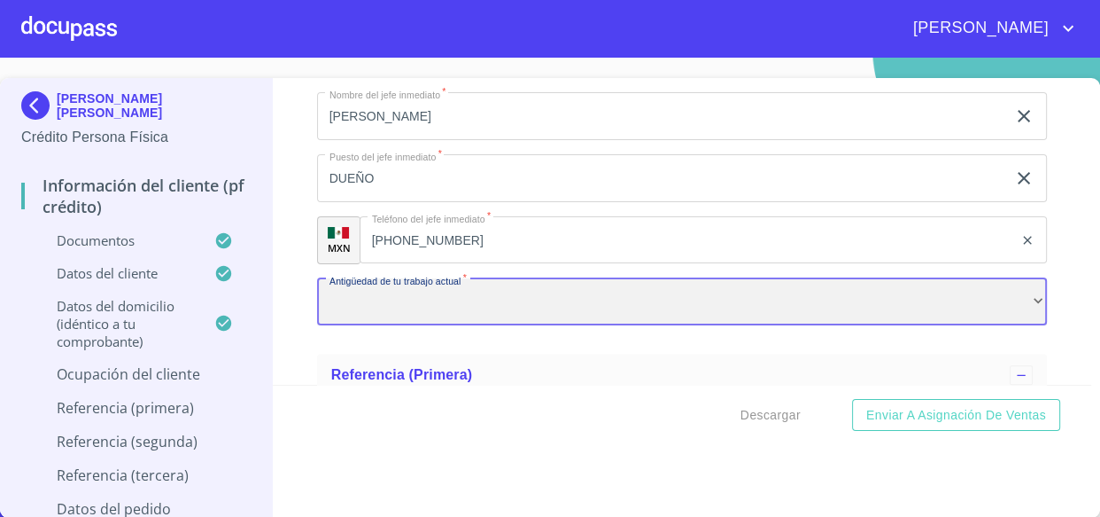
click at [382, 278] on div "​" at bounding box center [682, 302] width 731 height 48
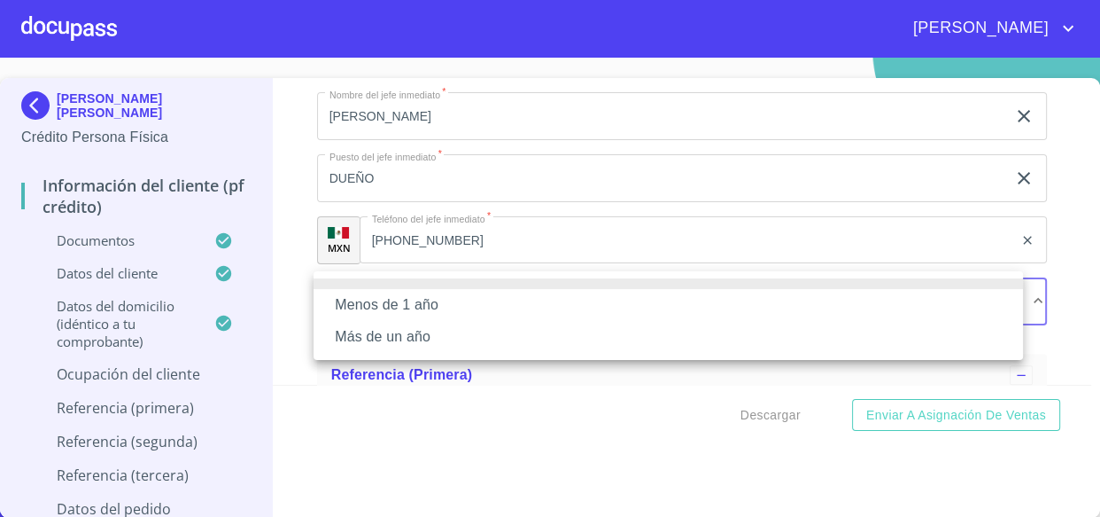
click at [377, 348] on li "Más de un año" at bounding box center [669, 337] width 710 height 32
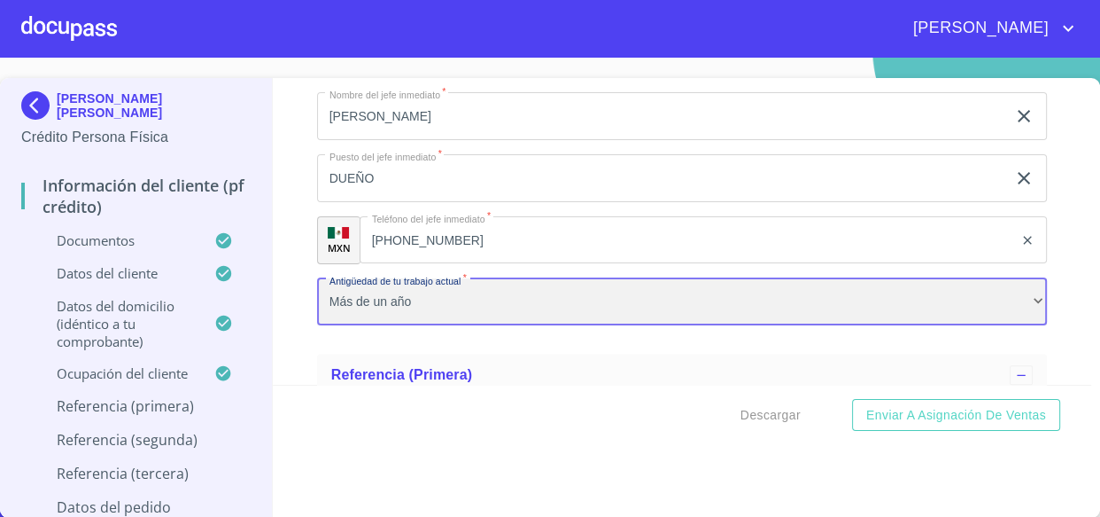
scroll to position [8110, 0]
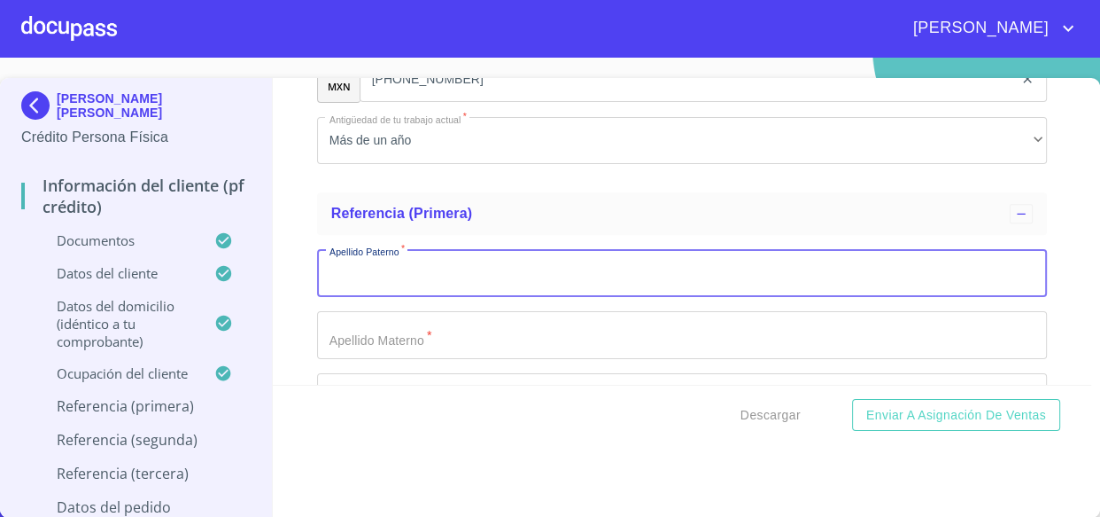
click at [339, 278] on input "Documento de identificación.   *" at bounding box center [682, 273] width 731 height 48
type input "[PERSON_NAME]"
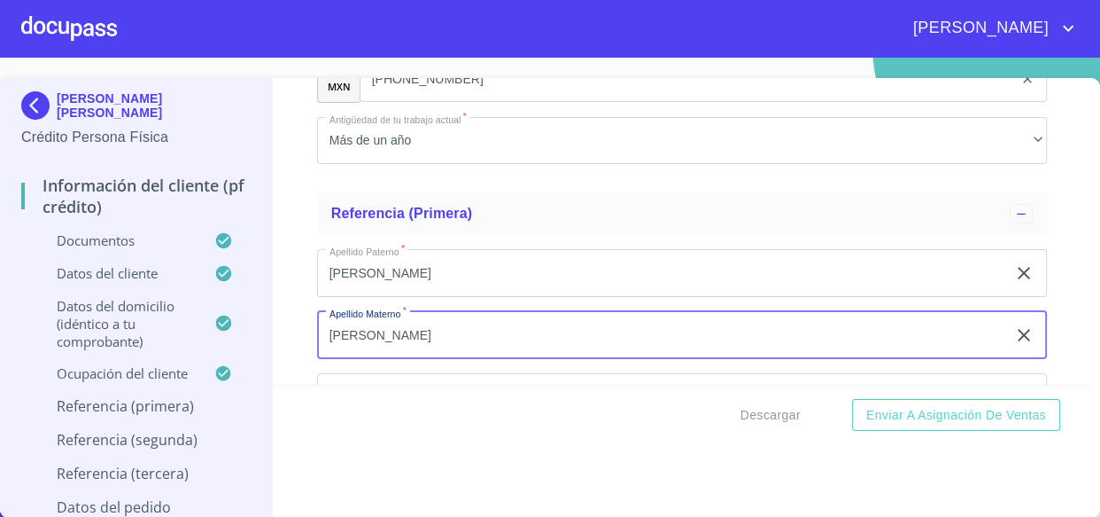
type input "[PERSON_NAME]"
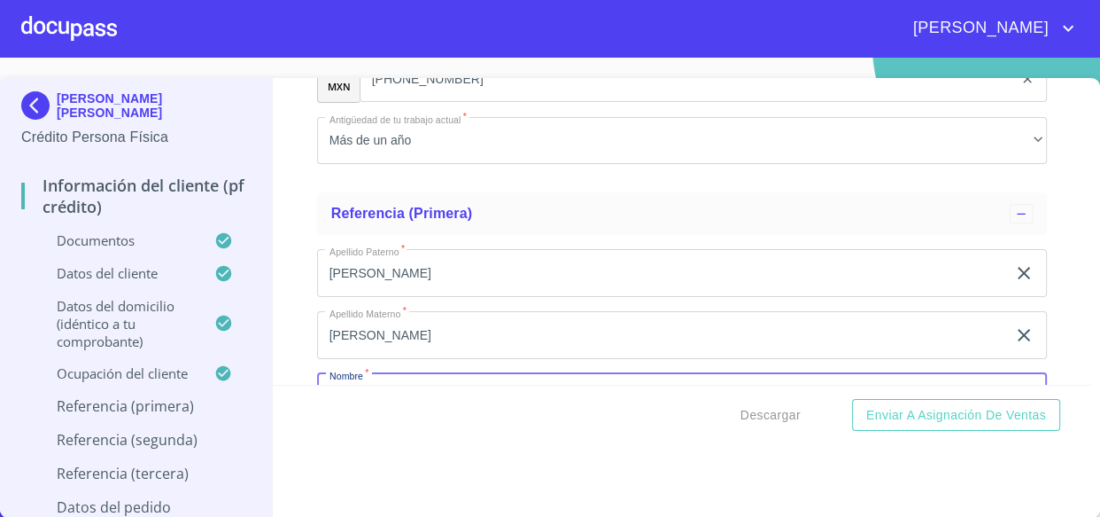
scroll to position [8137, 0]
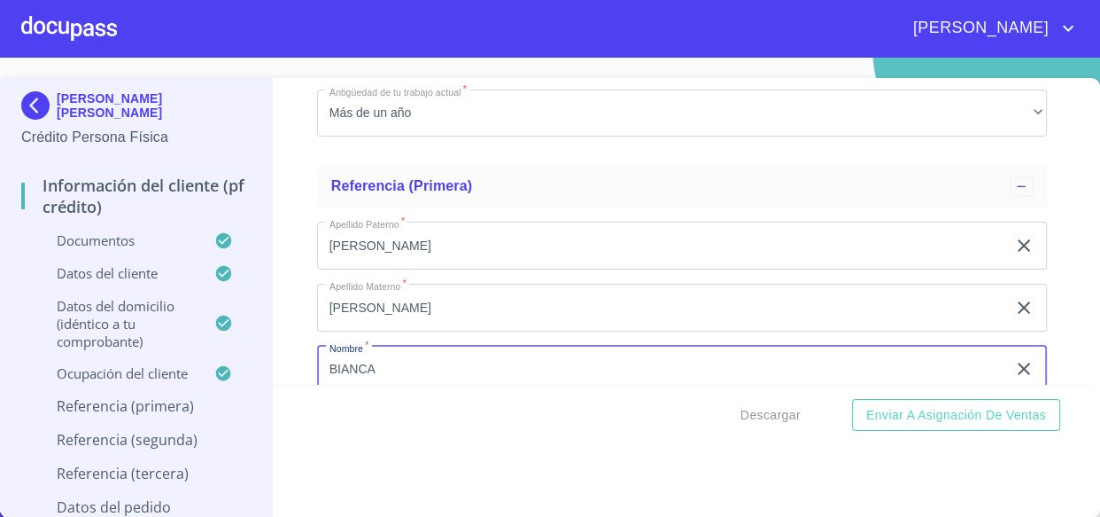
type input "BIANCA"
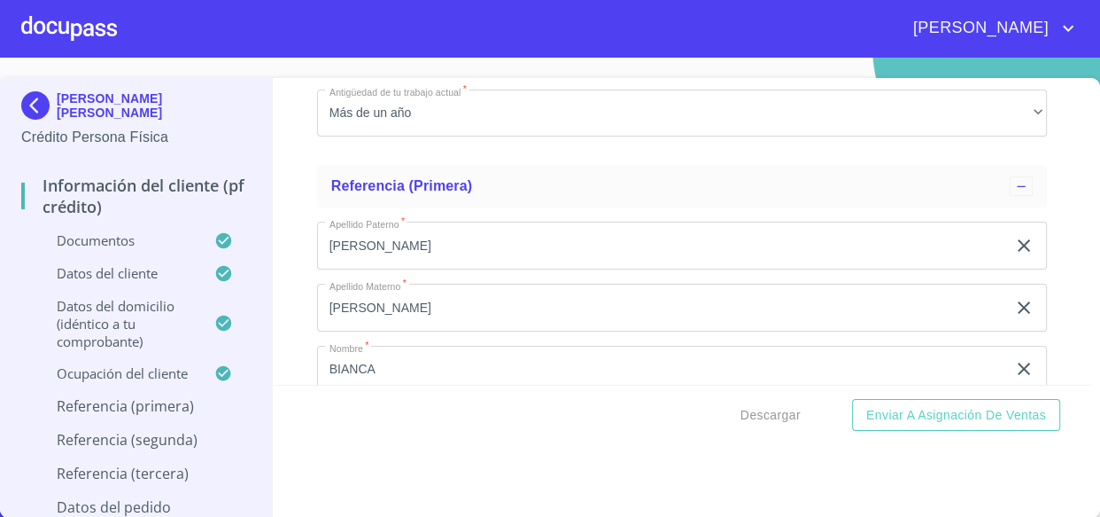
scroll to position [8329, 0]
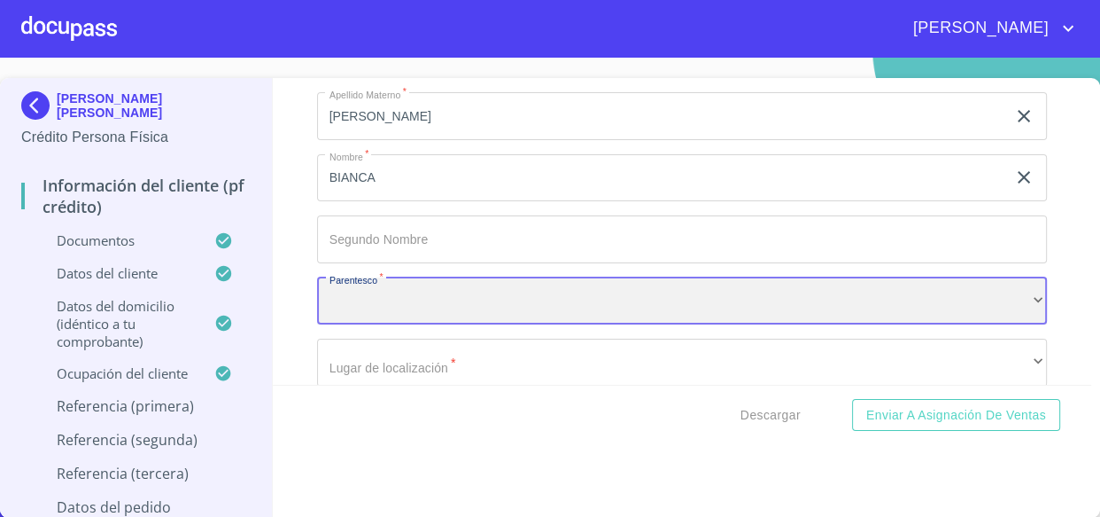
click at [346, 311] on div "​" at bounding box center [682, 301] width 731 height 48
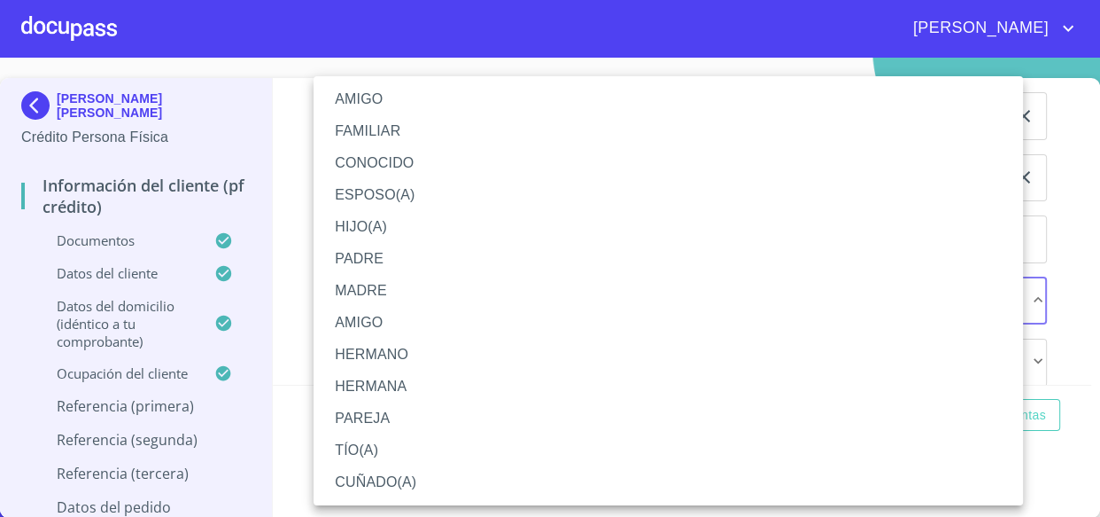
click at [376, 416] on li "PAREJA" at bounding box center [669, 418] width 710 height 32
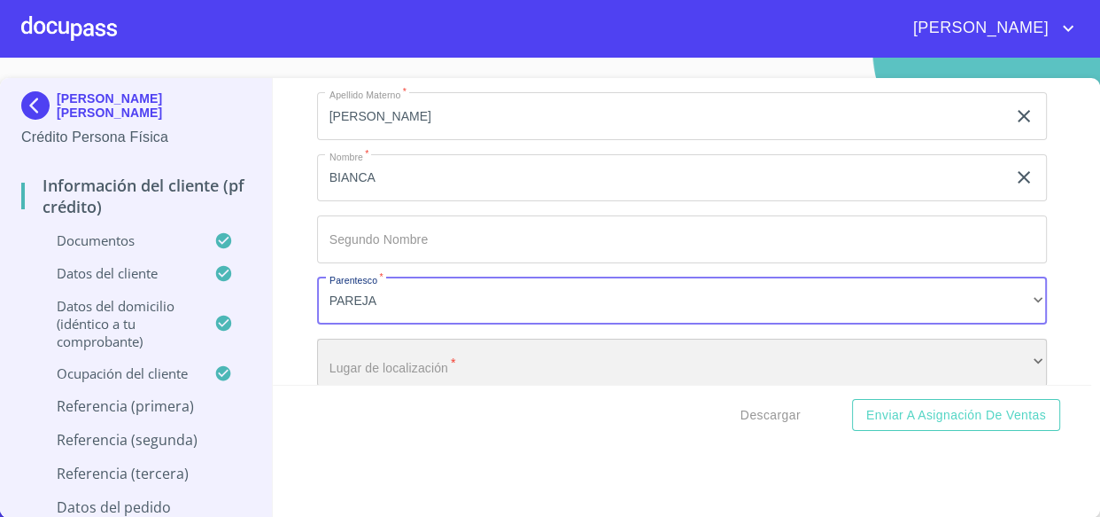
click at [346, 368] on div "​" at bounding box center [682, 362] width 731 height 48
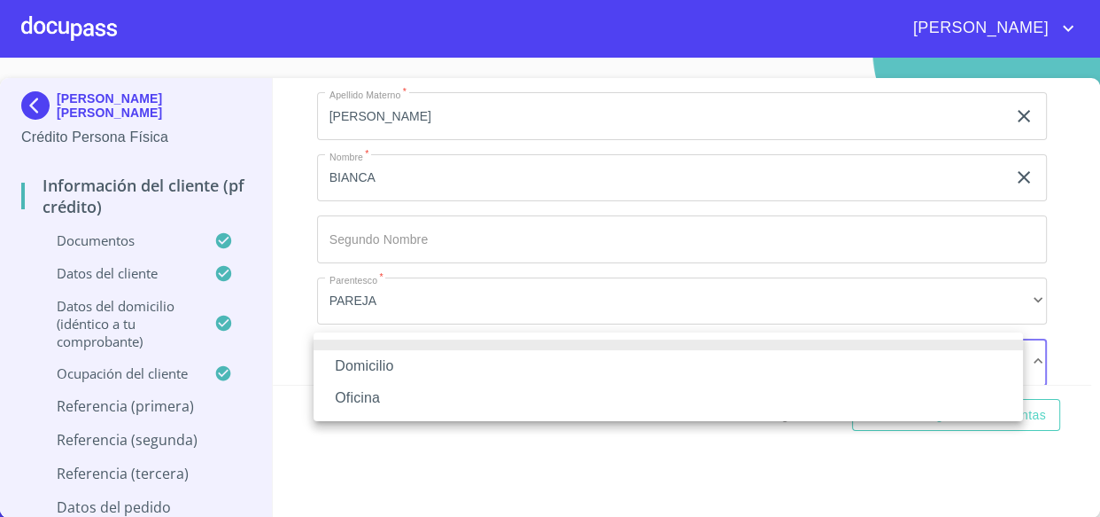
click at [375, 363] on li "Domicilio" at bounding box center [669, 366] width 710 height 32
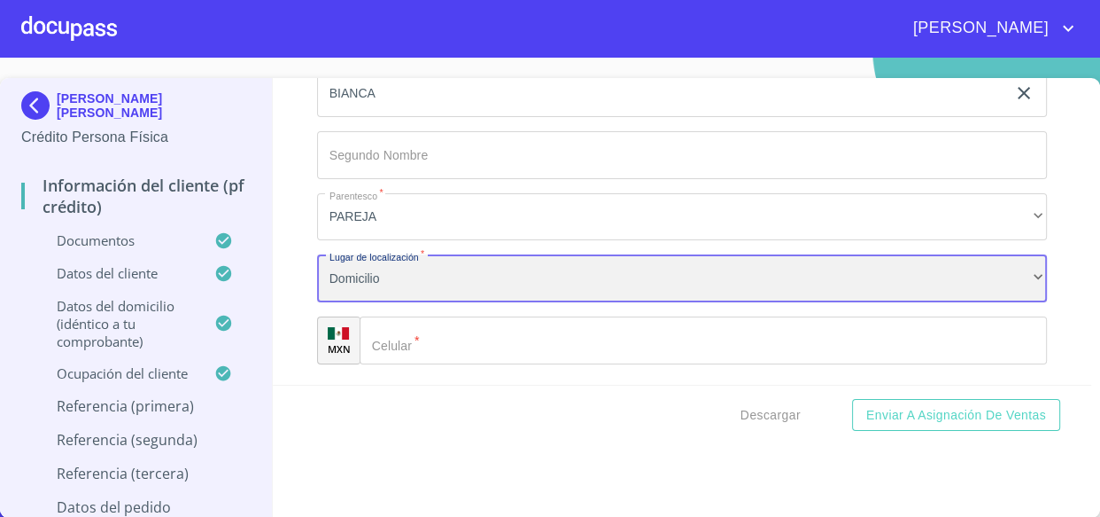
scroll to position [8489, 0]
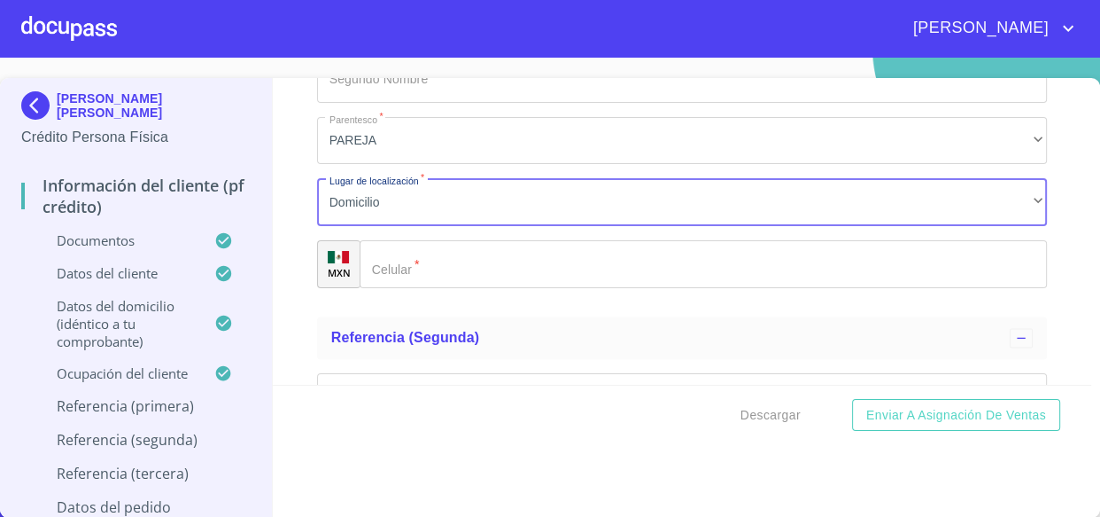
click at [392, 275] on div "​" at bounding box center [704, 264] width 688 height 48
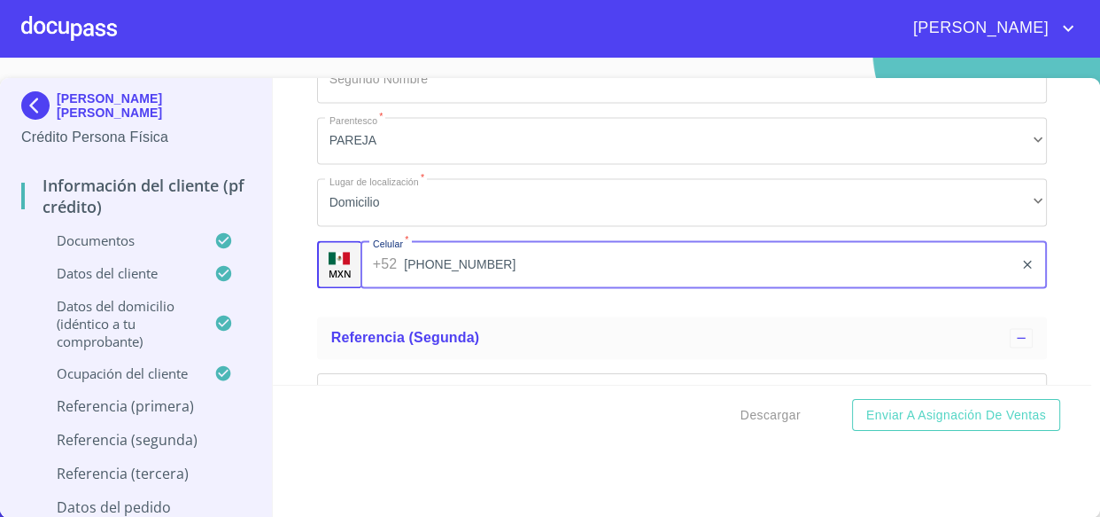
type input "[PHONE_NUMBER]"
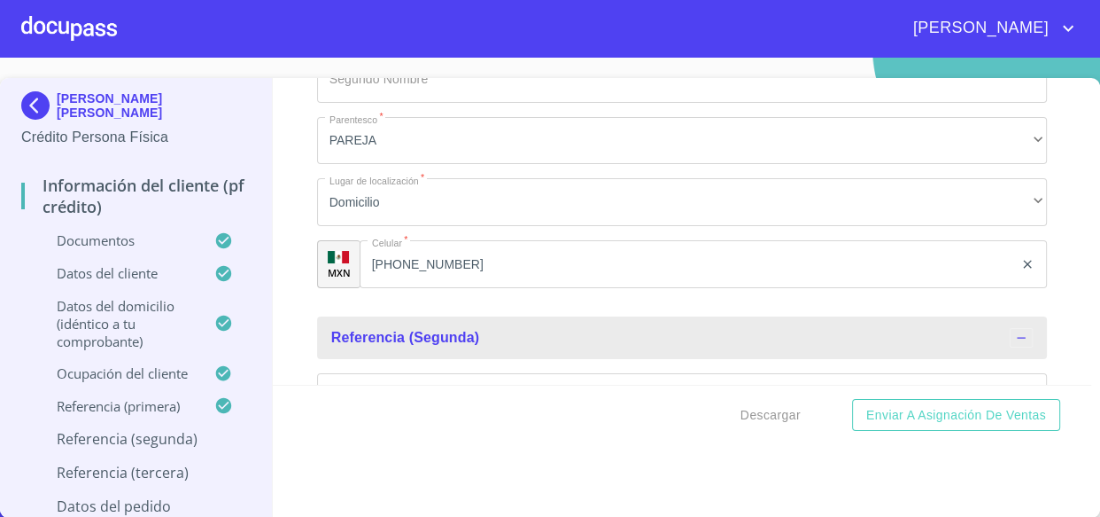
scroll to position [8516, 0]
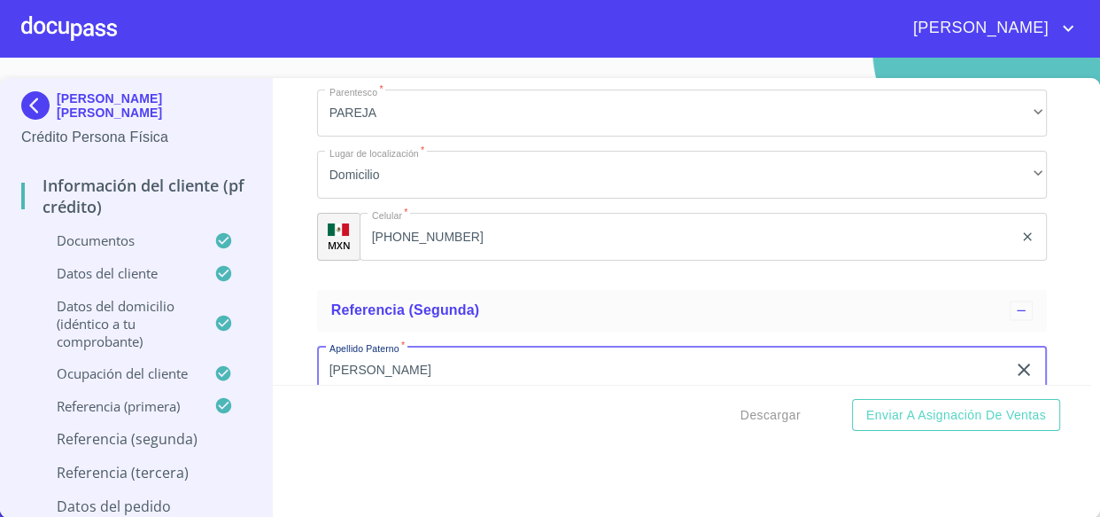
type input "[PERSON_NAME]"
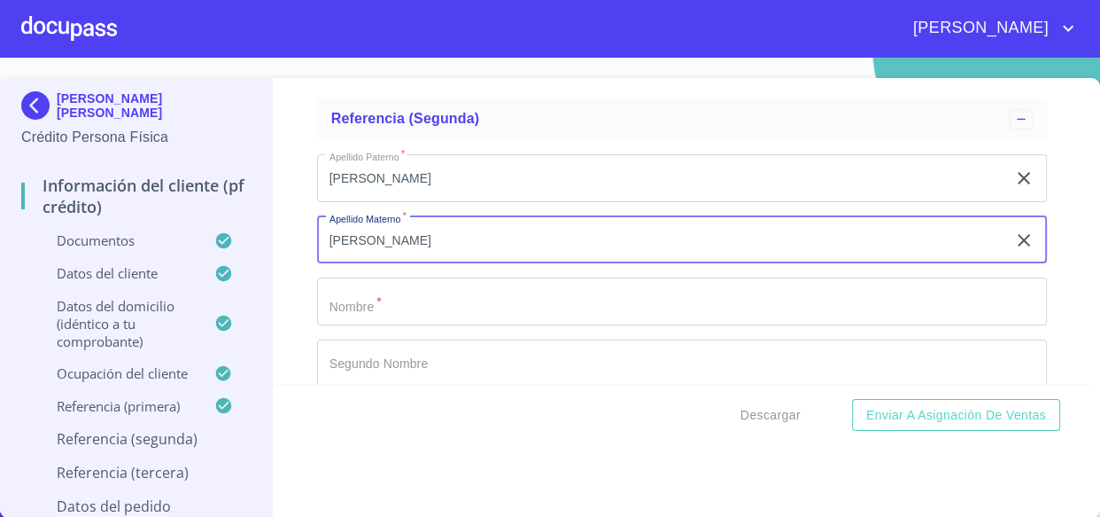
type input "[PERSON_NAME]"
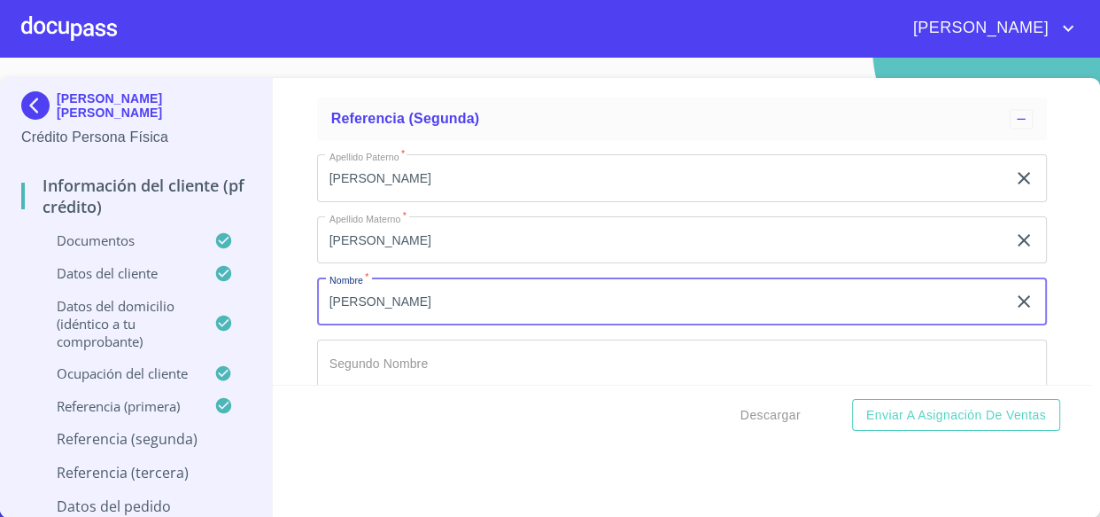
type input "[PERSON_NAME]"
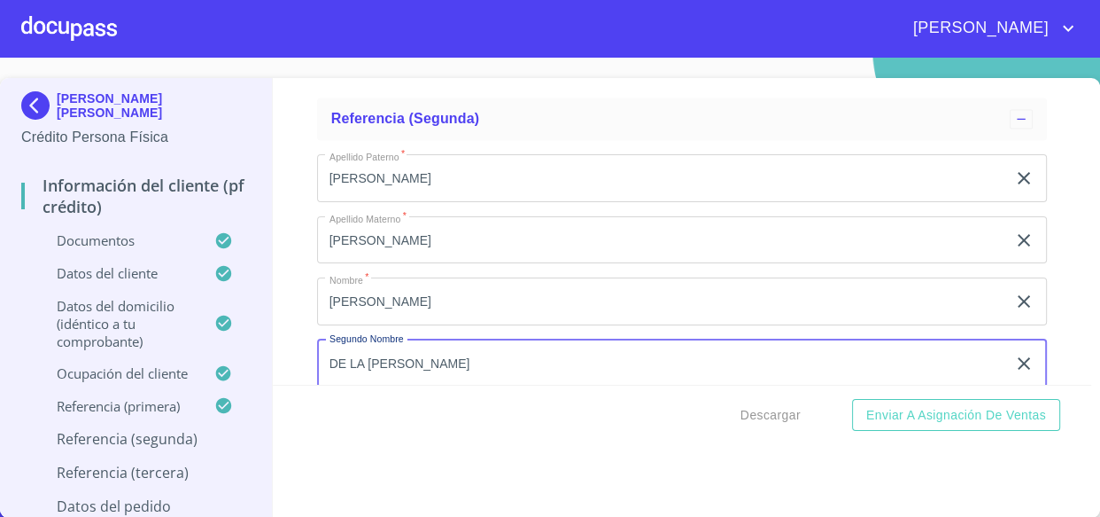
type input "DE LA [PERSON_NAME]"
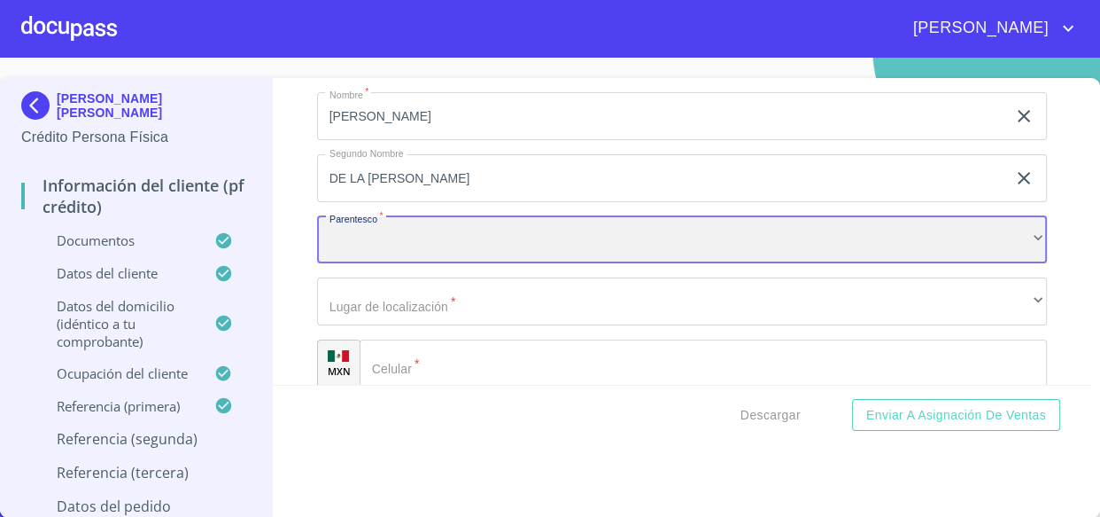
click at [417, 245] on div "​" at bounding box center [682, 240] width 731 height 48
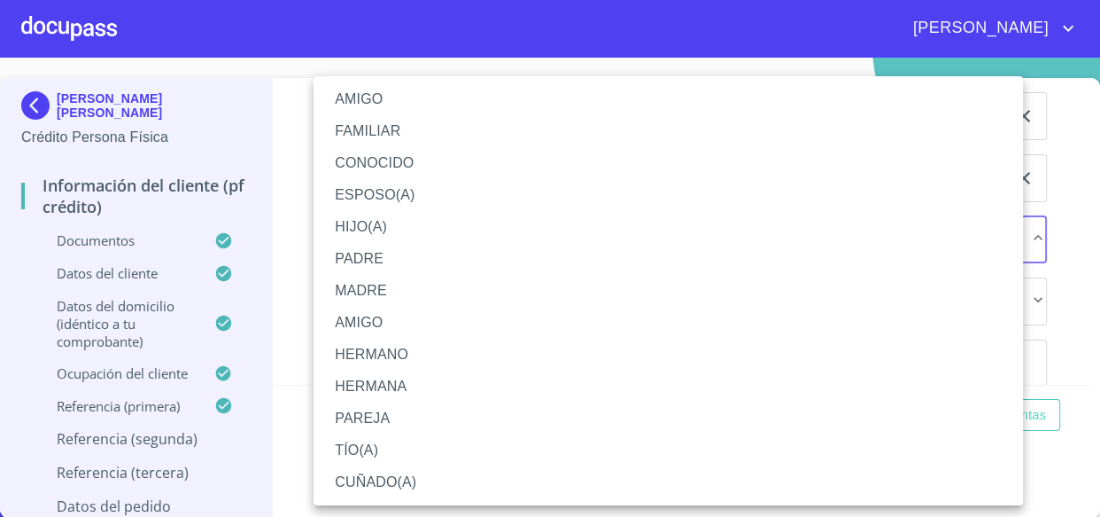
click at [361, 104] on li "AMIGO" at bounding box center [669, 99] width 710 height 32
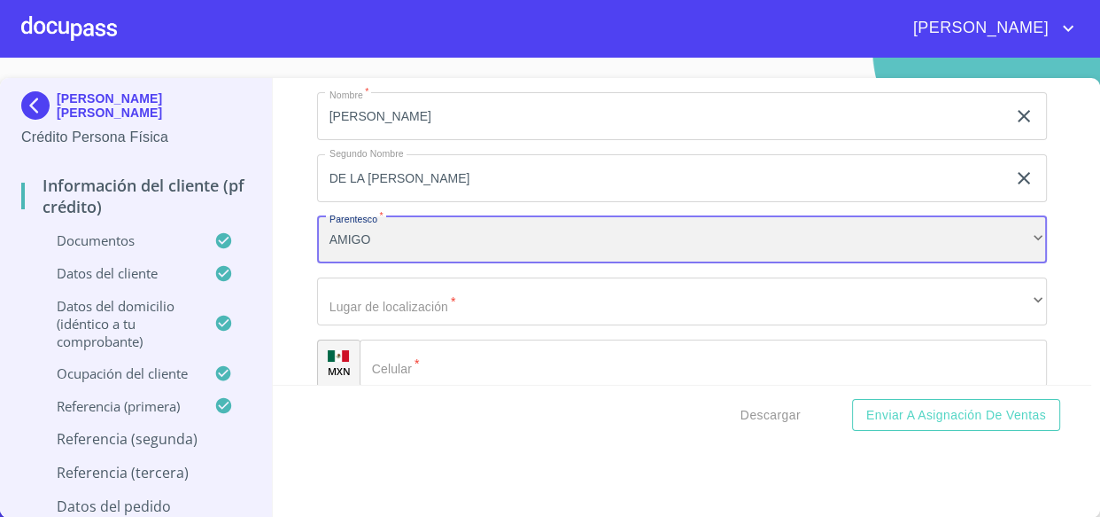
click at [363, 228] on div "AMIGO" at bounding box center [682, 240] width 731 height 48
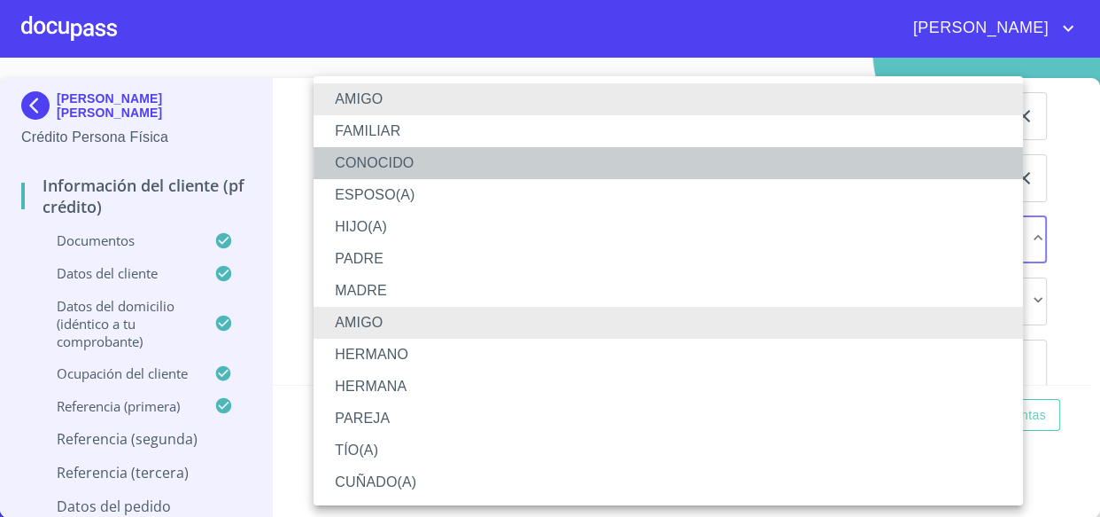
click at [363, 159] on li "CONOCIDO" at bounding box center [669, 163] width 710 height 32
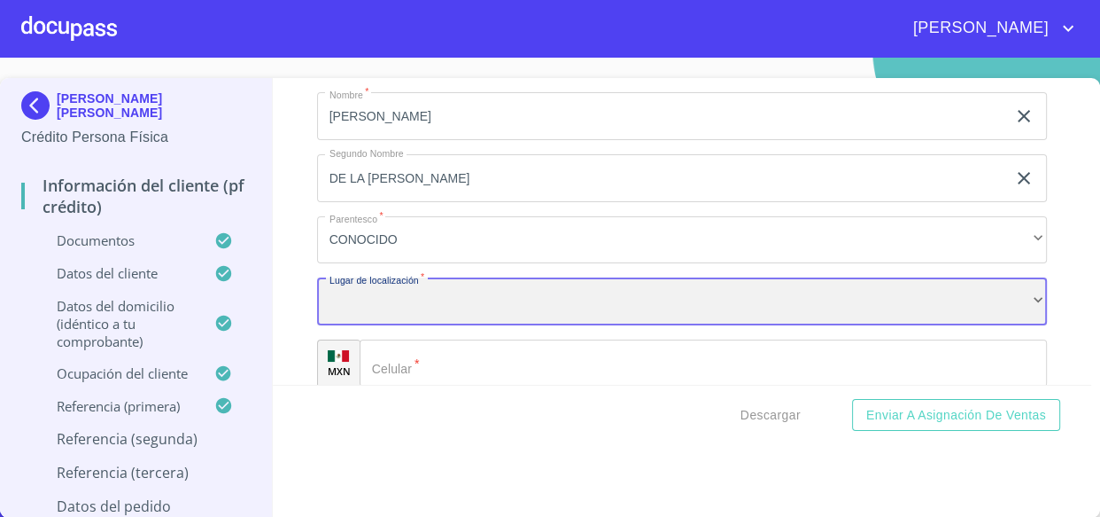
click at [362, 305] on div "​" at bounding box center [682, 301] width 731 height 48
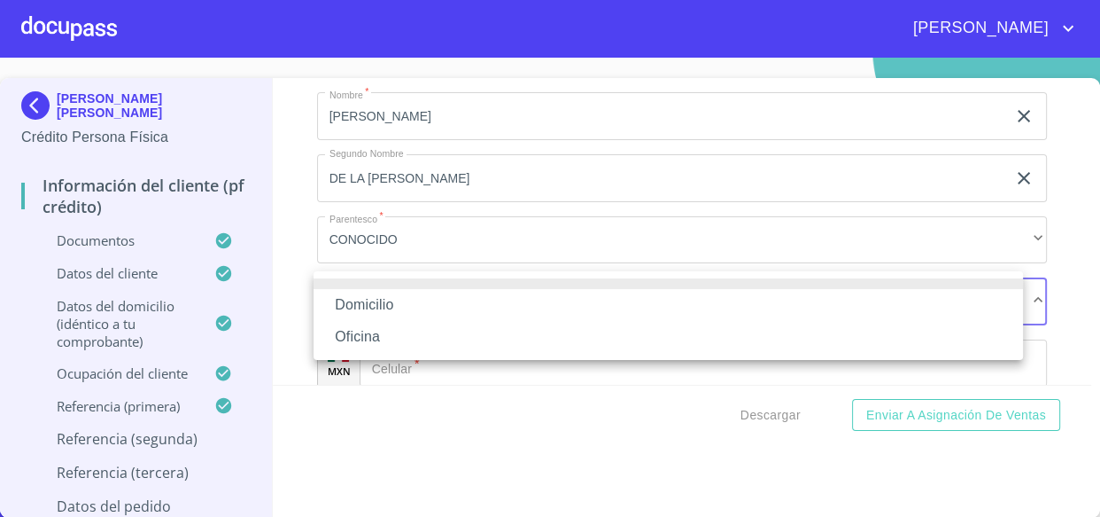
click at [363, 309] on li "Domicilio" at bounding box center [669, 305] width 710 height 32
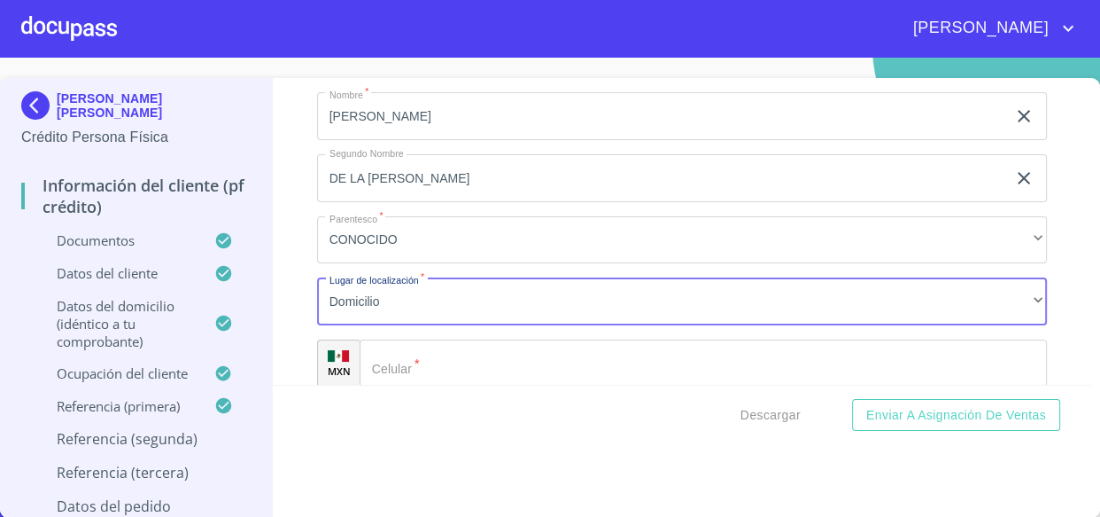
click at [401, 367] on input "Documento de identificación.   *" at bounding box center [704, 363] width 688 height 48
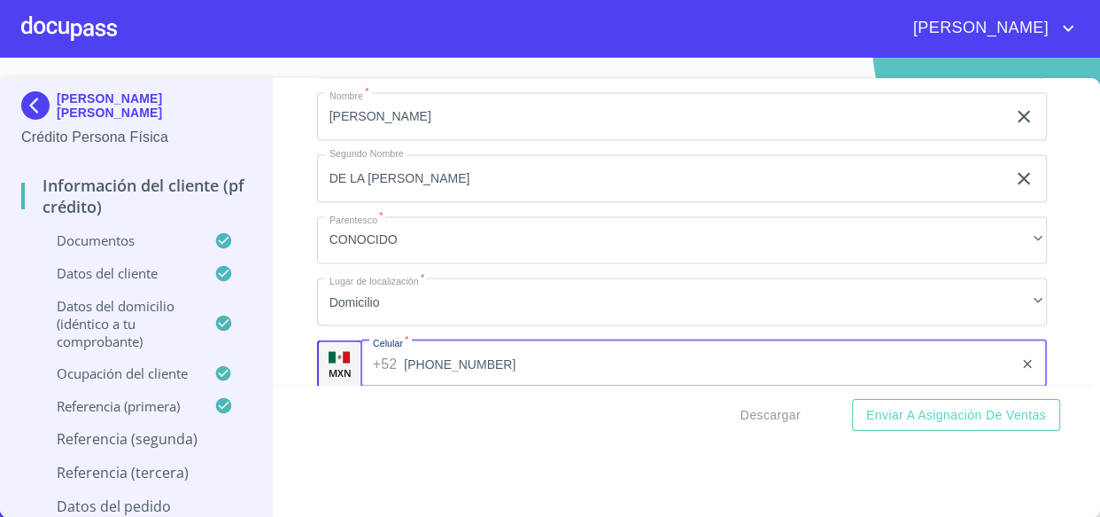
type input "[PHONE_NUMBER]"
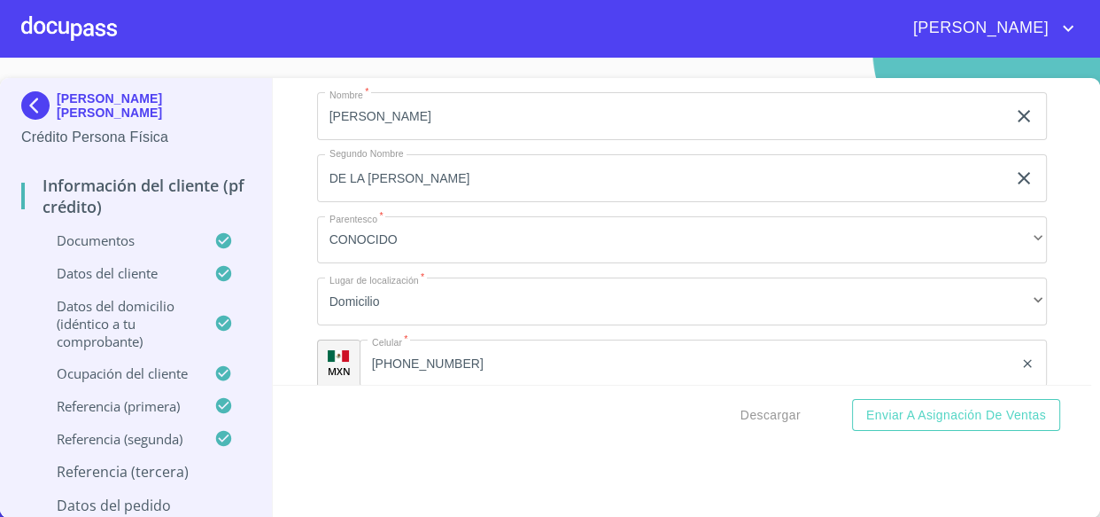
scroll to position [9090, 0]
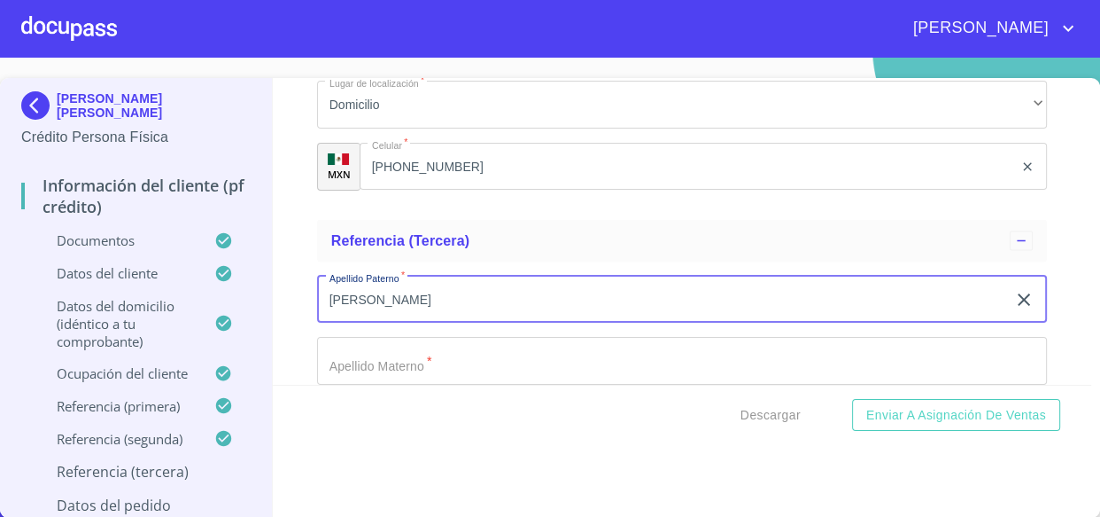
type input "[PERSON_NAME]"
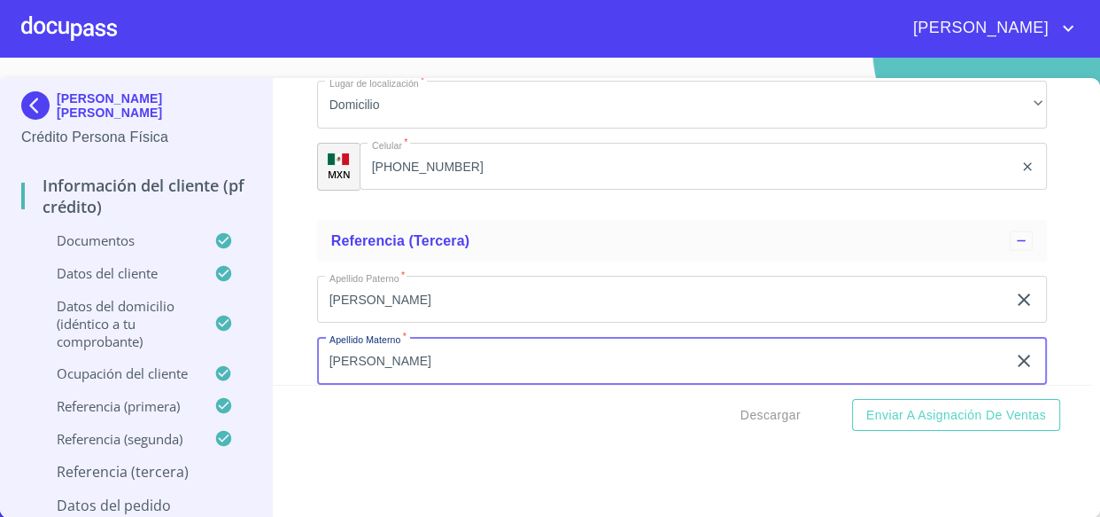
type input "[PERSON_NAME]"
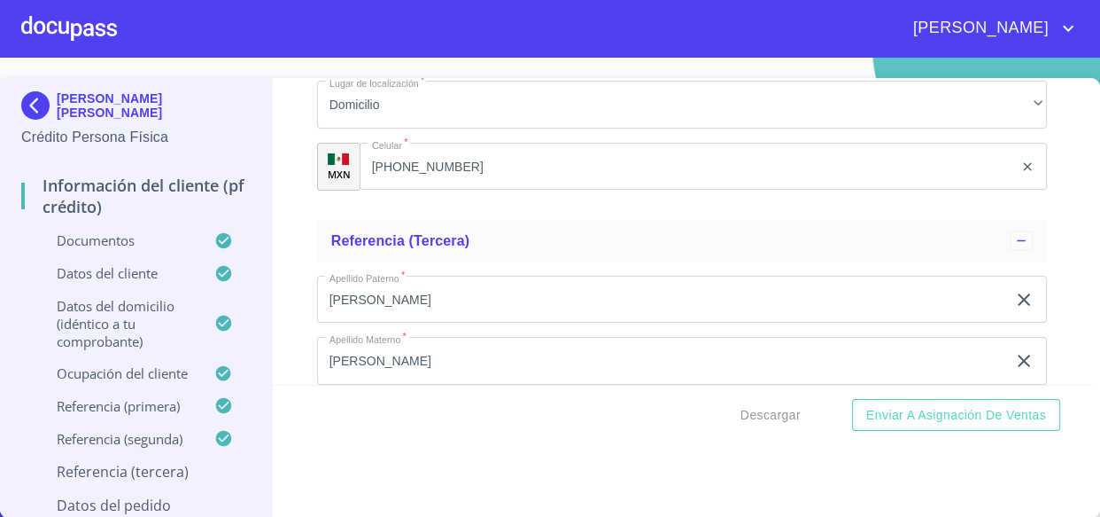
scroll to position [9272, 0]
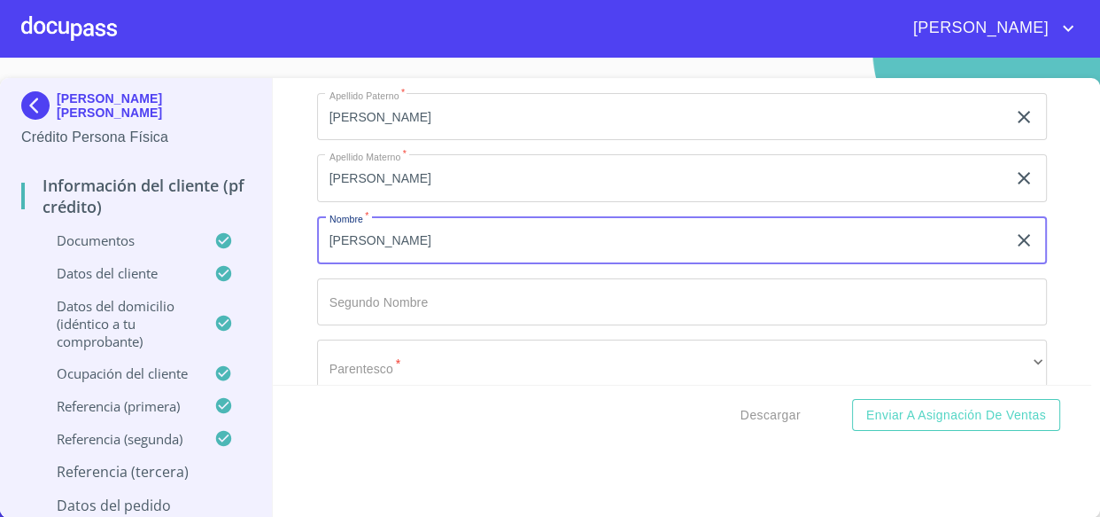
type input "[PERSON_NAME]"
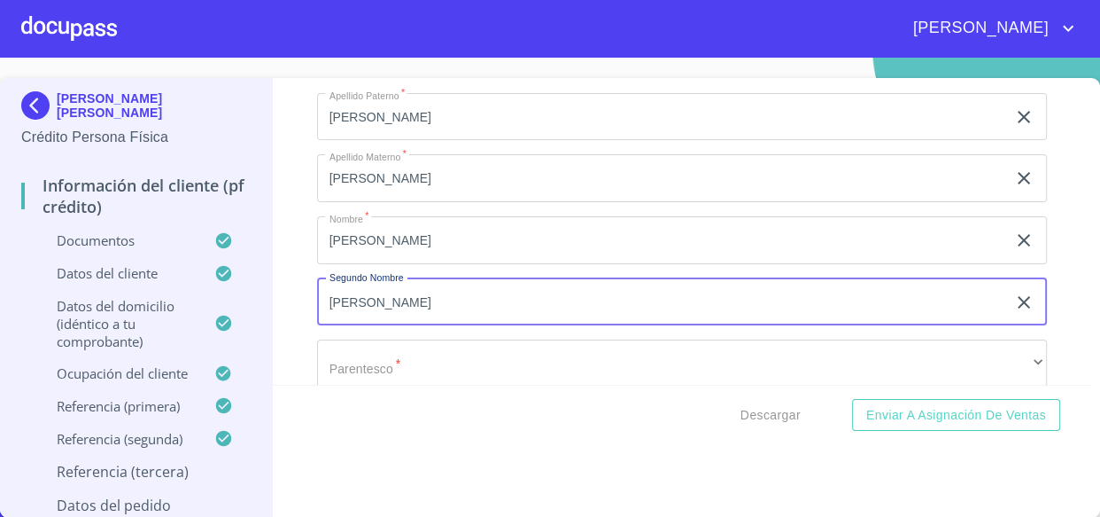
type input "[PERSON_NAME]"
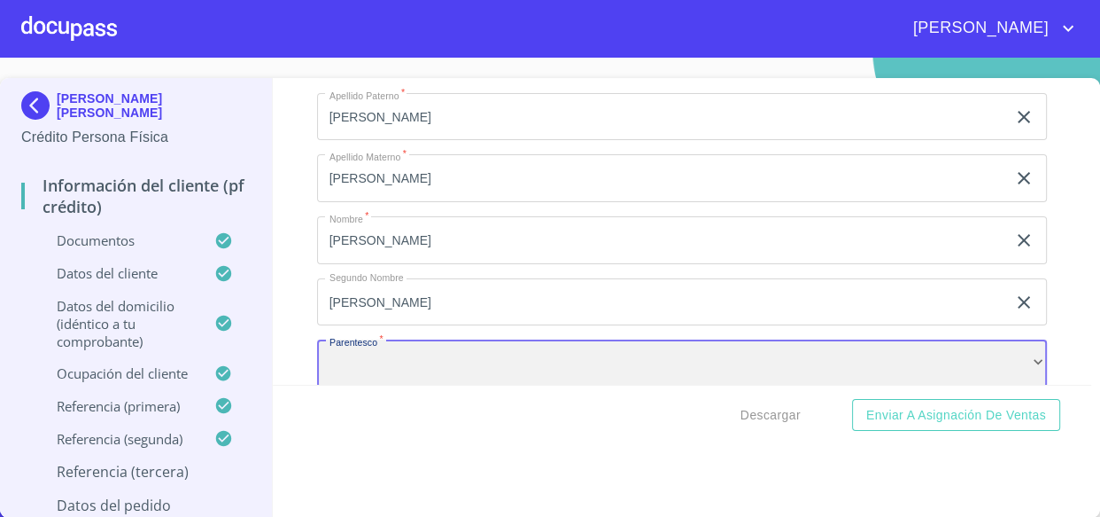
click at [434, 353] on div "​" at bounding box center [682, 363] width 731 height 48
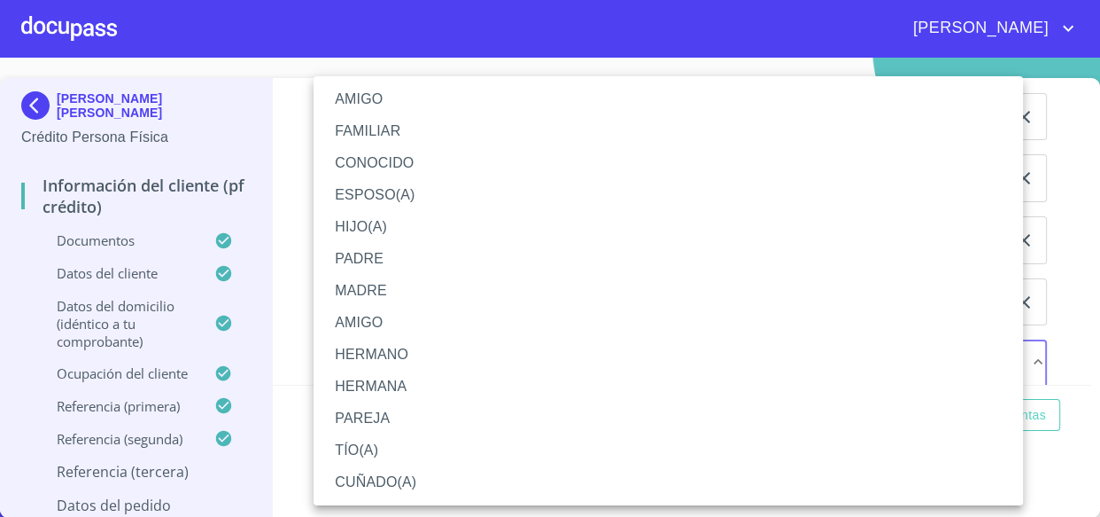
click at [346, 104] on li "AMIGO" at bounding box center [669, 99] width 710 height 32
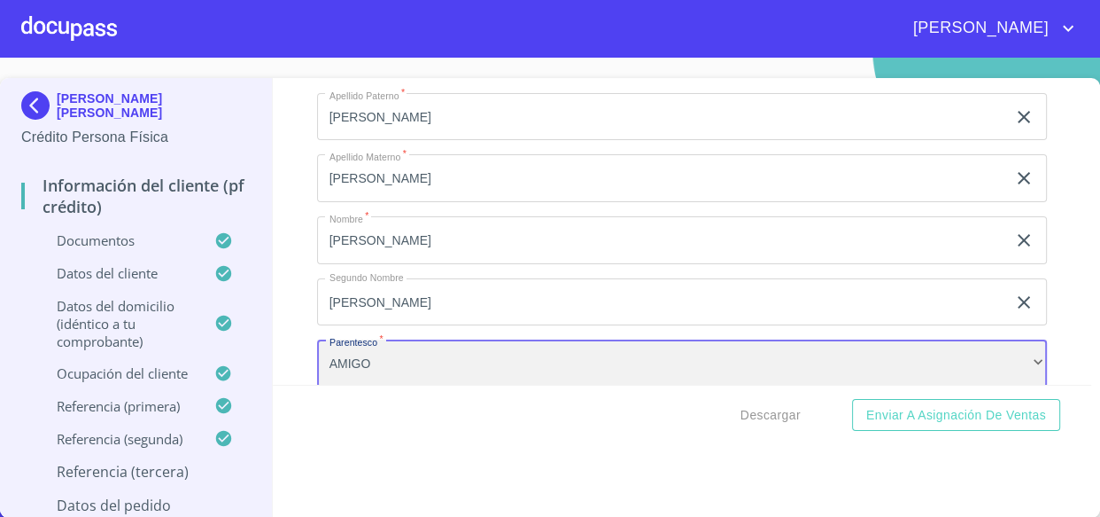
scroll to position [9434, 0]
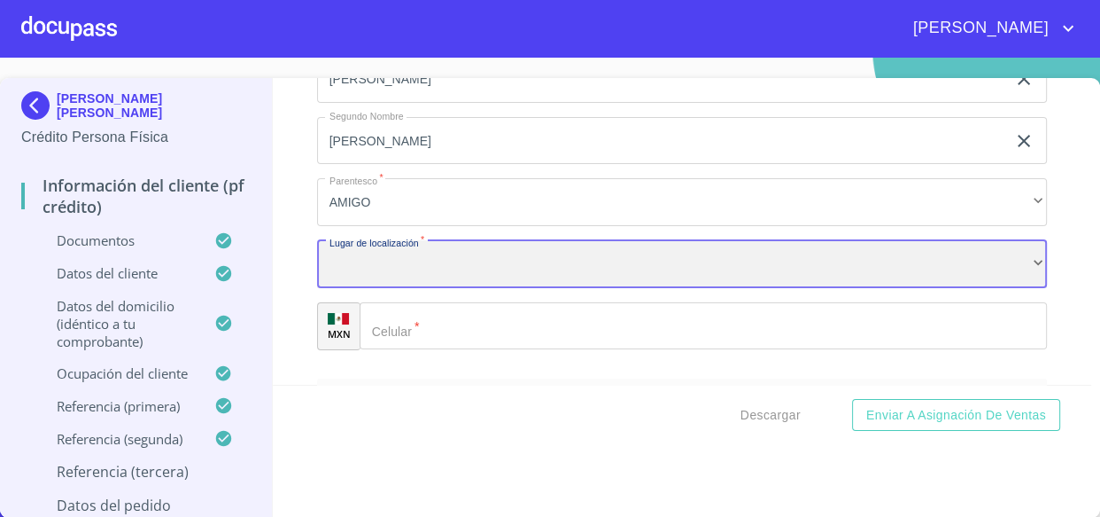
click at [366, 268] on div "​" at bounding box center [682, 264] width 731 height 48
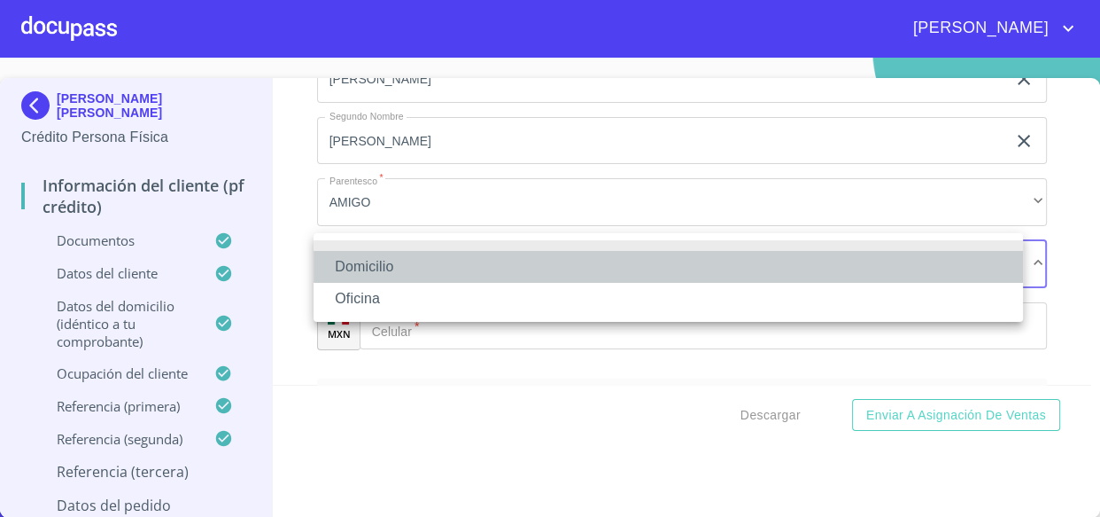
click at [366, 268] on li "Domicilio" at bounding box center [669, 267] width 710 height 32
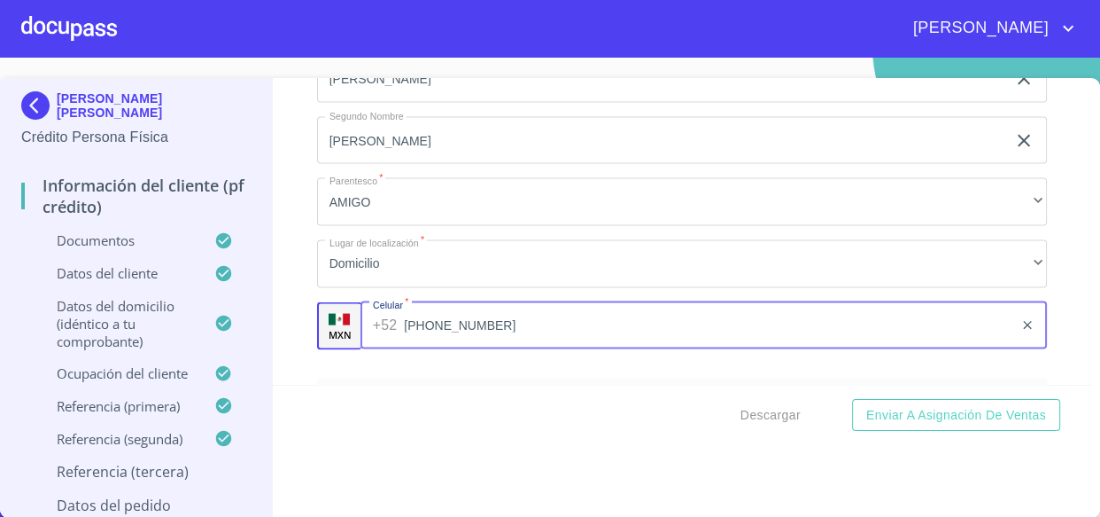
type input "[PHONE_NUMBER]"
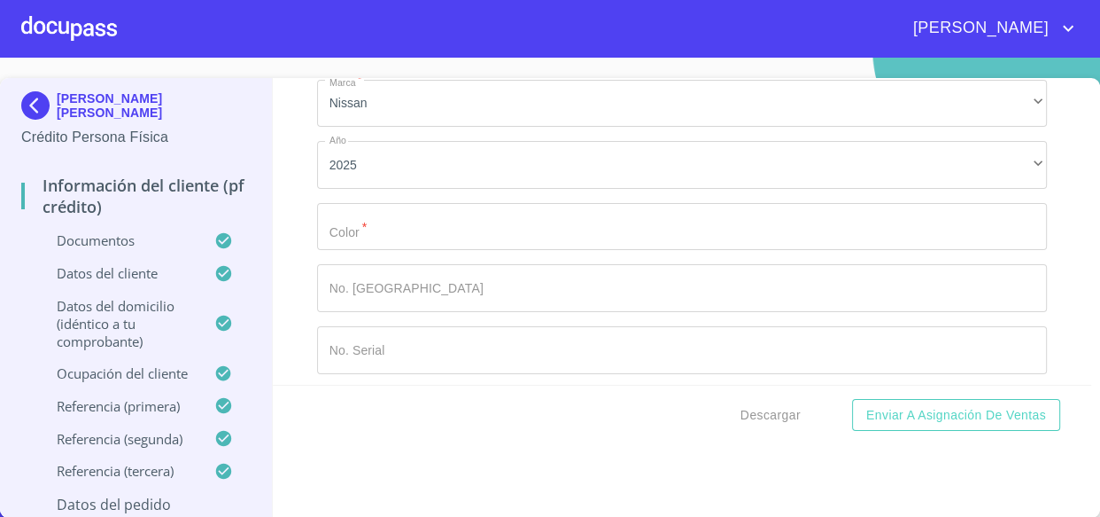
scroll to position [9791, 0]
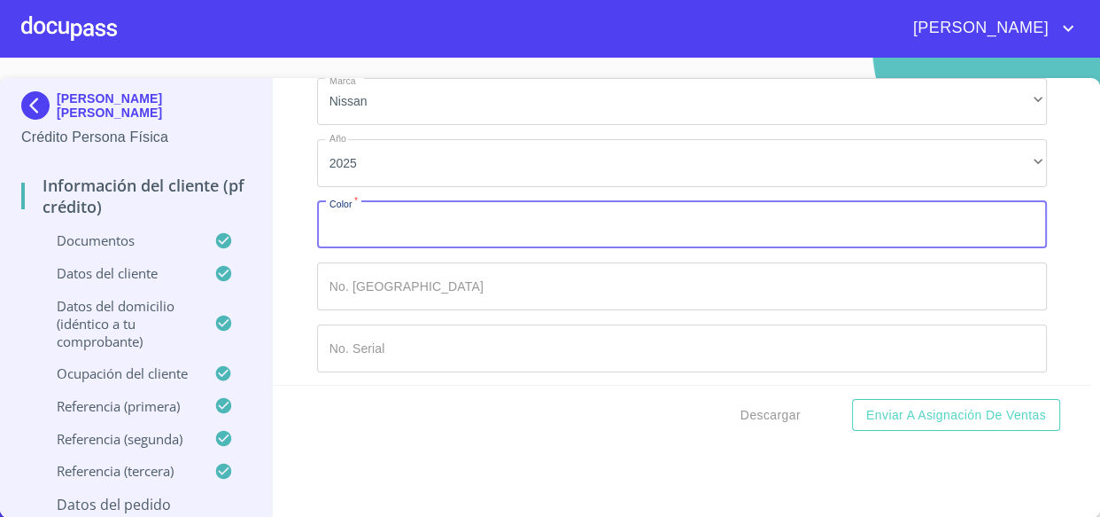
click at [408, 232] on input "Documento de identificación.   *" at bounding box center [682, 225] width 731 height 48
type input "BLANCO"
click at [758, 416] on span "Descargar" at bounding box center [771, 415] width 60 height 22
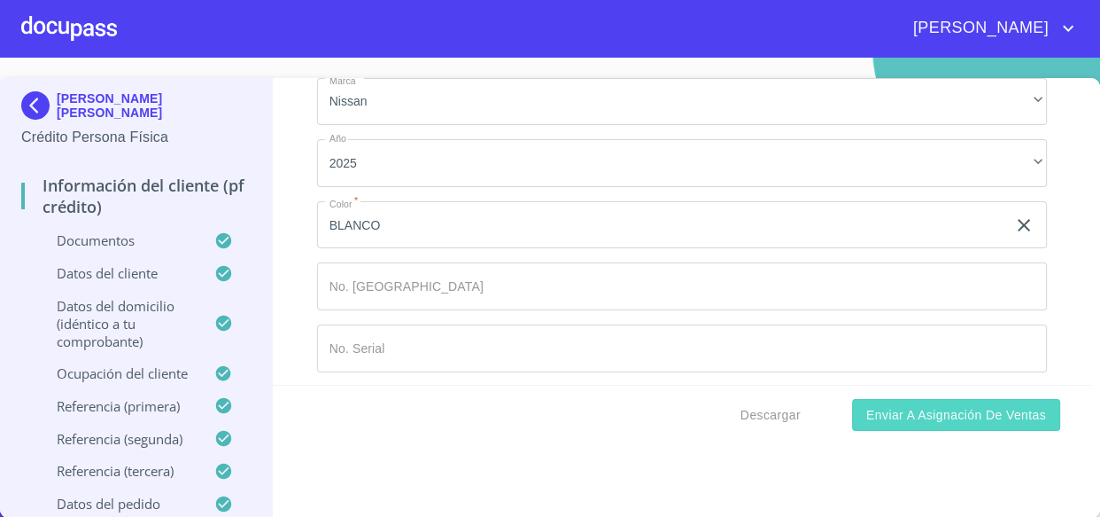
click at [880, 419] on span "Enviar a Asignación de Ventas" at bounding box center [957, 415] width 180 height 22
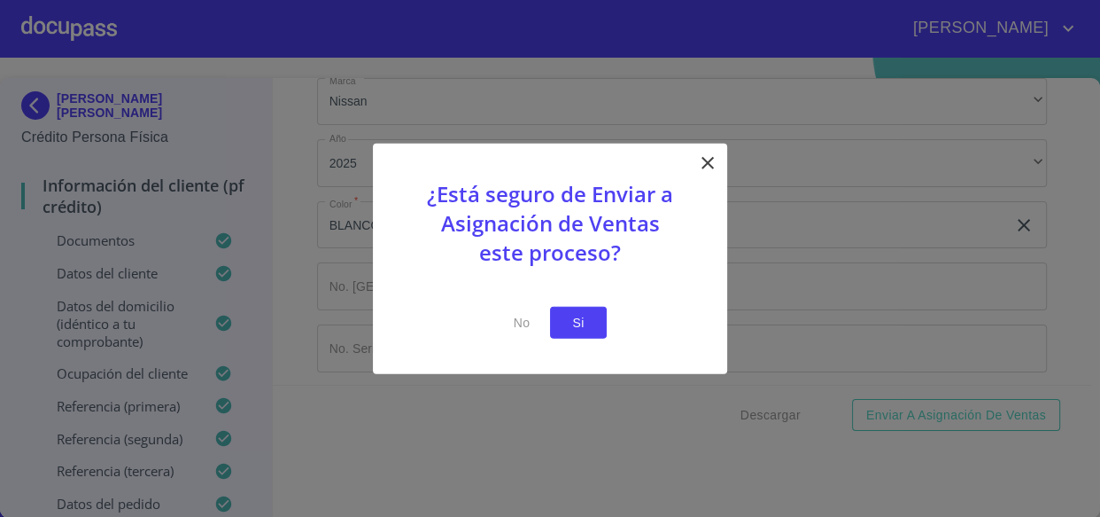
click at [579, 324] on span "Si" at bounding box center [578, 322] width 28 height 22
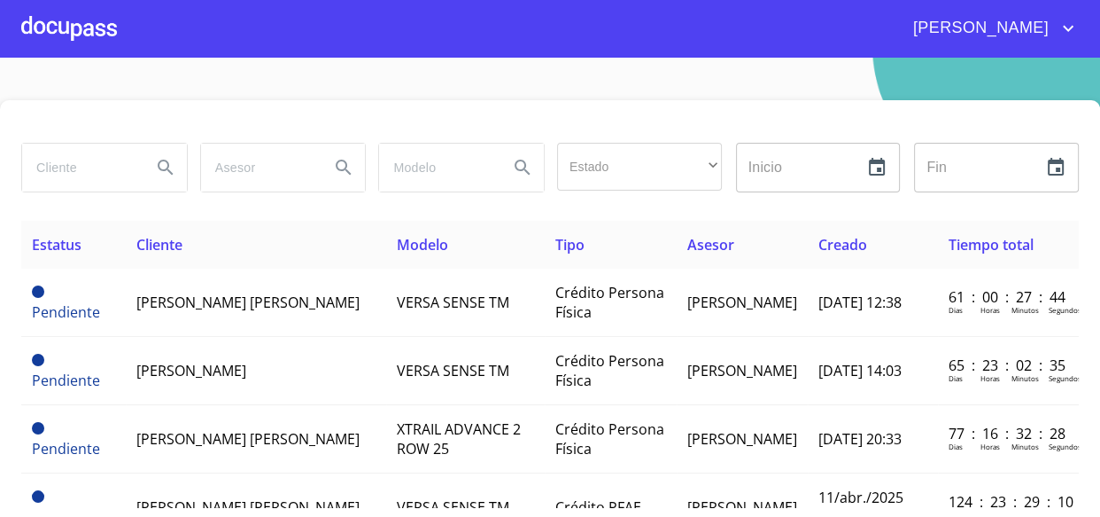
click at [282, 103] on div at bounding box center [550, 121] width 1058 height 43
click at [300, 84] on section "Estado ​ ​ Inicio ​ Fin ​ Estatus Cliente Modelo Tipo Asesor Creado Tiempo tota…" at bounding box center [550, 287] width 1100 height 459
click at [470, 77] on section "Estado ​ ​ Inicio ​ Fin ​ Estatus Cliente Modelo Tipo Asesor Creado Tiempo tota…" at bounding box center [550, 287] width 1100 height 459
click at [97, 163] on input "search" at bounding box center [79, 168] width 115 height 48
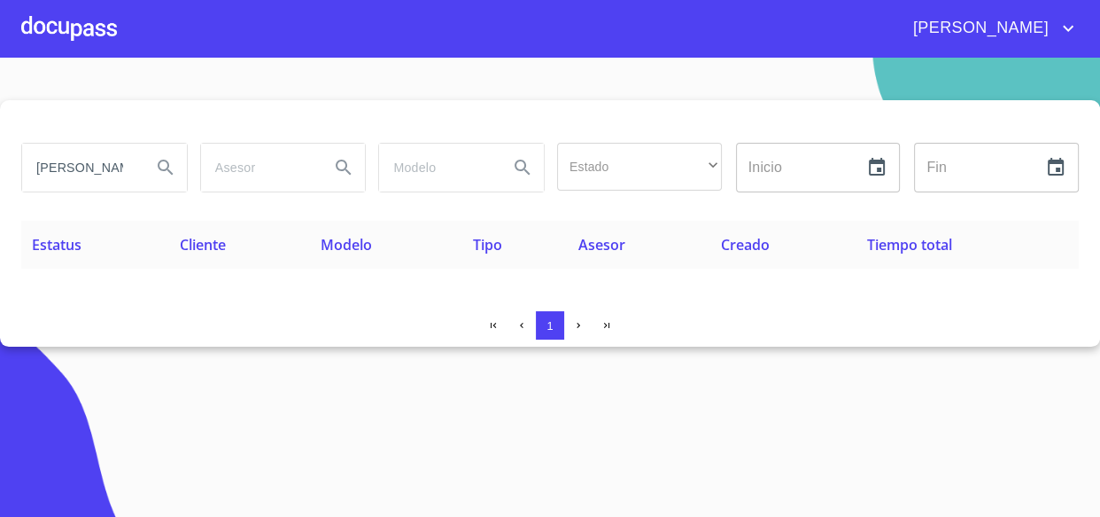
type input "[PERSON_NAME]"
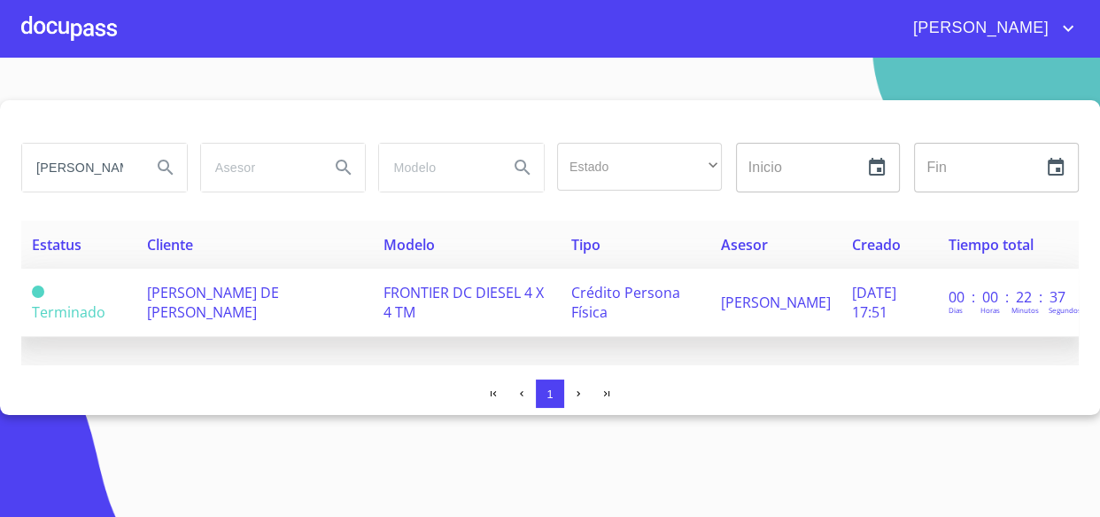
click at [192, 296] on span "[PERSON_NAME] DE [PERSON_NAME]" at bounding box center [213, 302] width 132 height 39
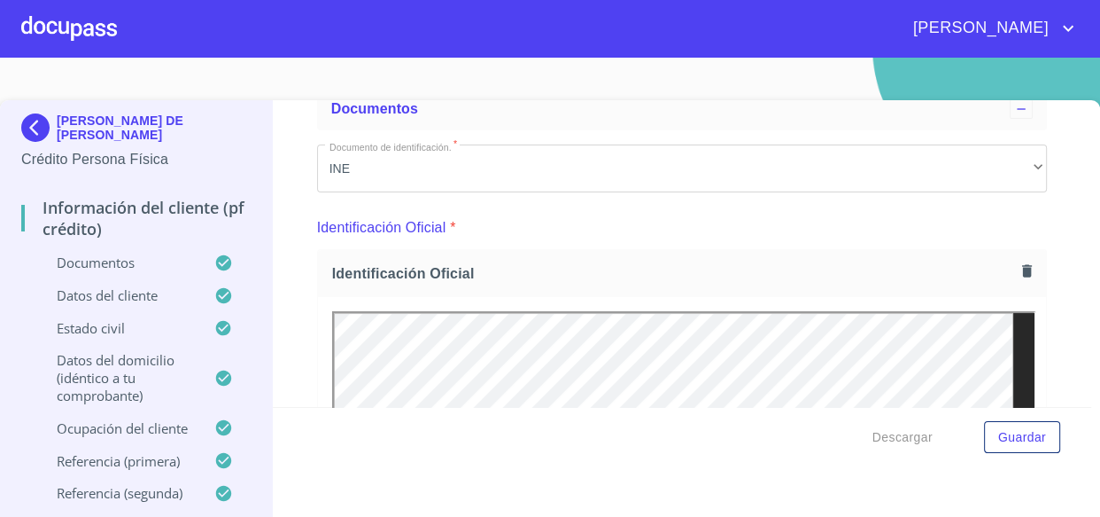
scroll to position [241, 0]
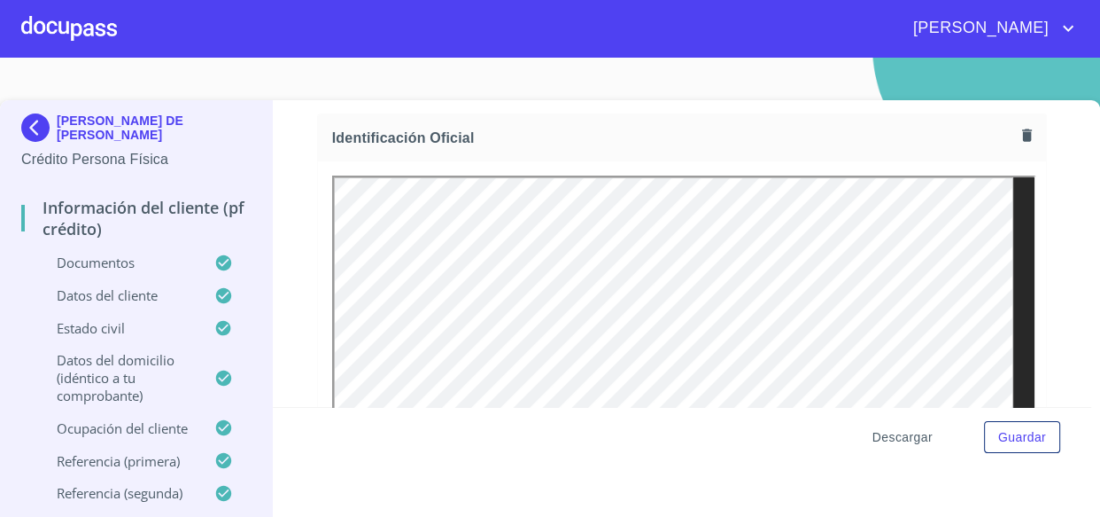
click at [880, 437] on span "Descargar" at bounding box center [903, 437] width 60 height 22
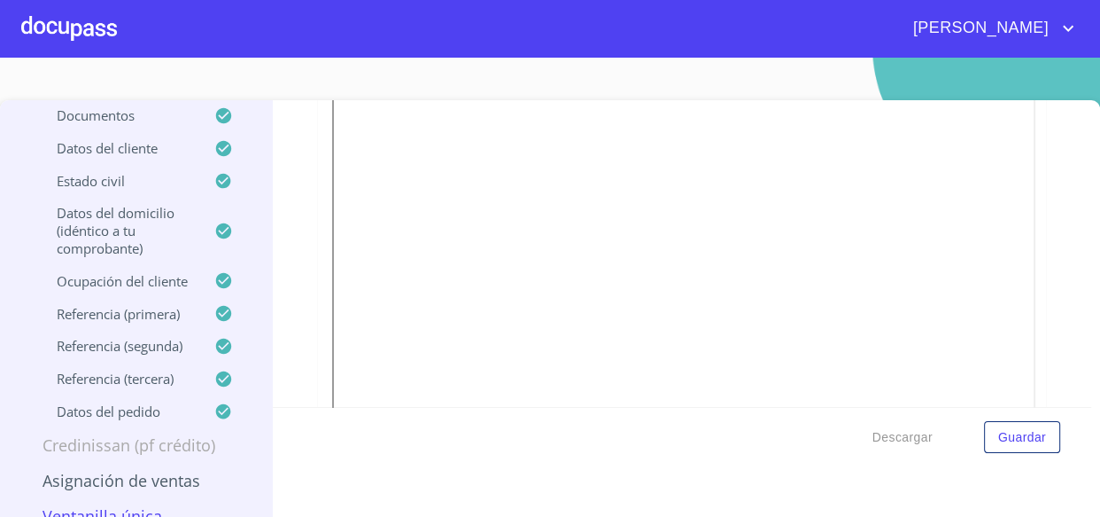
scroll to position [153, 0]
click at [51, 28] on div at bounding box center [69, 28] width 96 height 57
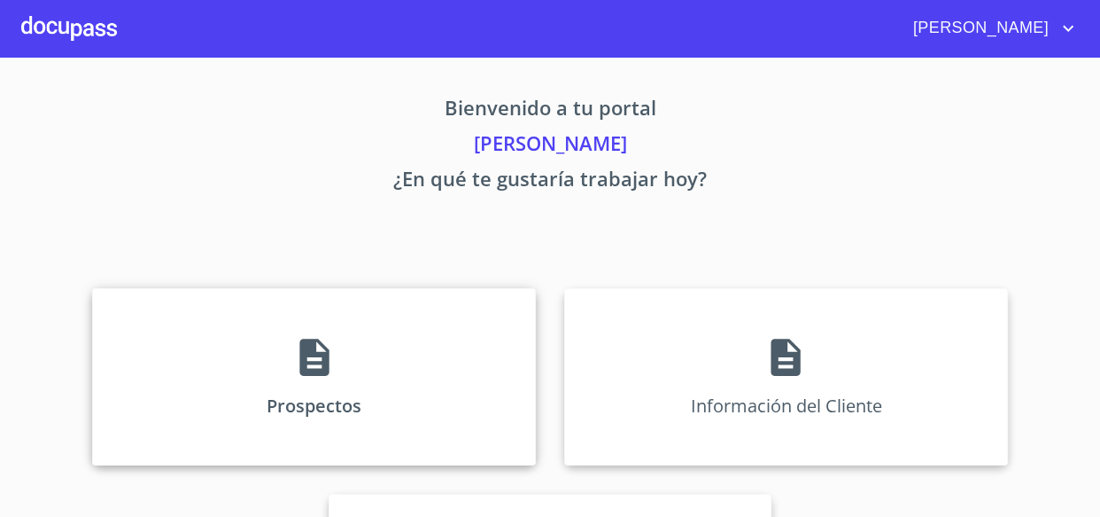
click at [311, 366] on icon at bounding box center [314, 357] width 44 height 44
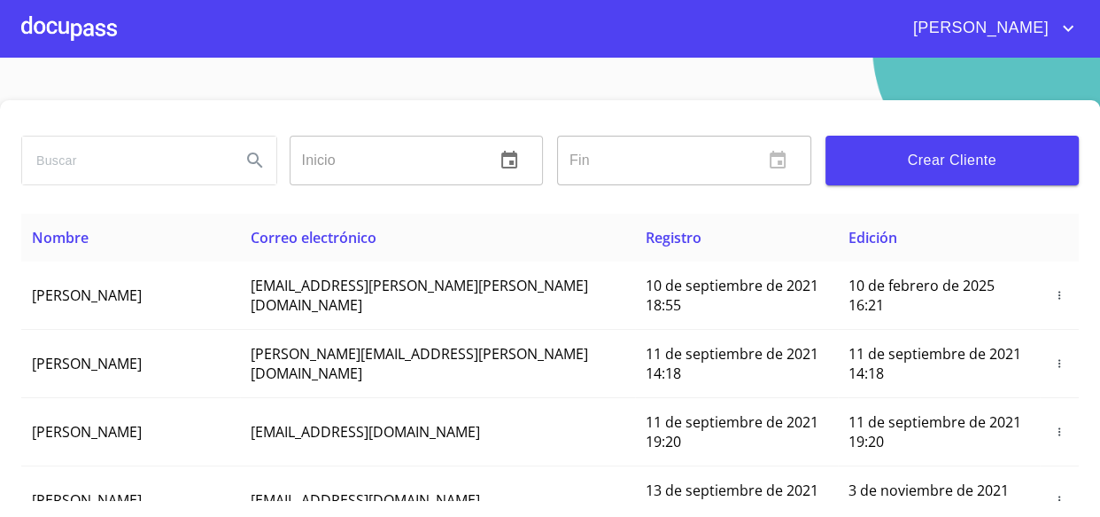
click at [95, 168] on input "search" at bounding box center [124, 160] width 205 height 48
type input "[PERSON_NAME] DE [DEMOGRAPHIC_DATA]"
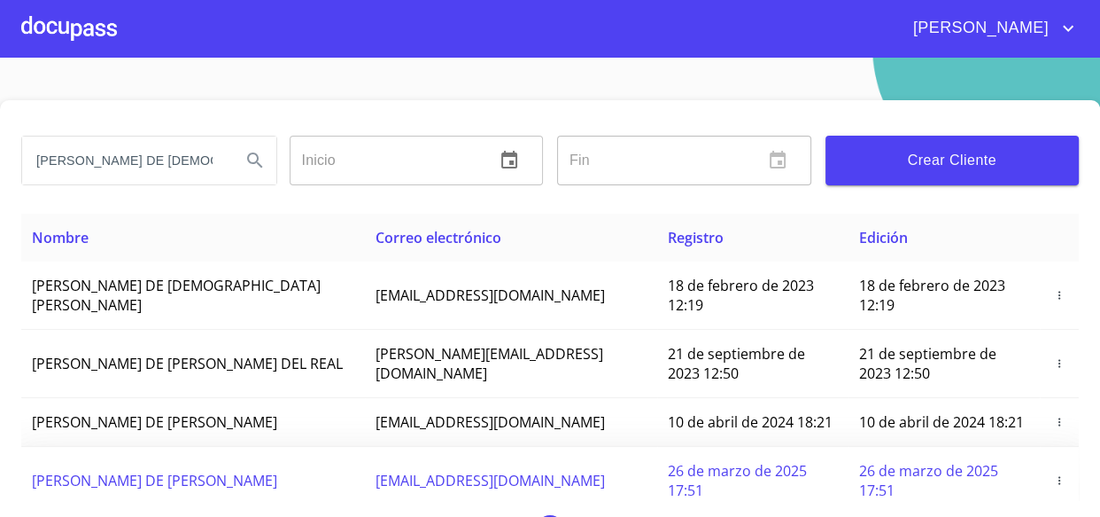
click at [1053, 474] on icon "button" at bounding box center [1059, 480] width 12 height 12
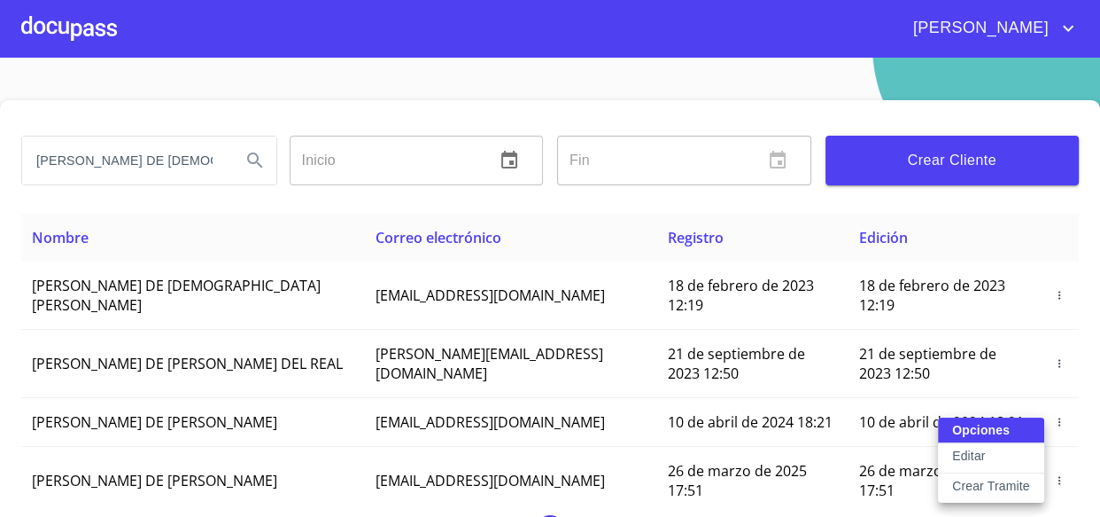
click at [1002, 485] on p "Crear Tramite" at bounding box center [991, 486] width 78 height 18
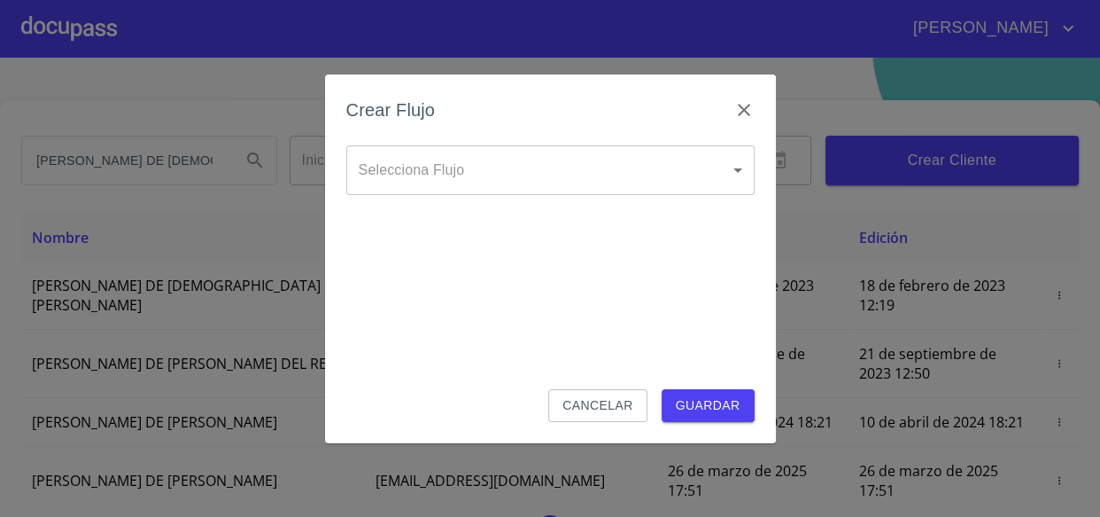
click at [431, 183] on body "[PERSON_NAME] DE [PERSON_NAME] ​ Fin ​ Crear Cliente Nombre Correo electrónico …" at bounding box center [550, 258] width 1100 height 517
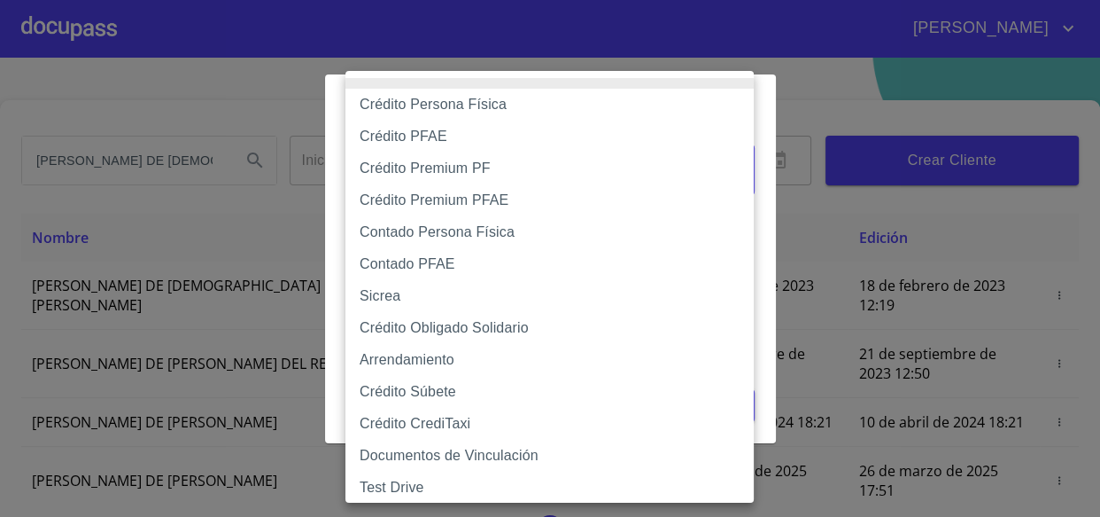
click at [409, 136] on li "Crédito PFAE" at bounding box center [556, 136] width 421 height 32
type input "60bfa0150d9865ccc24afd7c"
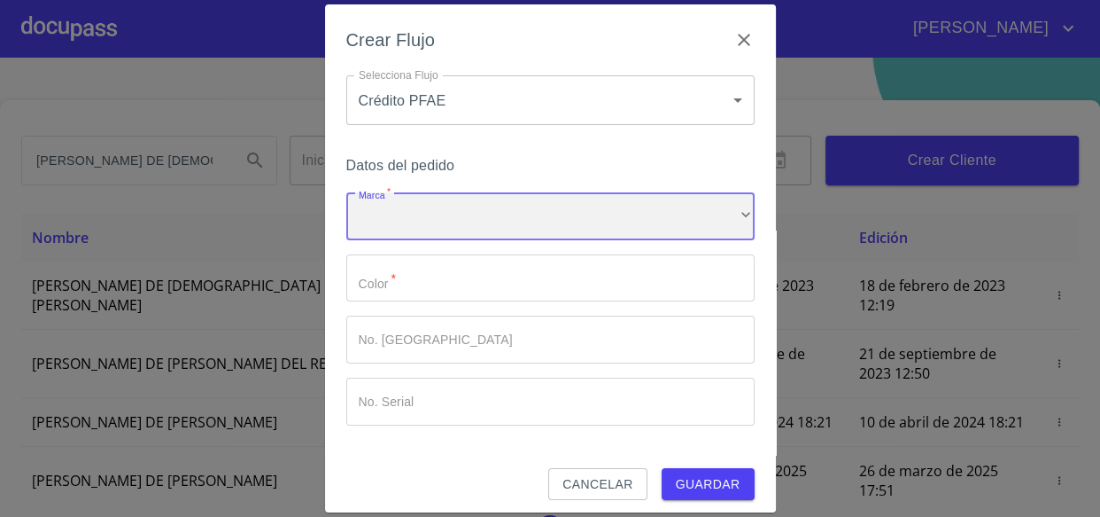
click at [416, 212] on div "​" at bounding box center [550, 216] width 408 height 48
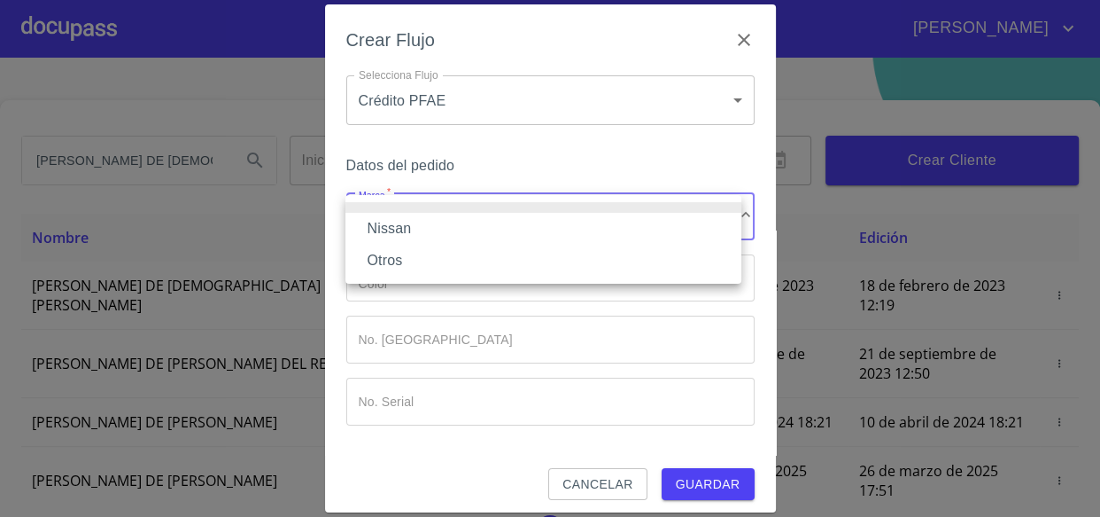
click at [389, 223] on li "Nissan" at bounding box center [544, 229] width 396 height 32
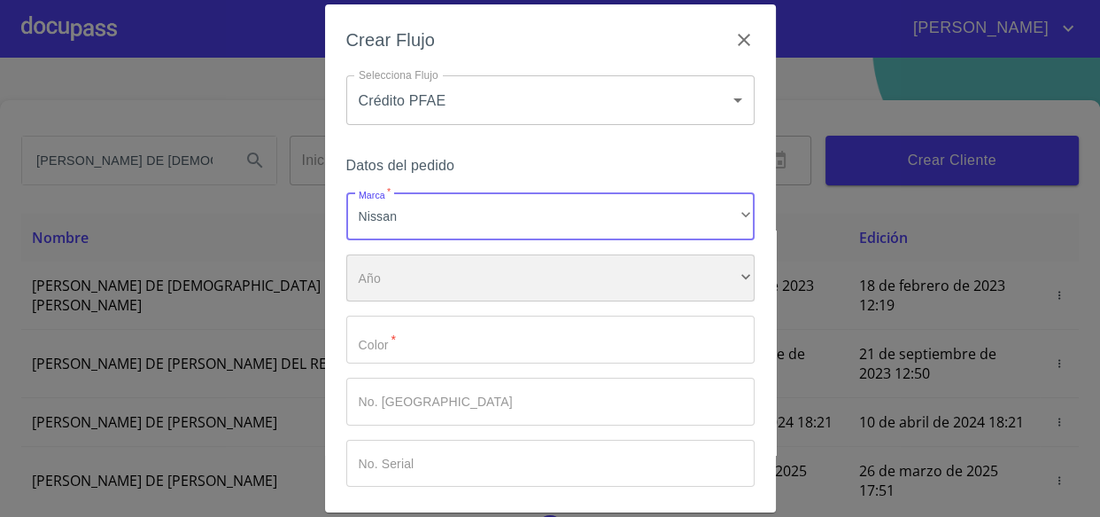
click at [378, 291] on div "​" at bounding box center [550, 278] width 408 height 48
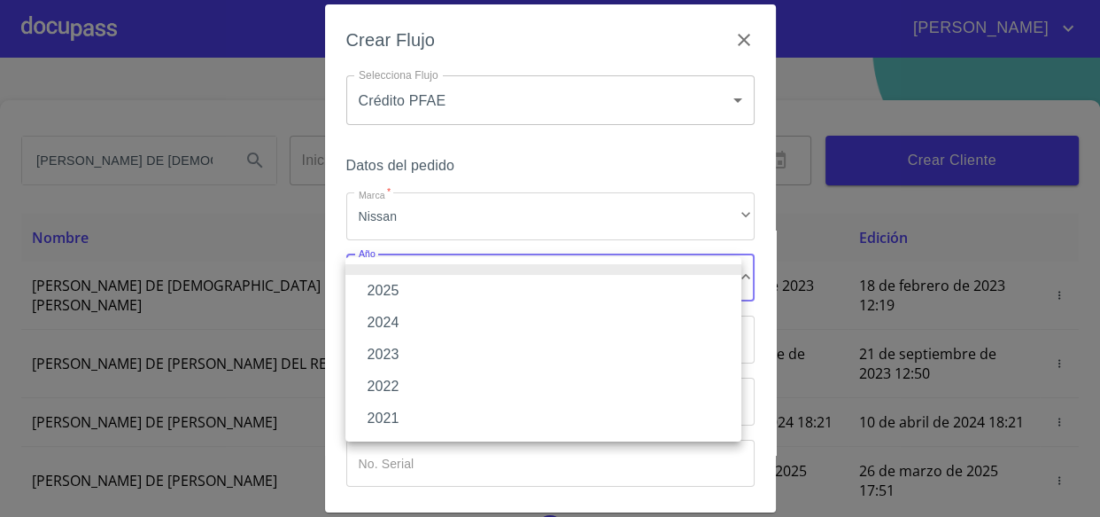
drag, startPoint x: 379, startPoint y: 291, endPoint x: 477, endPoint y: 303, distance: 98.2
click at [381, 291] on li "2025" at bounding box center [544, 291] width 396 height 32
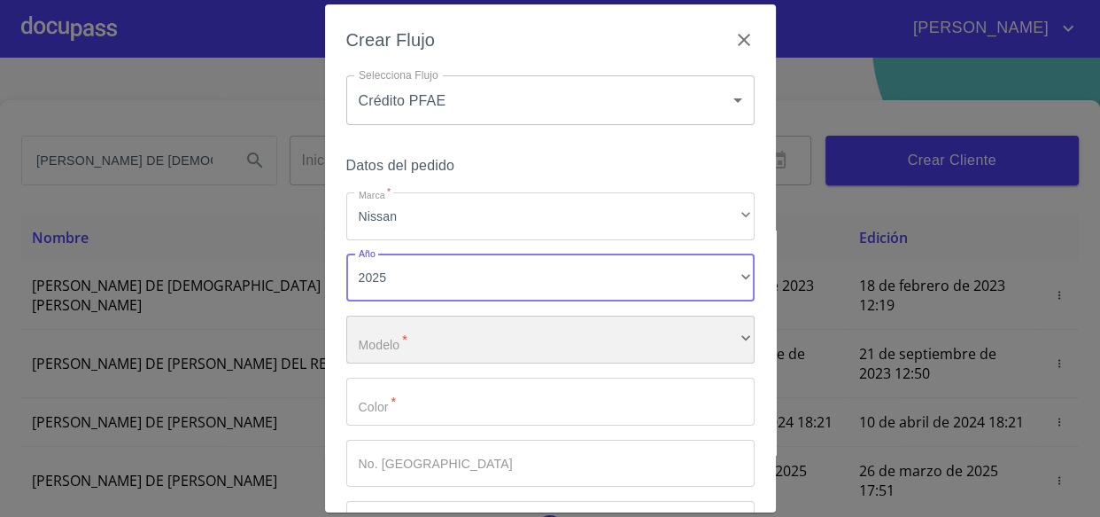
click at [391, 335] on div "​" at bounding box center [550, 339] width 408 height 48
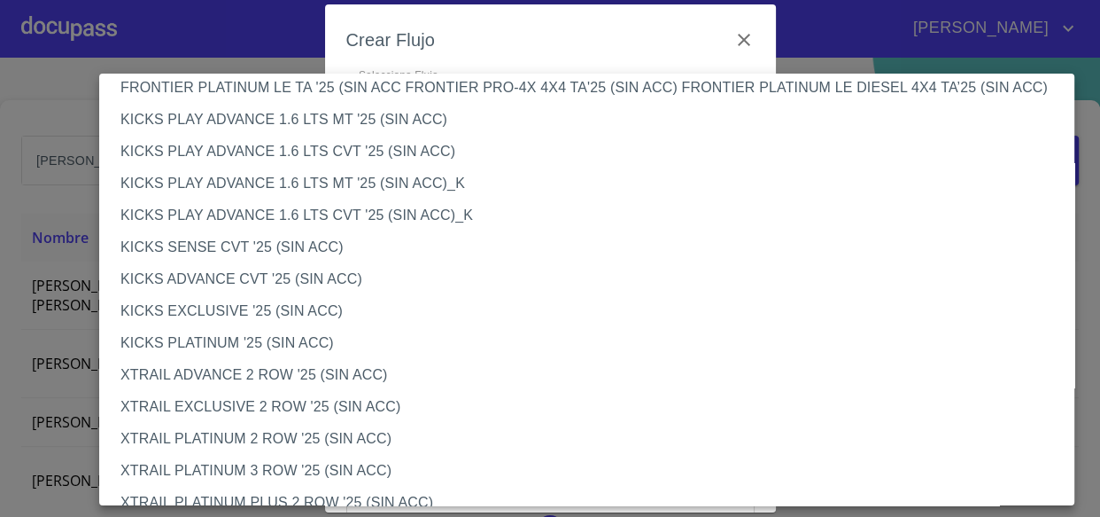
scroll to position [1506, 0]
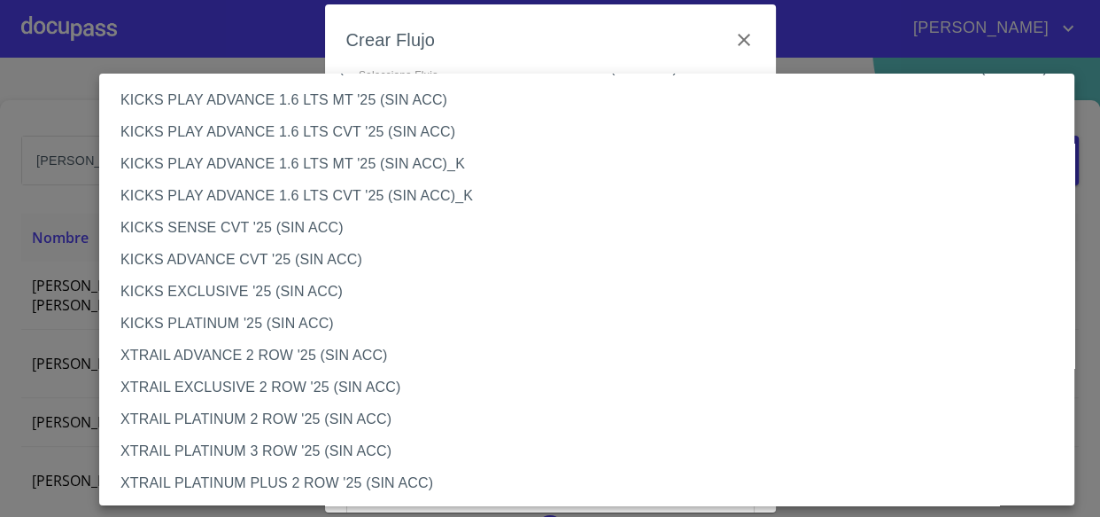
click at [209, 349] on li "XTRAIL ADVANCE 2 ROW '25 (SIN ACC)" at bounding box center [593, 355] width 988 height 32
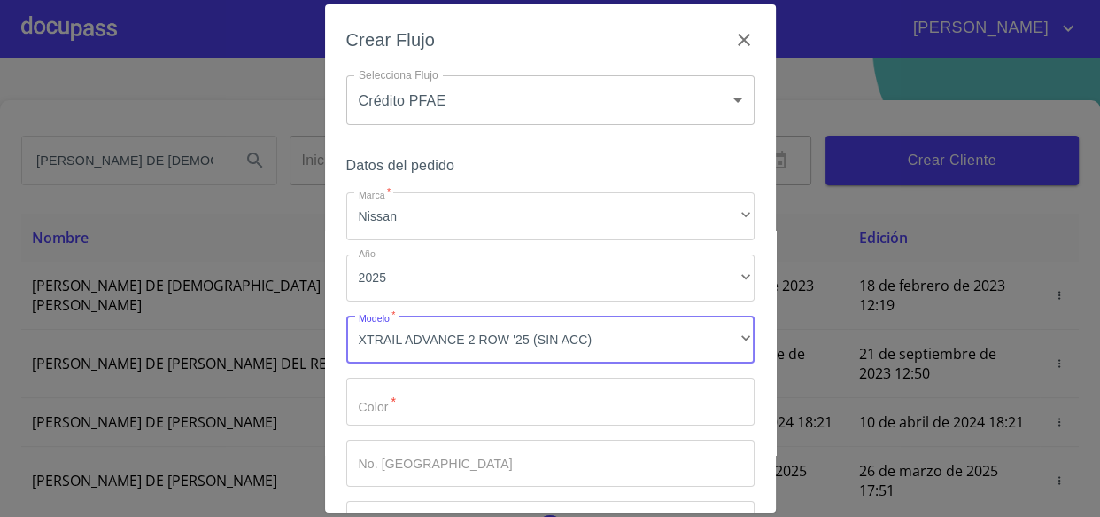
click at [434, 408] on input "Marca   *" at bounding box center [550, 401] width 408 height 48
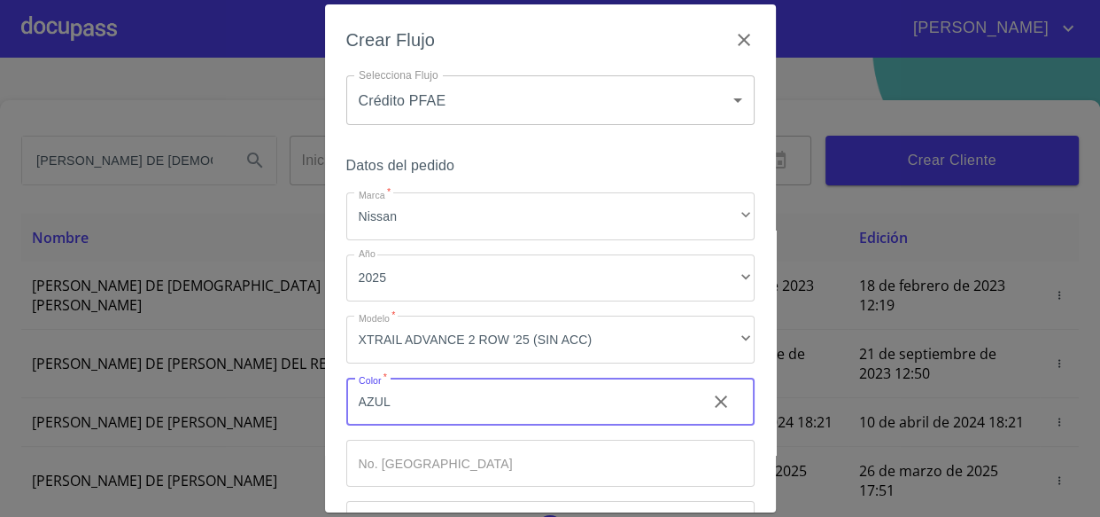
type input "AZUL"
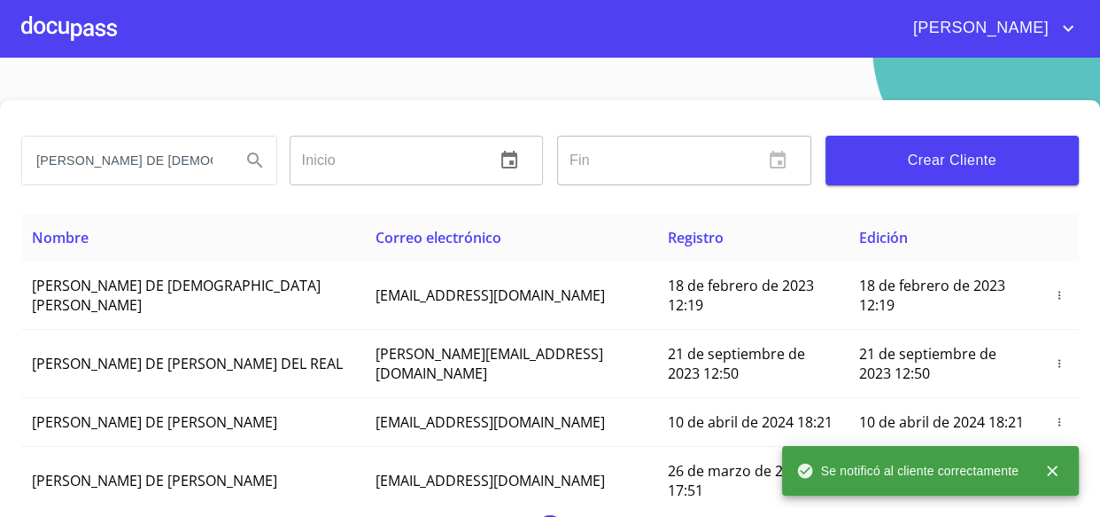
click at [74, 31] on div at bounding box center [69, 28] width 96 height 57
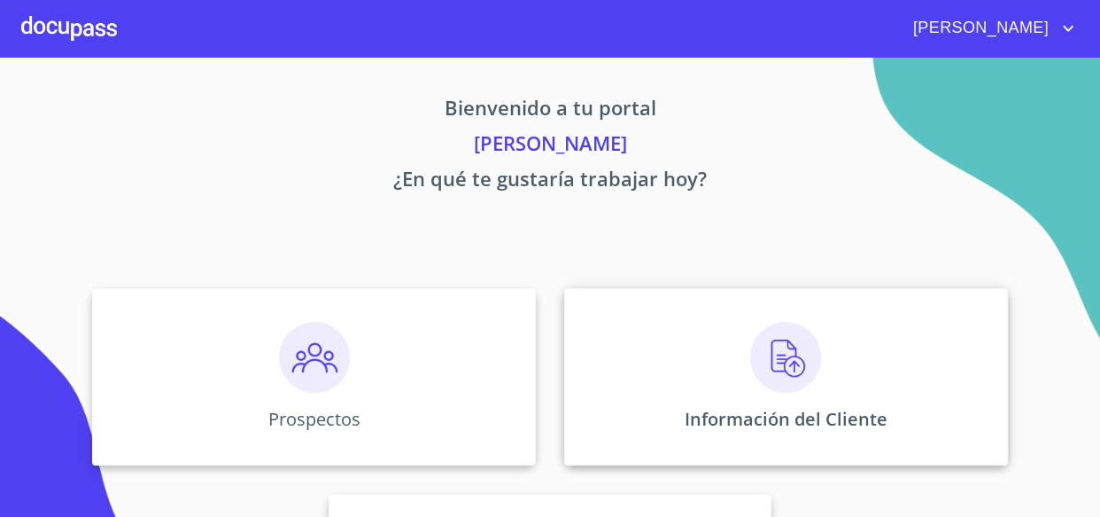
click at [758, 367] on img at bounding box center [785, 357] width 71 height 71
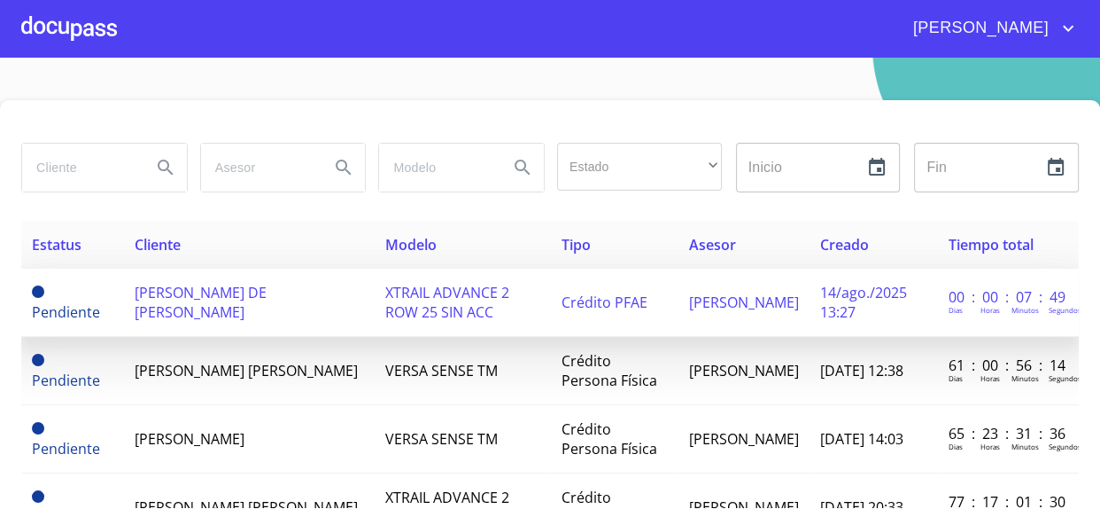
click at [207, 294] on span "[PERSON_NAME] DE [PERSON_NAME]" at bounding box center [201, 302] width 132 height 39
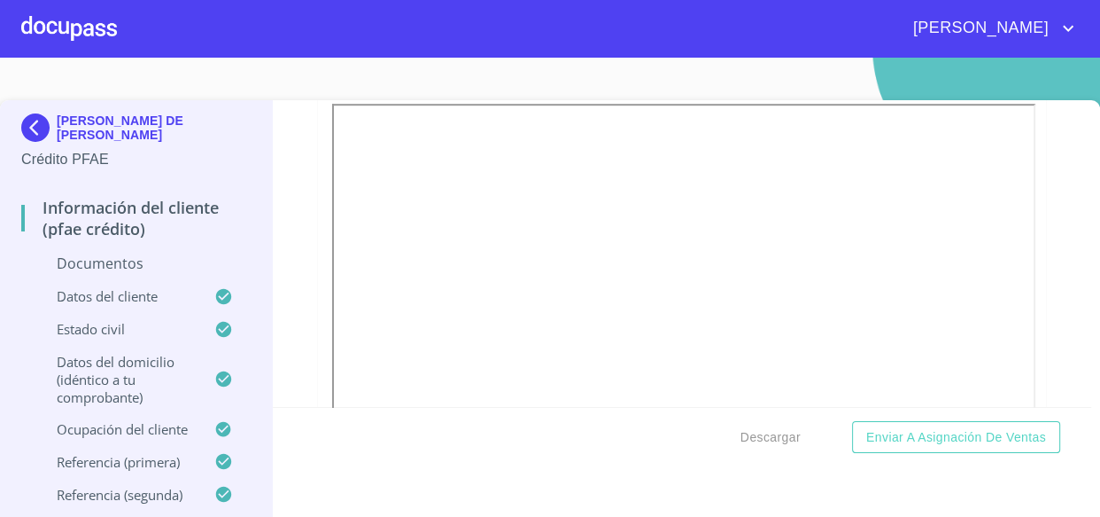
scroll to position [886, 0]
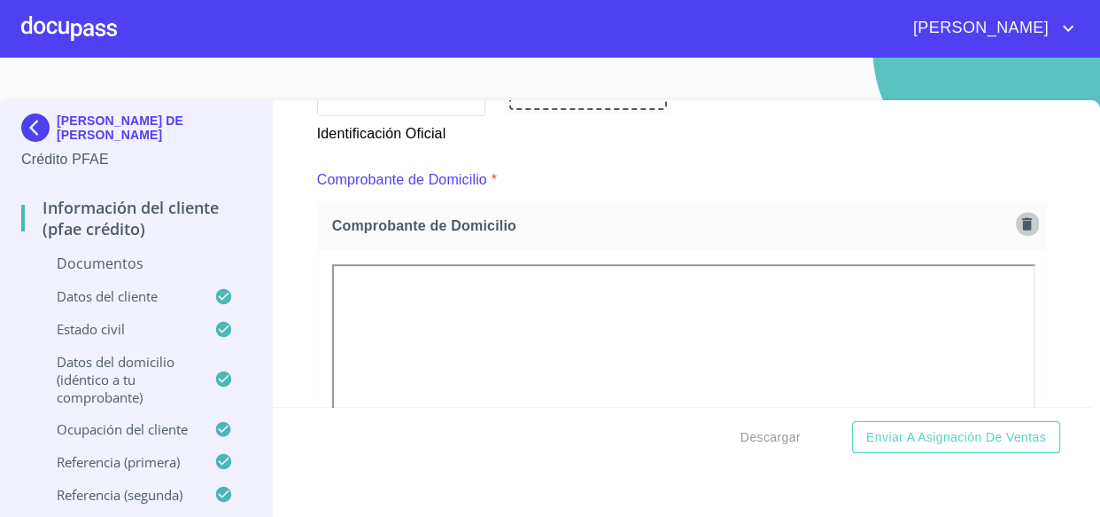
click at [1019, 221] on icon "button" at bounding box center [1027, 223] width 17 height 17
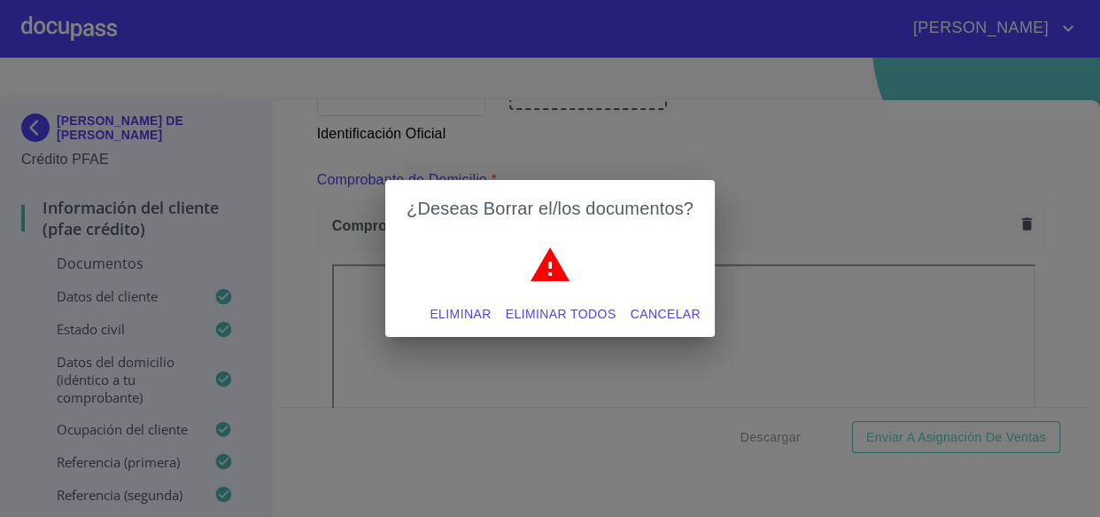
click at [463, 312] on span "Eliminar" at bounding box center [460, 314] width 61 height 22
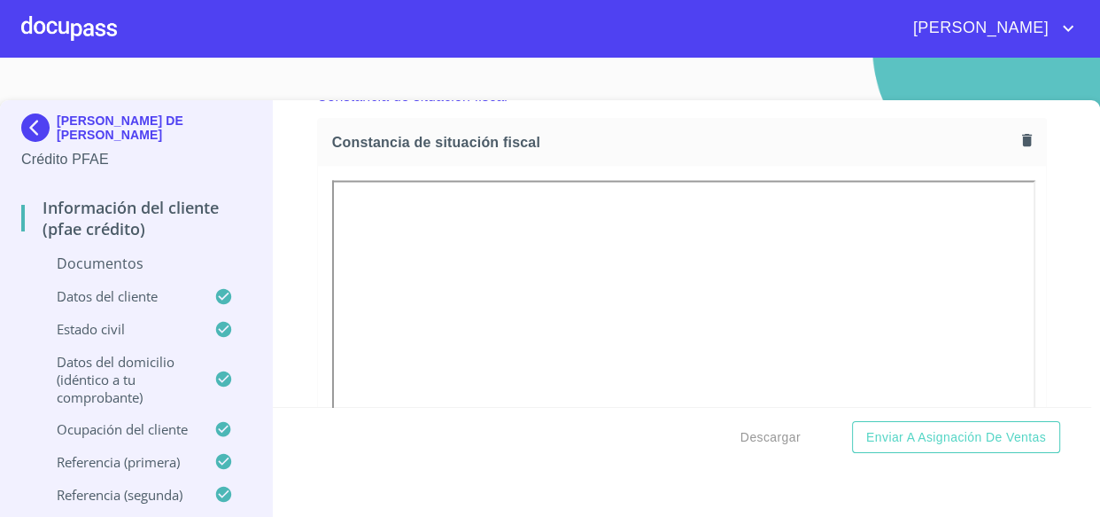
scroll to position [3222, 0]
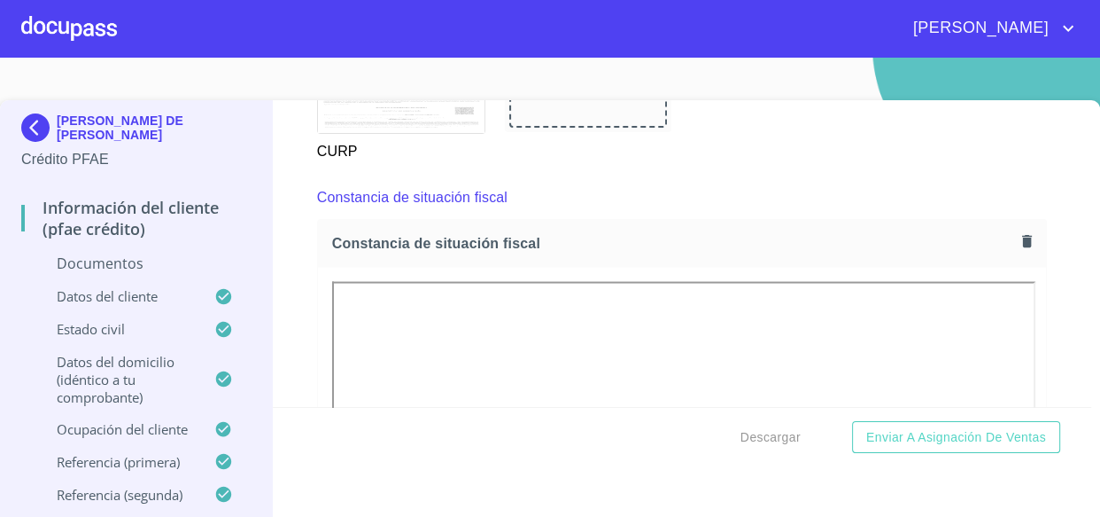
click at [1022, 240] on icon "button" at bounding box center [1027, 241] width 10 height 12
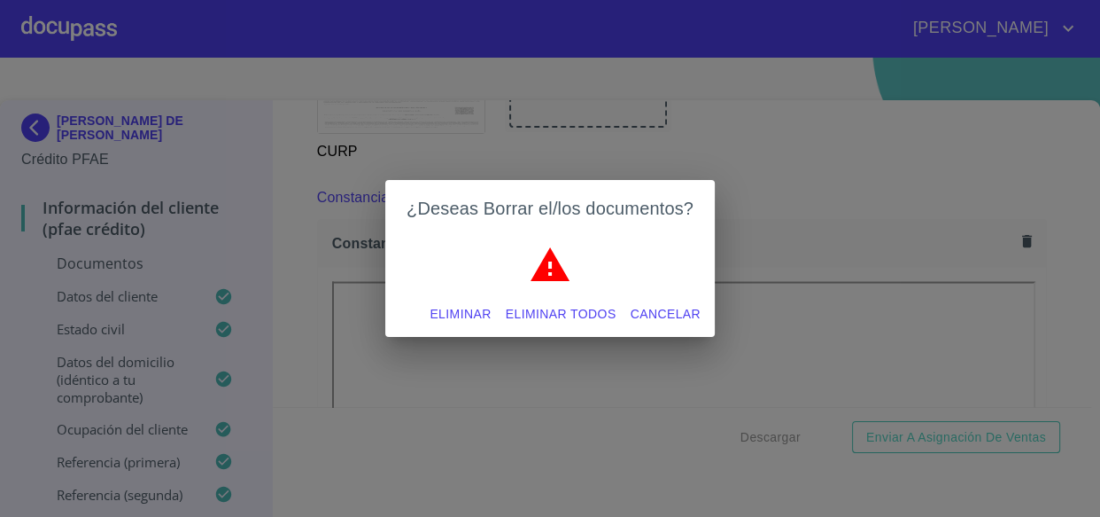
click at [439, 310] on span "Eliminar" at bounding box center [460, 314] width 61 height 22
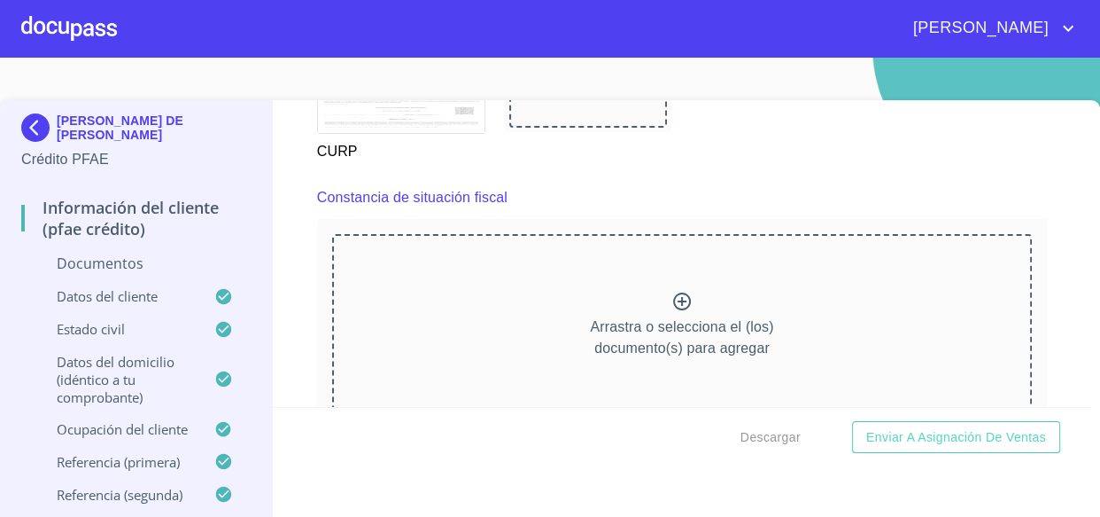
click at [523, 405] on div "Arrastra o selecciona el (los) documento(s) para agregar" at bounding box center [682, 324] width 701 height 181
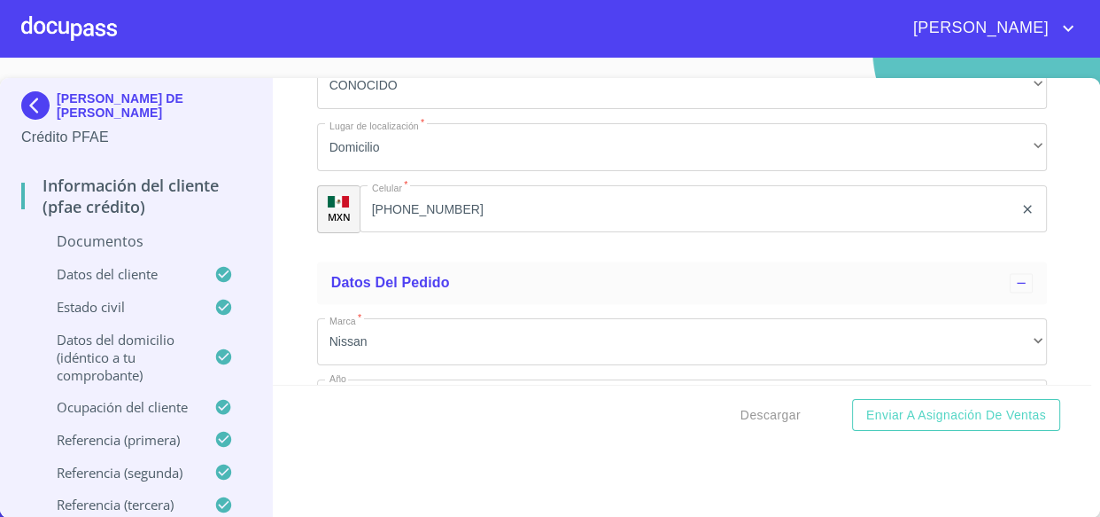
scroll to position [8819, 0]
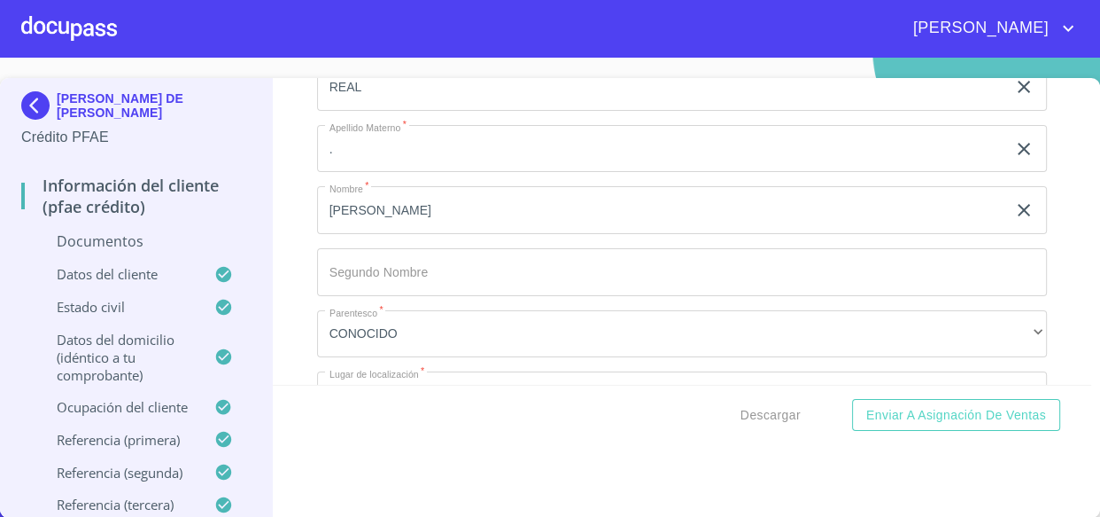
scroll to position [8094, 0]
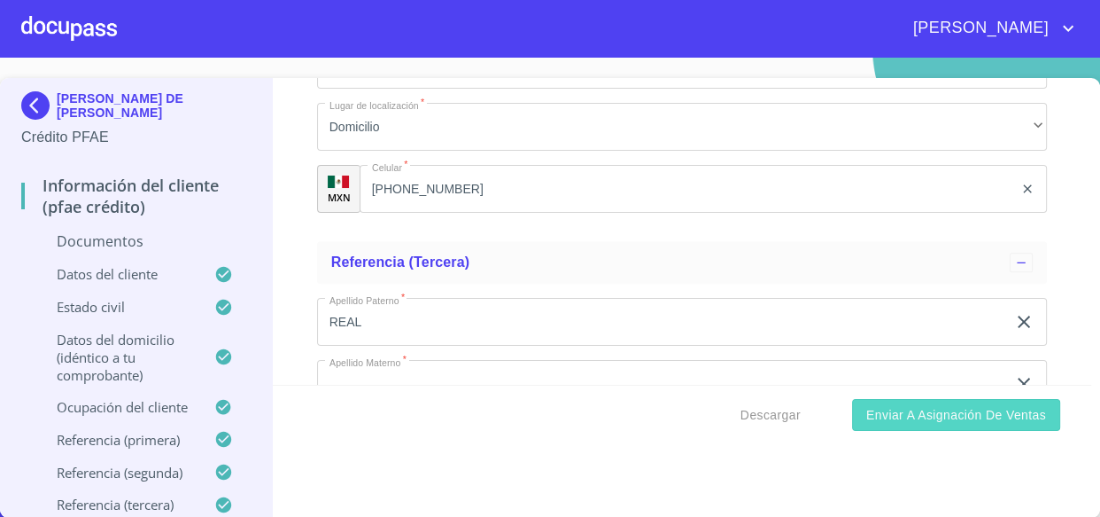
type input "[PERSON_NAME]"
click at [881, 408] on span "Enviar a Asignación de Ventas" at bounding box center [957, 415] width 180 height 22
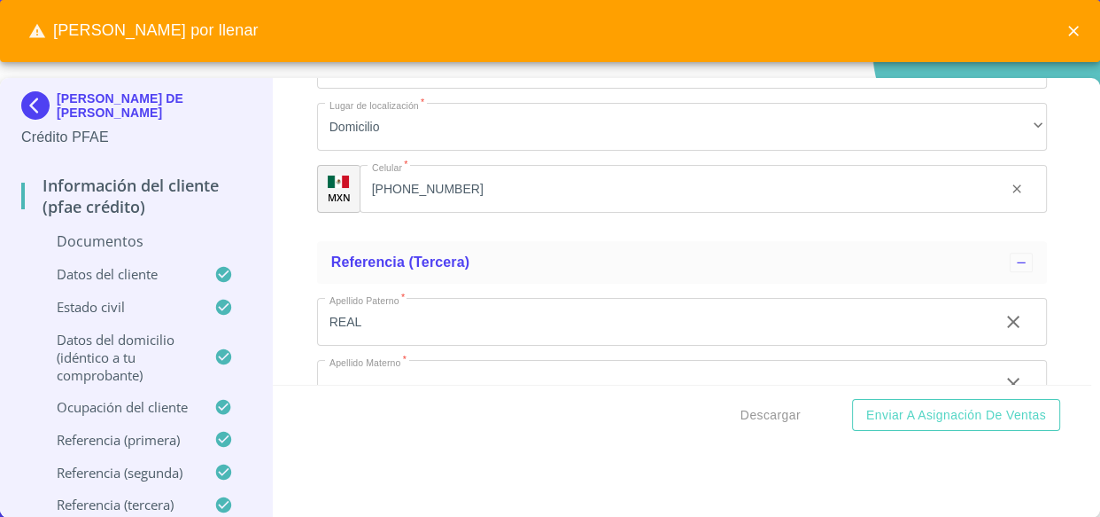
click at [1080, 35] on icon "close" at bounding box center [1074, 31] width 18 height 18
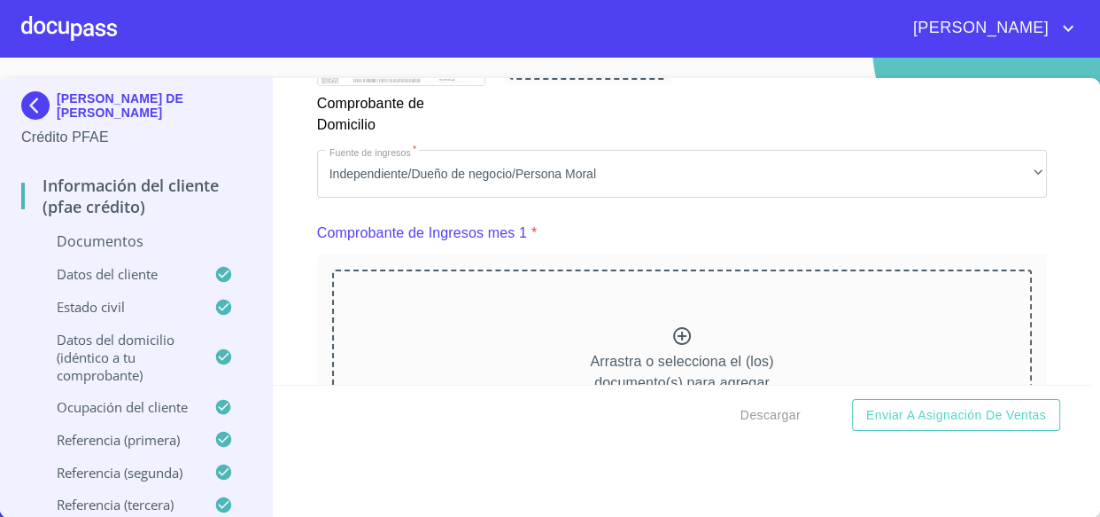
scroll to position [1730, 0]
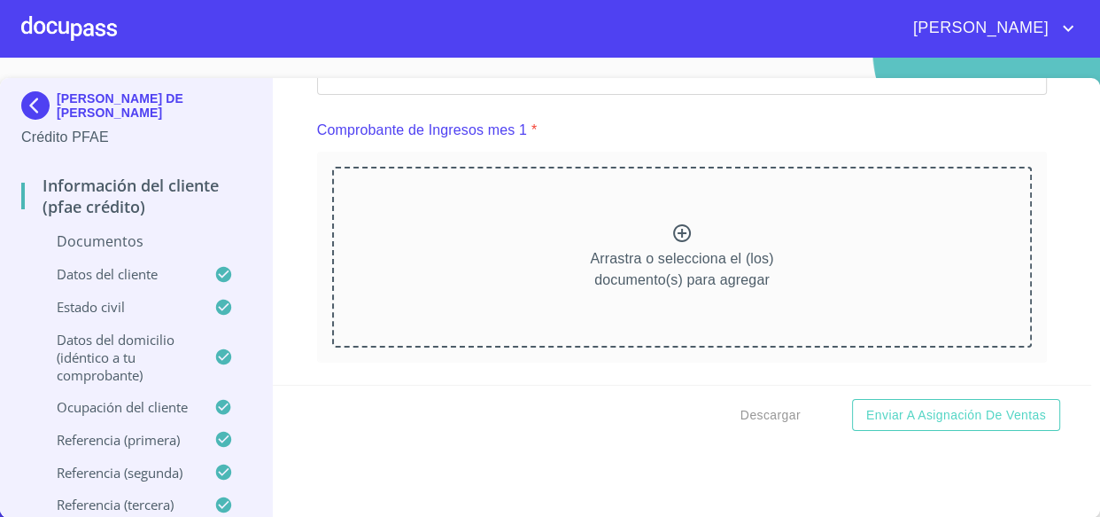
click at [672, 230] on icon at bounding box center [682, 232] width 21 height 21
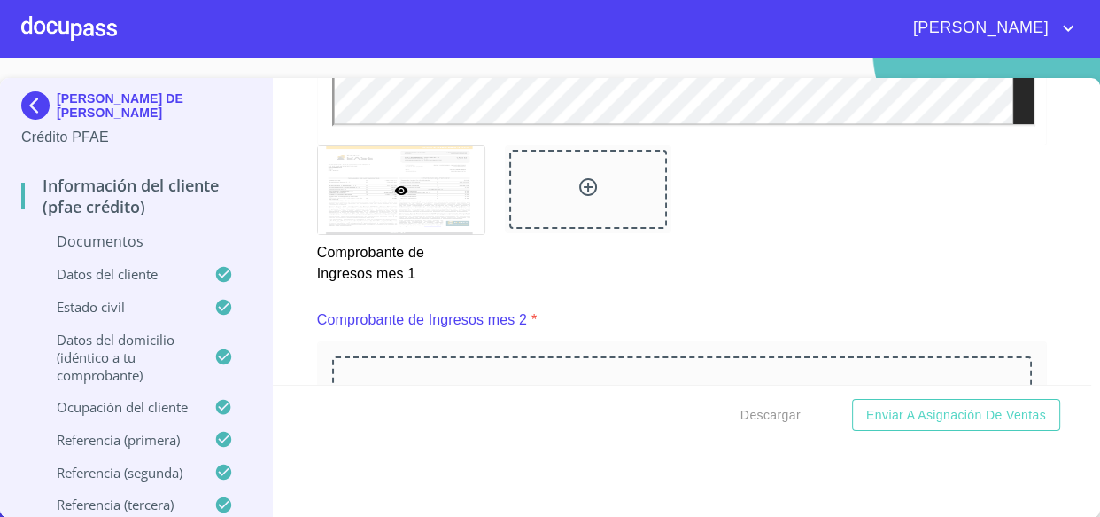
scroll to position [2536, 0]
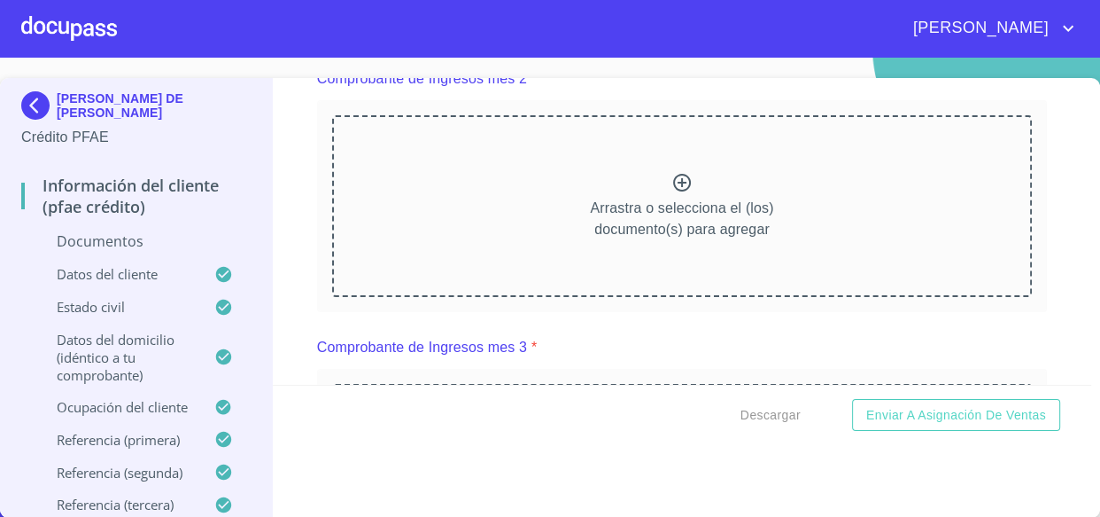
click at [672, 174] on icon at bounding box center [682, 182] width 21 height 21
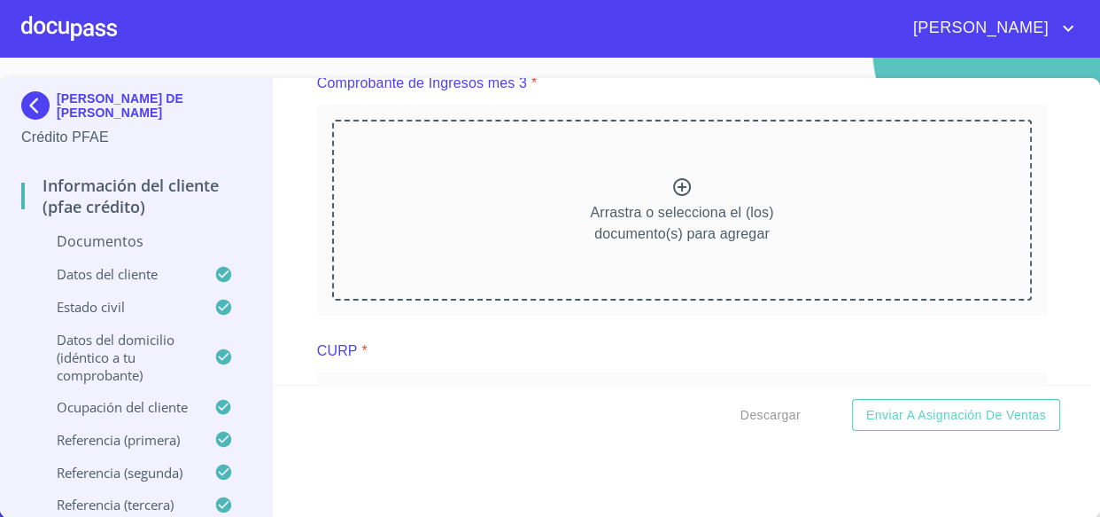
scroll to position [3261, 0]
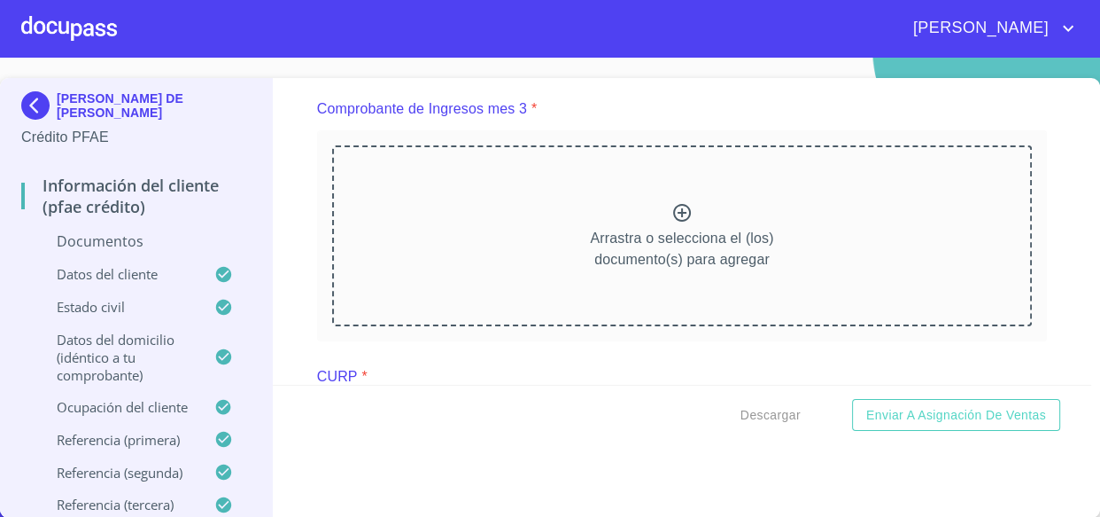
click at [673, 210] on icon at bounding box center [682, 213] width 18 height 18
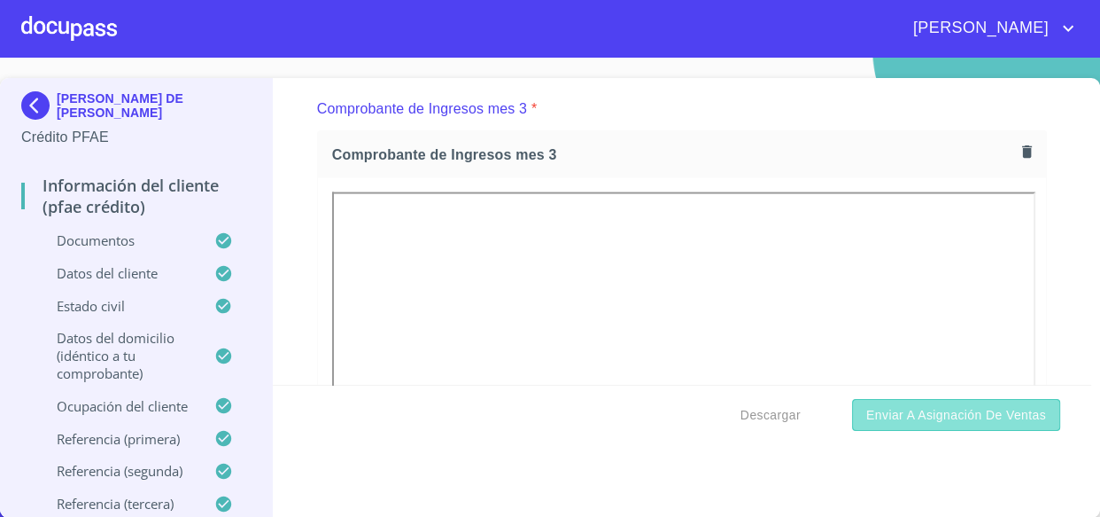
click at [943, 412] on span "Enviar a Asignación de Ventas" at bounding box center [957, 415] width 180 height 22
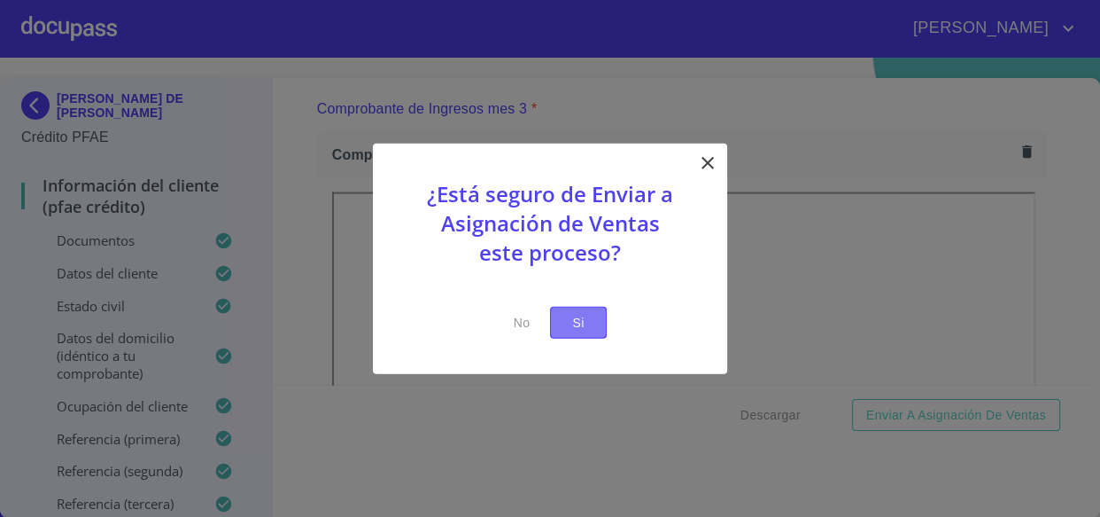
click at [588, 327] on span "Si" at bounding box center [578, 322] width 28 height 22
